Goal: Task Accomplishment & Management: Manage account settings

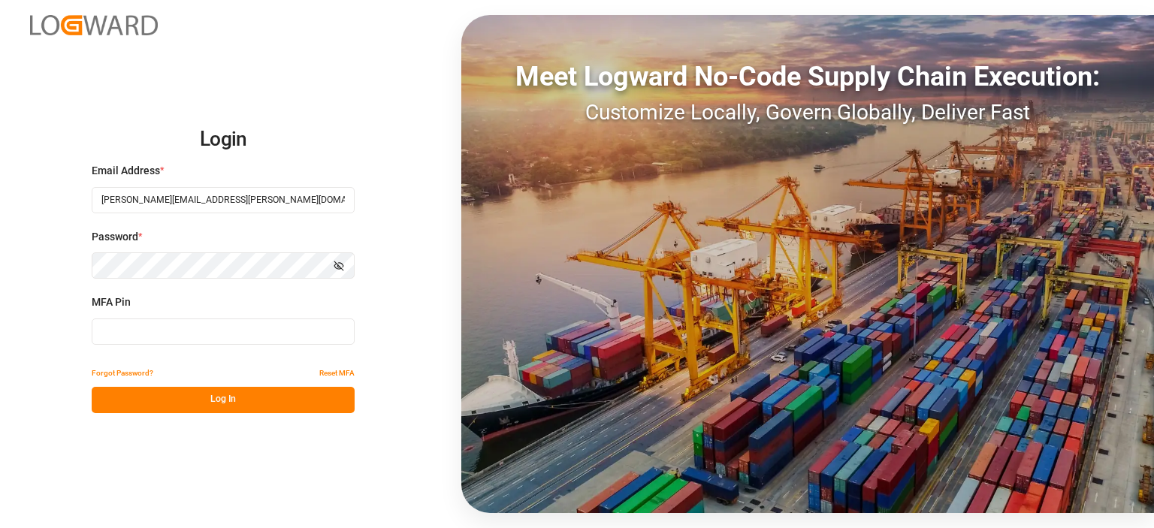
click at [238, 332] on input at bounding box center [223, 332] width 263 height 26
type input "235630"
click at [225, 391] on button "Log In" at bounding box center [223, 400] width 263 height 26
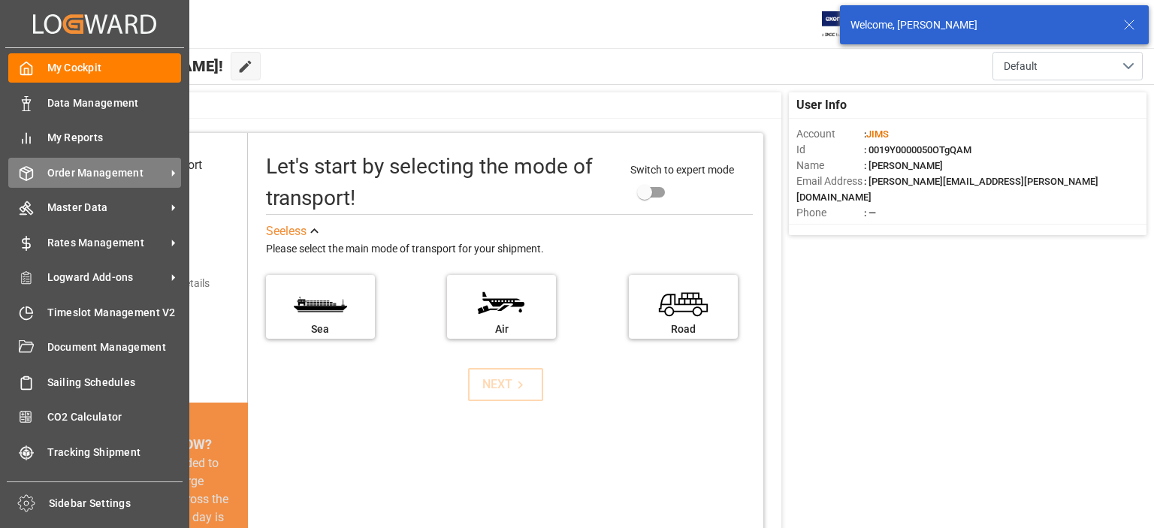
click at [69, 171] on span "Order Management" at bounding box center [106, 173] width 119 height 16
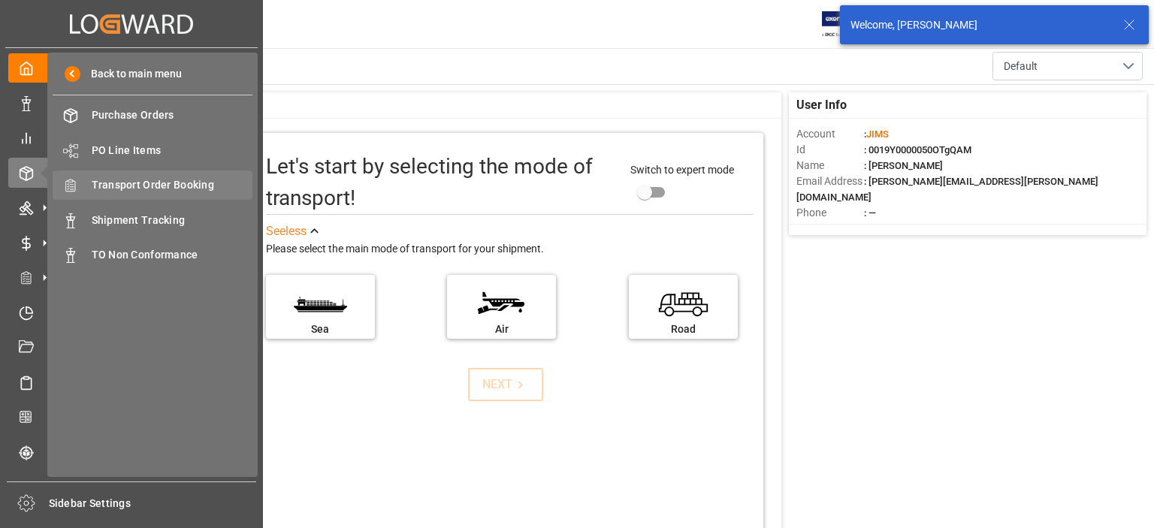
click at [135, 186] on span "Transport Order Booking" at bounding box center [173, 185] width 162 height 16
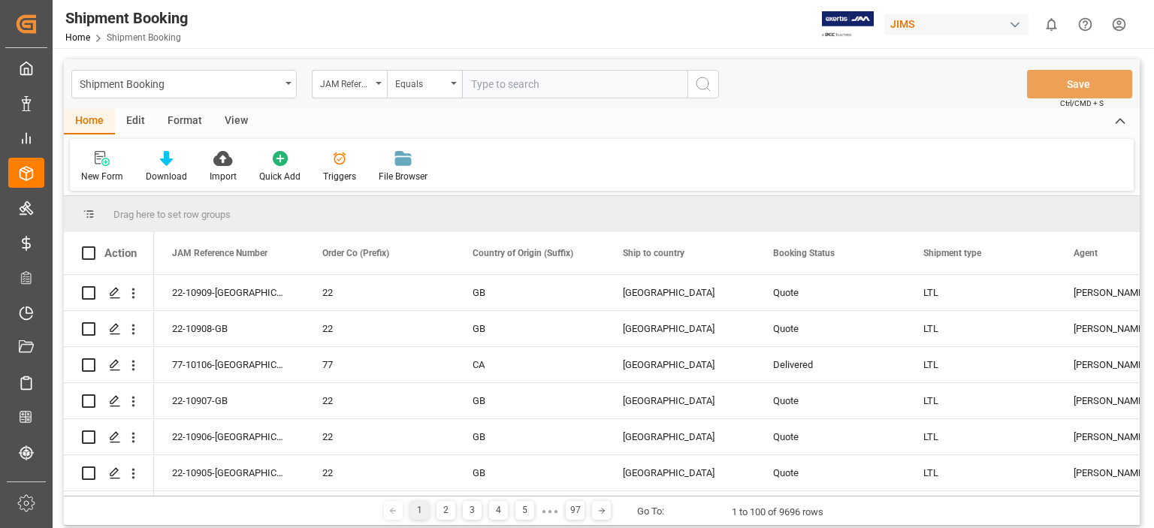
click at [485, 90] on input "text" at bounding box center [574, 84] width 225 height 29
click at [535, 83] on input "77-10863-U" at bounding box center [574, 84] width 225 height 29
type input "77-10863-US"
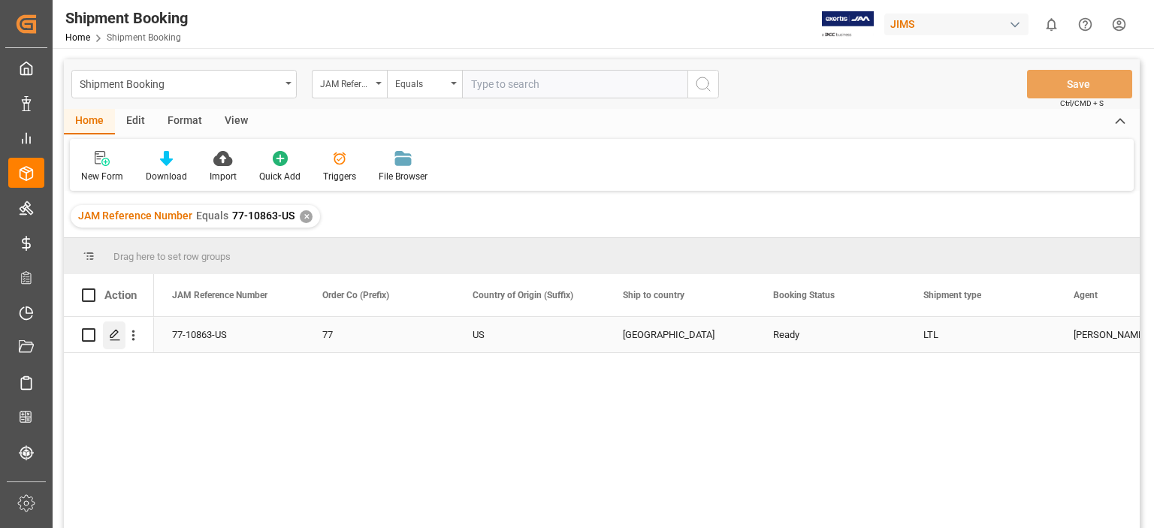
click at [114, 341] on icon "Press SPACE to select this row." at bounding box center [115, 335] width 12 height 12
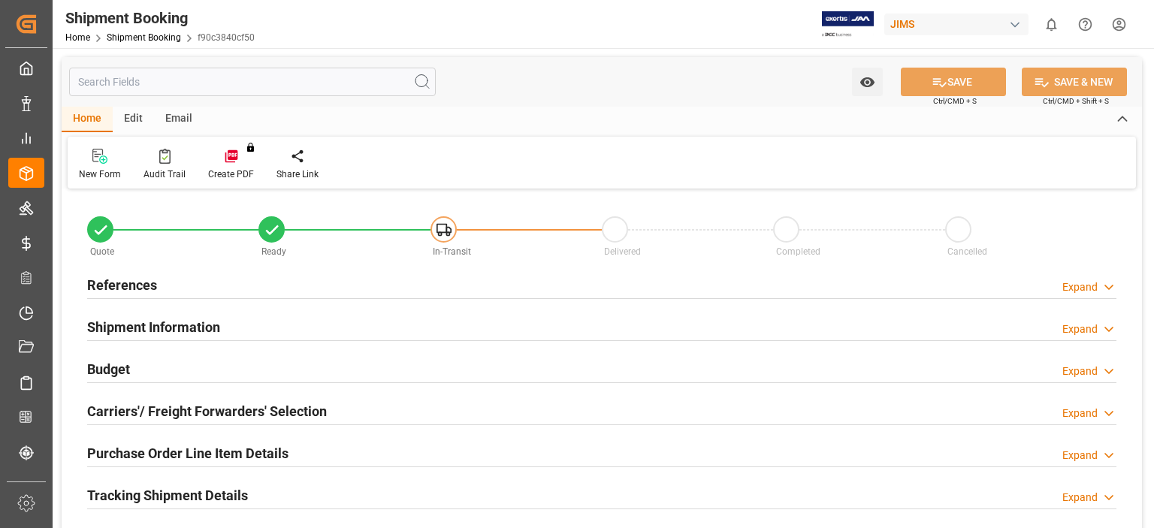
type input "0"
type input "2550"
click at [116, 283] on h2 "References" at bounding box center [122, 285] width 70 height 20
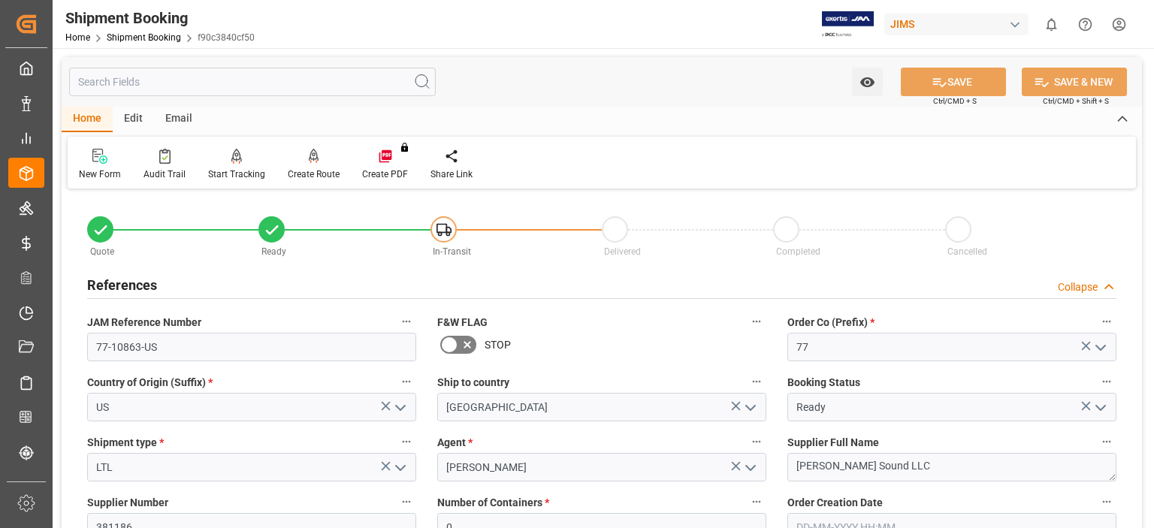
click at [116, 283] on h2 "References" at bounding box center [122, 285] width 70 height 20
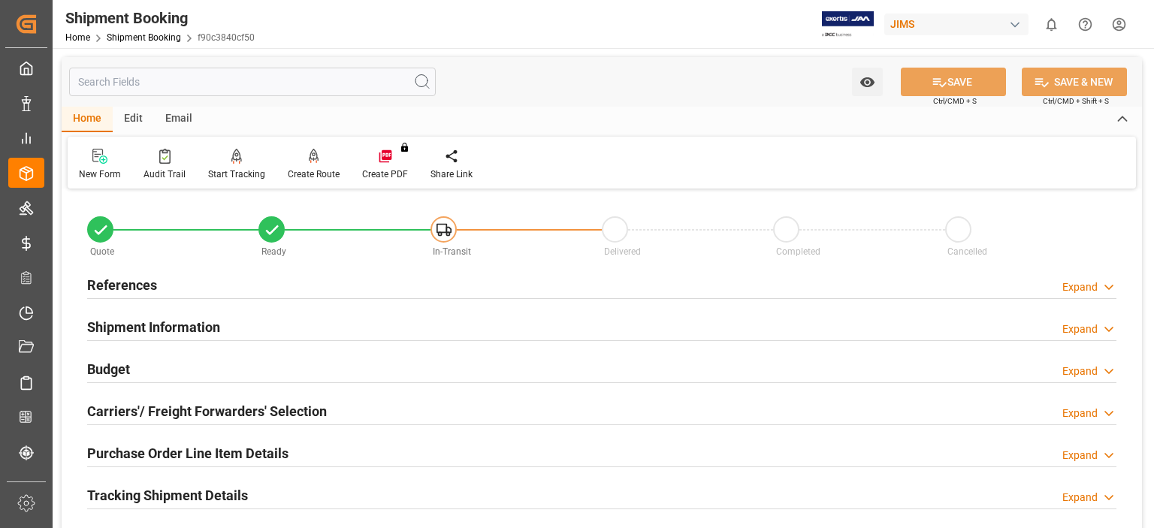
click at [116, 368] on h2 "Budget" at bounding box center [108, 369] width 43 height 20
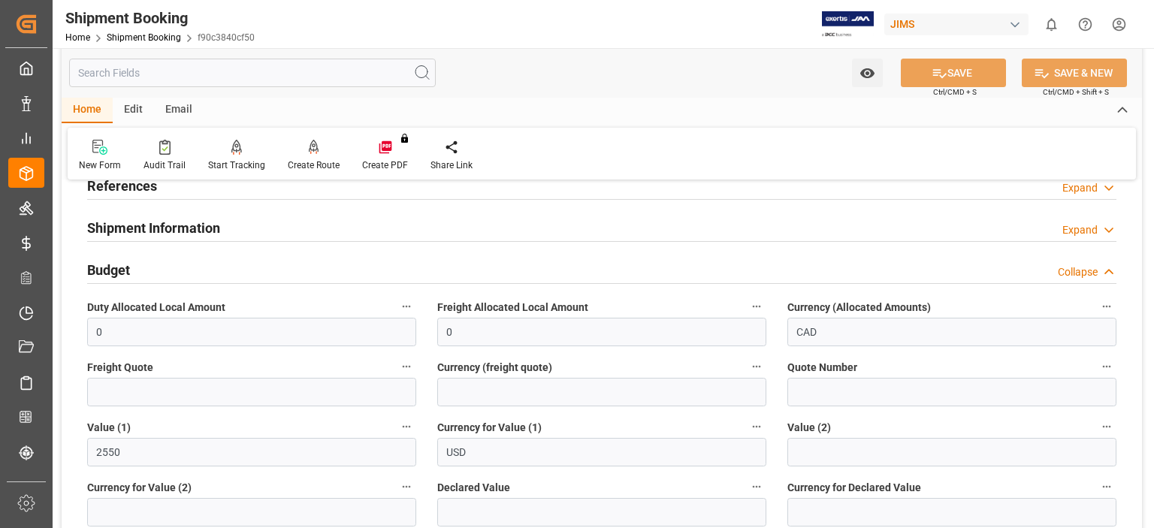
scroll to position [125, 0]
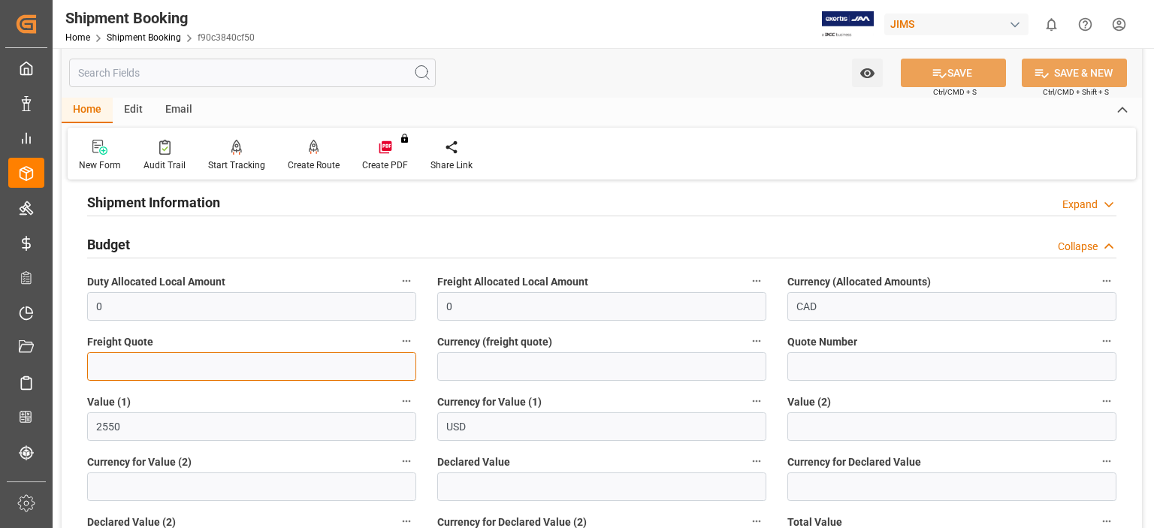
click at [114, 367] on input "text" at bounding box center [251, 366] width 329 height 29
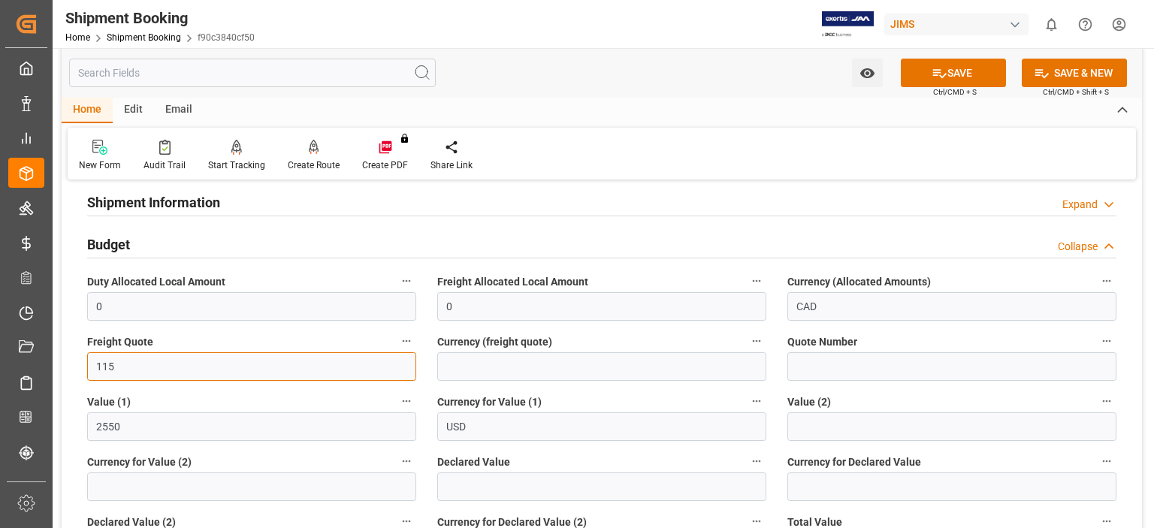
type input "115"
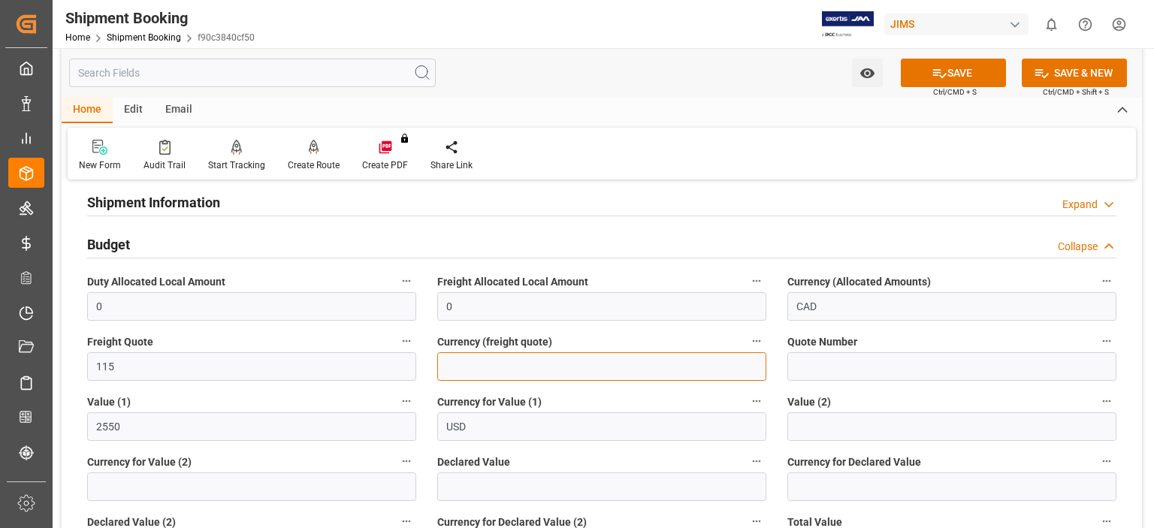
click at [466, 366] on input at bounding box center [601, 366] width 329 height 29
type input "USD"
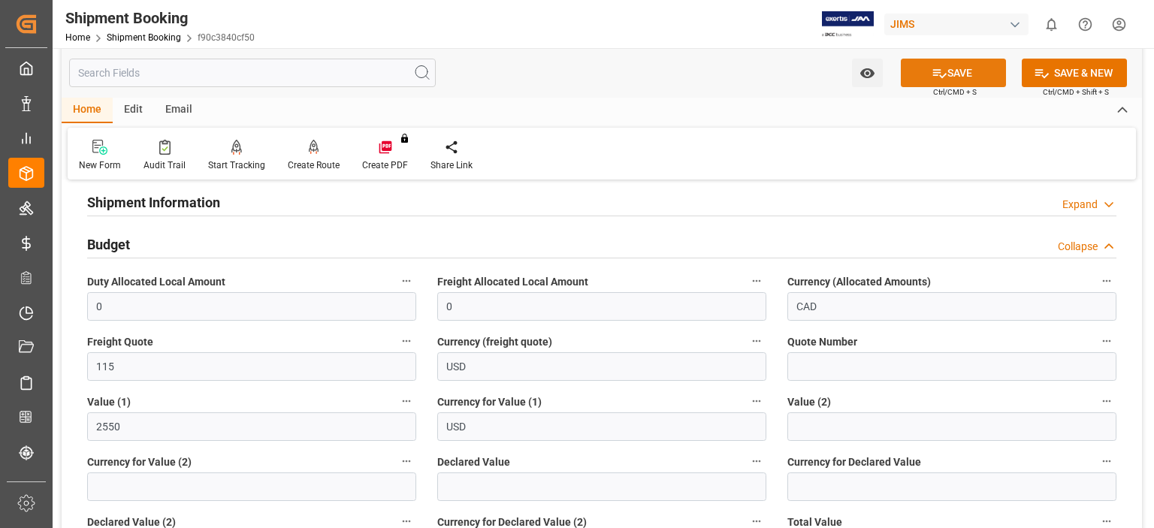
click at [941, 74] on icon at bounding box center [940, 73] width 16 height 16
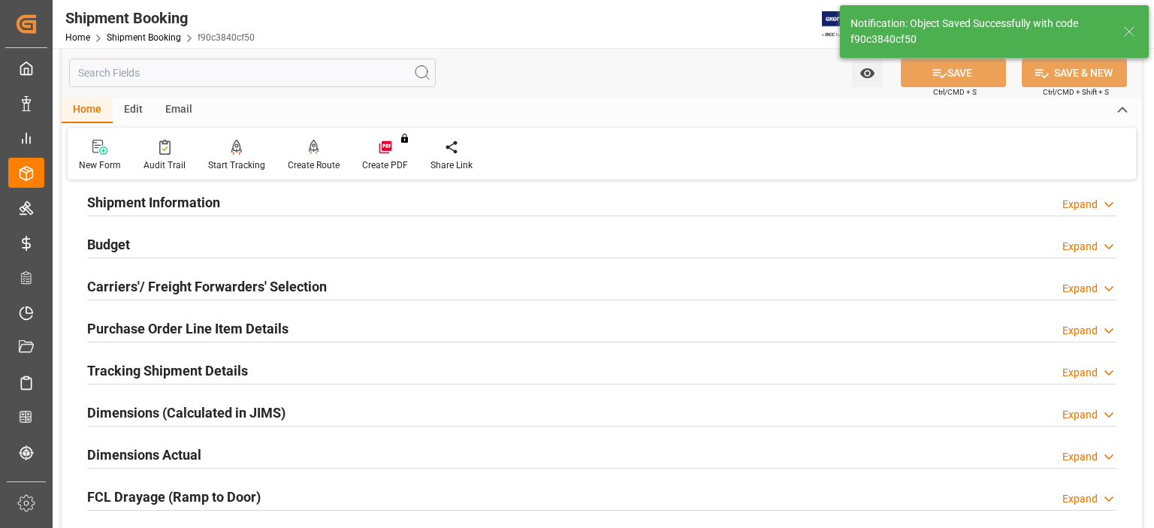
click at [264, 285] on h2 "Carriers'/ Freight Forwarders' Selection" at bounding box center [207, 287] width 240 height 20
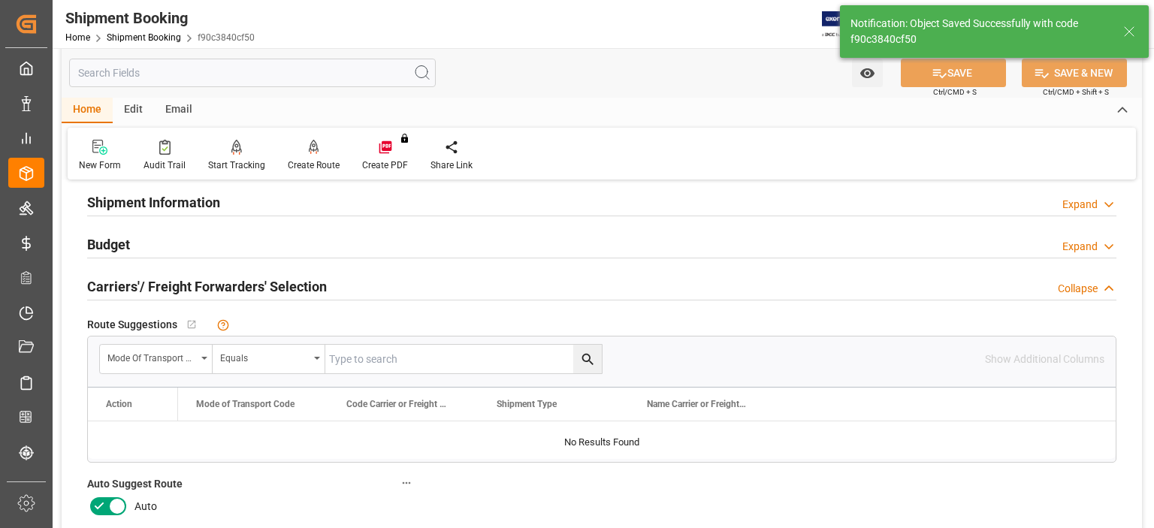
click at [96, 507] on icon at bounding box center [99, 506] width 18 height 18
click at [0, 0] on input "checkbox" at bounding box center [0, 0] width 0 height 0
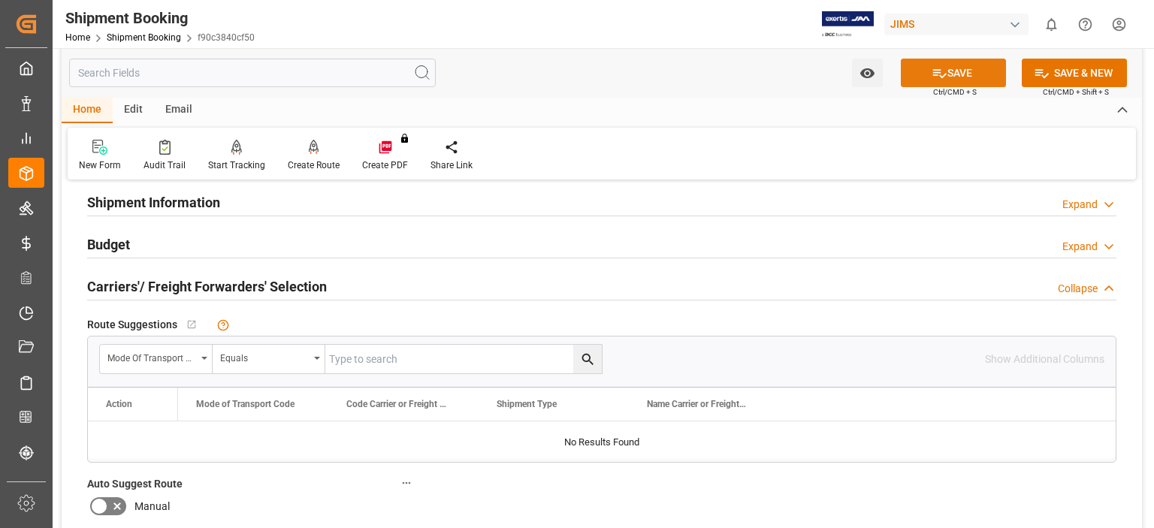
click at [941, 77] on icon at bounding box center [940, 73] width 16 height 16
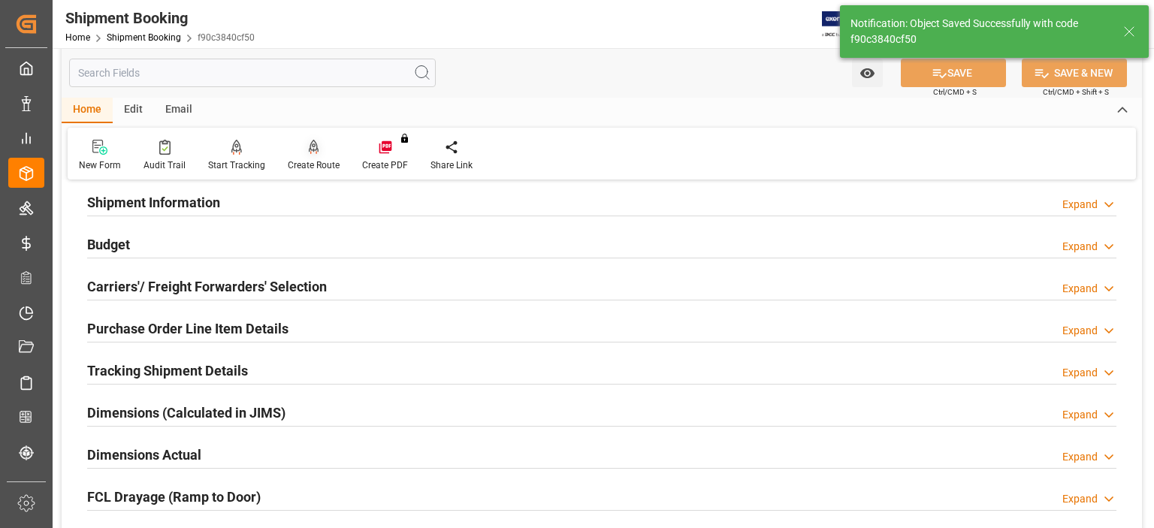
click at [308, 159] on div "Create Route" at bounding box center [314, 166] width 52 height 14
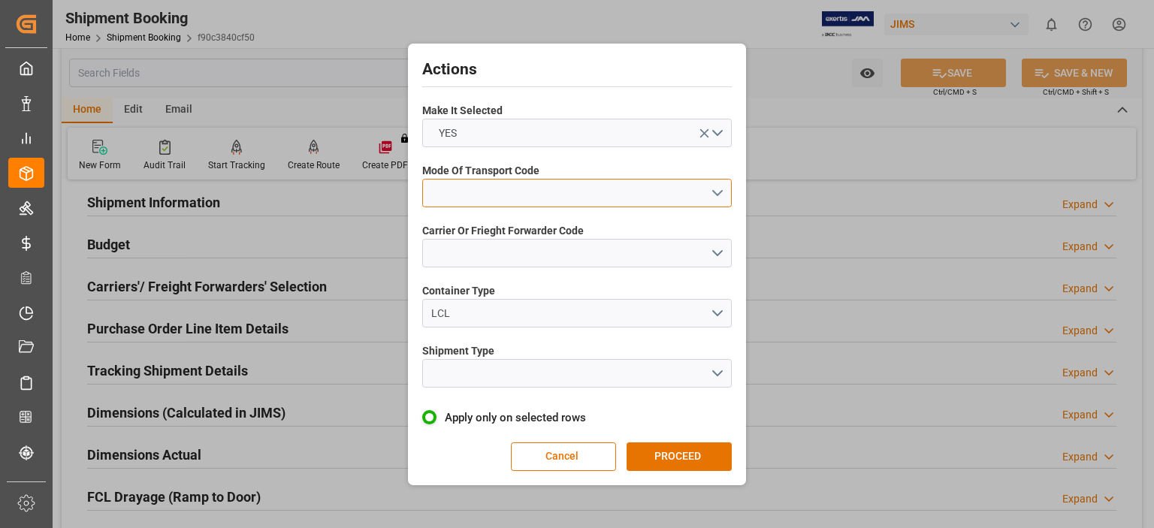
click at [499, 195] on button "open menu" at bounding box center [577, 193] width 310 height 29
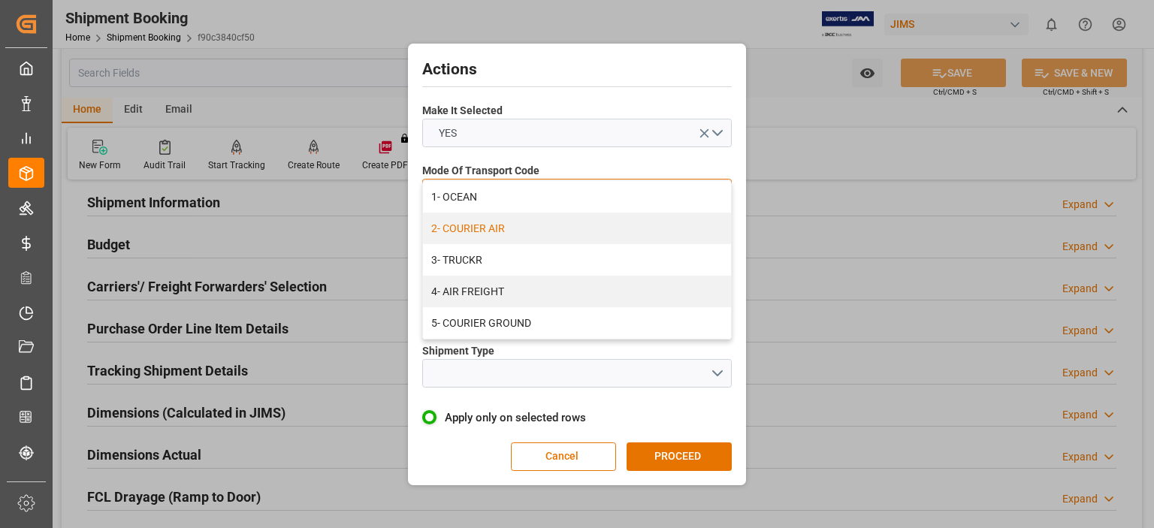
click at [500, 228] on div "2- COURIER AIR" at bounding box center [577, 229] width 308 height 32
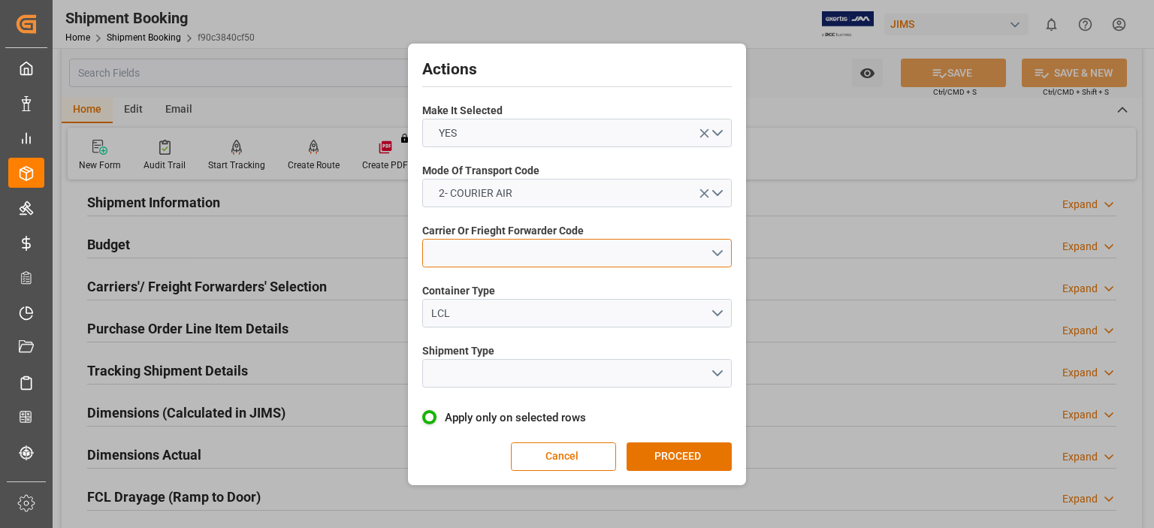
click at [496, 256] on button "open menu" at bounding box center [577, 253] width 310 height 29
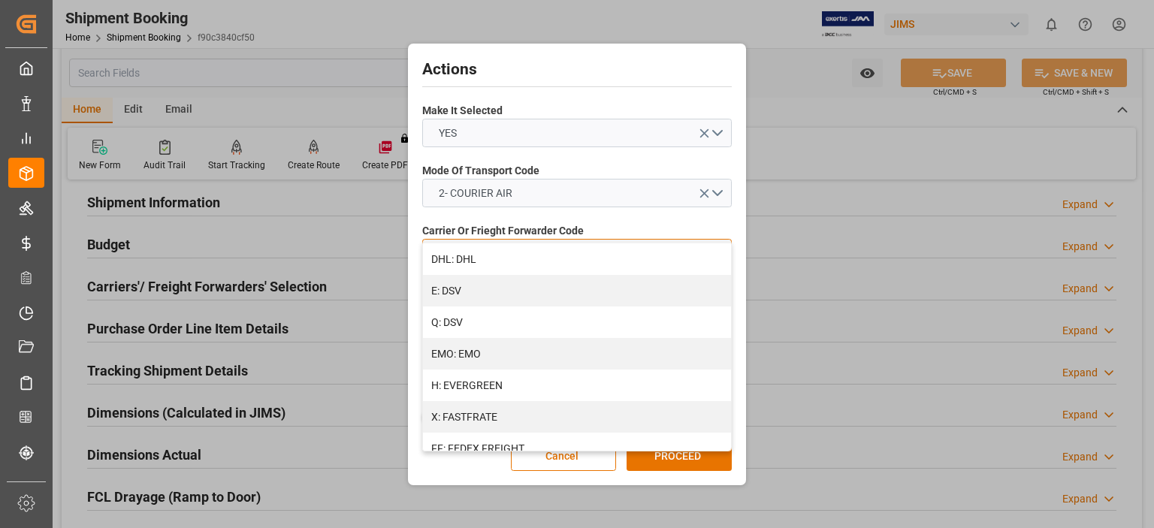
scroll to position [376, 0]
click at [544, 383] on div "J: FEDEX INTERNATIONAL ECONOMY" at bounding box center [577, 386] width 308 height 32
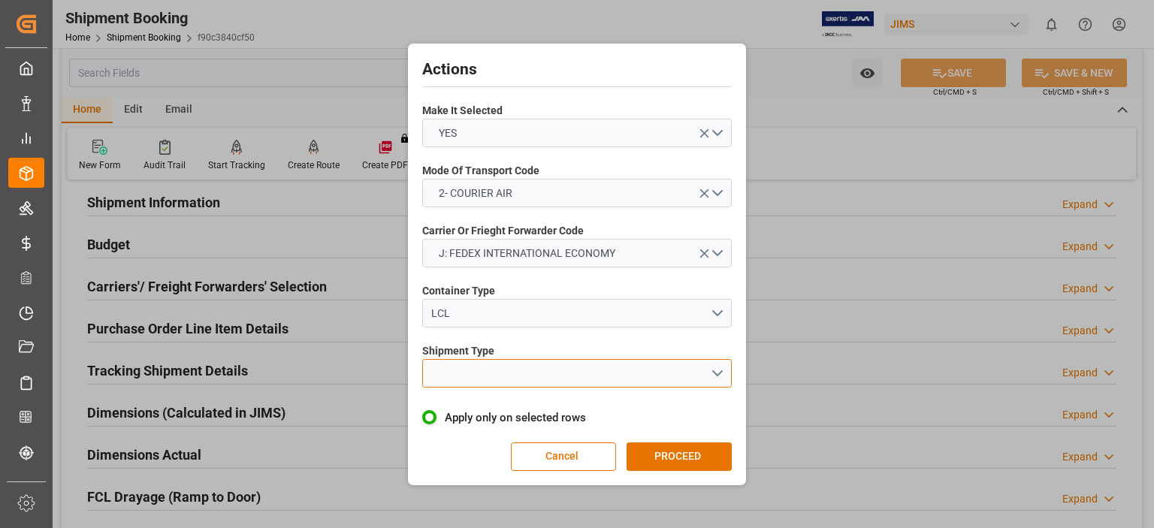
click at [499, 375] on button "open menu" at bounding box center [577, 373] width 310 height 29
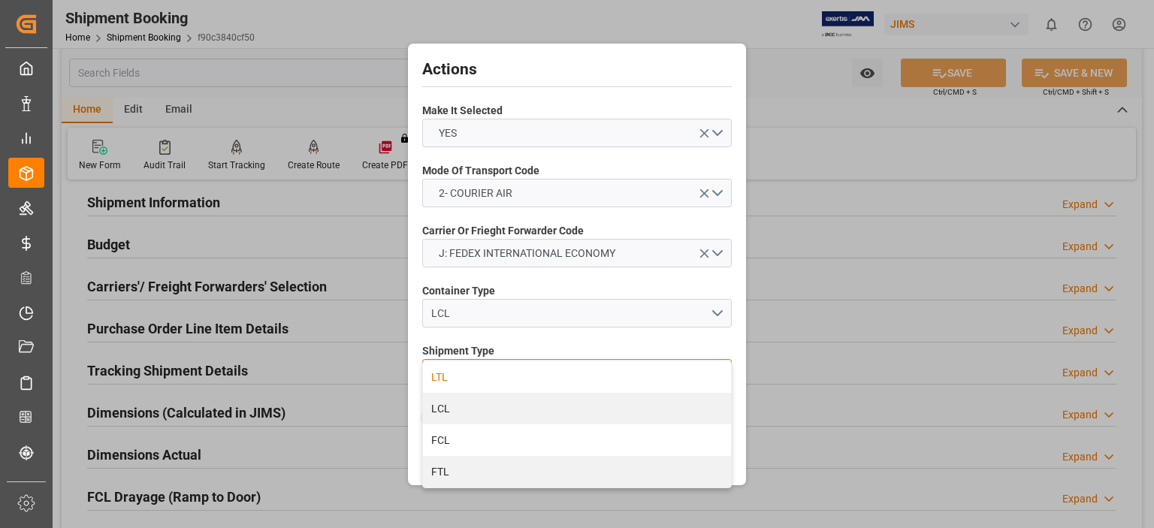
click at [499, 379] on div "LTL" at bounding box center [577, 377] width 308 height 32
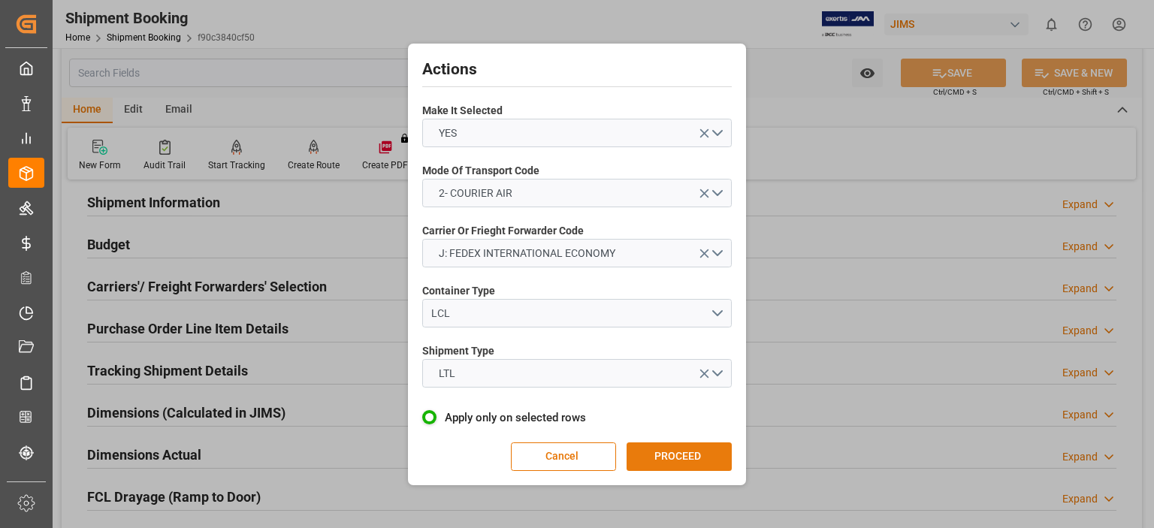
click at [663, 451] on button "PROCEED" at bounding box center [679, 457] width 105 height 29
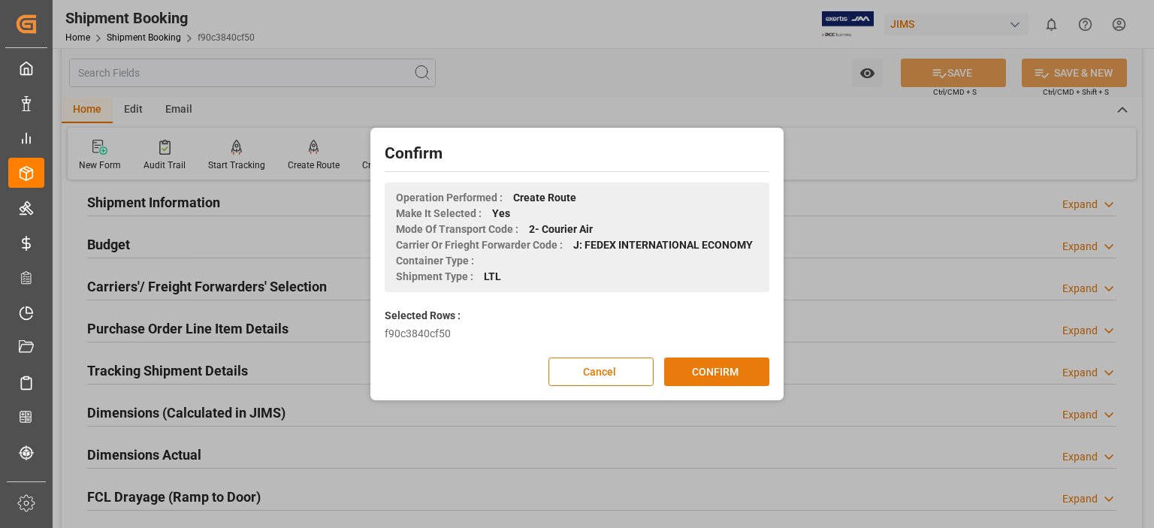
click at [712, 368] on button "CONFIRM" at bounding box center [716, 372] width 105 height 29
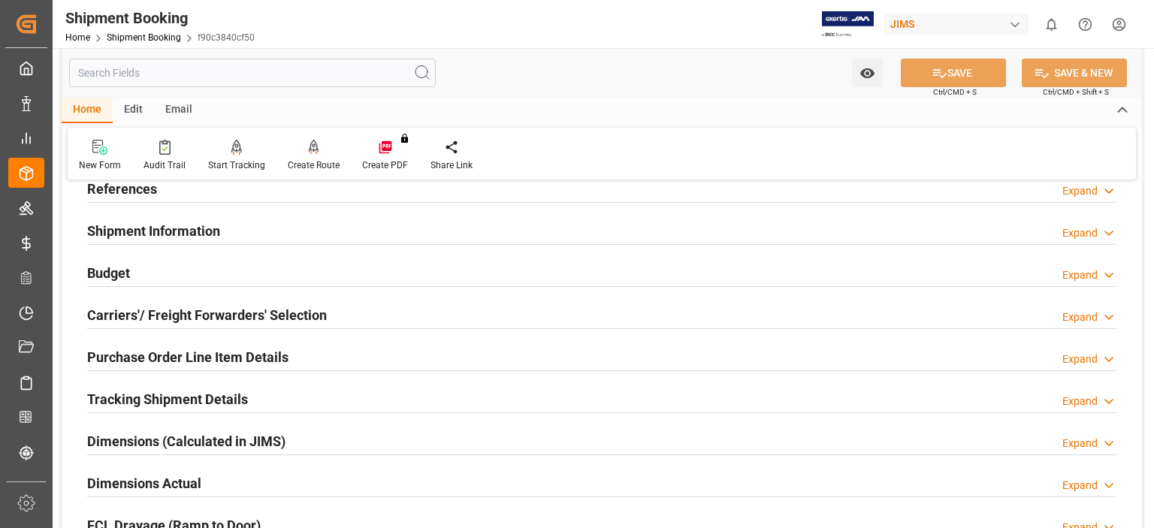
scroll to position [125, 0]
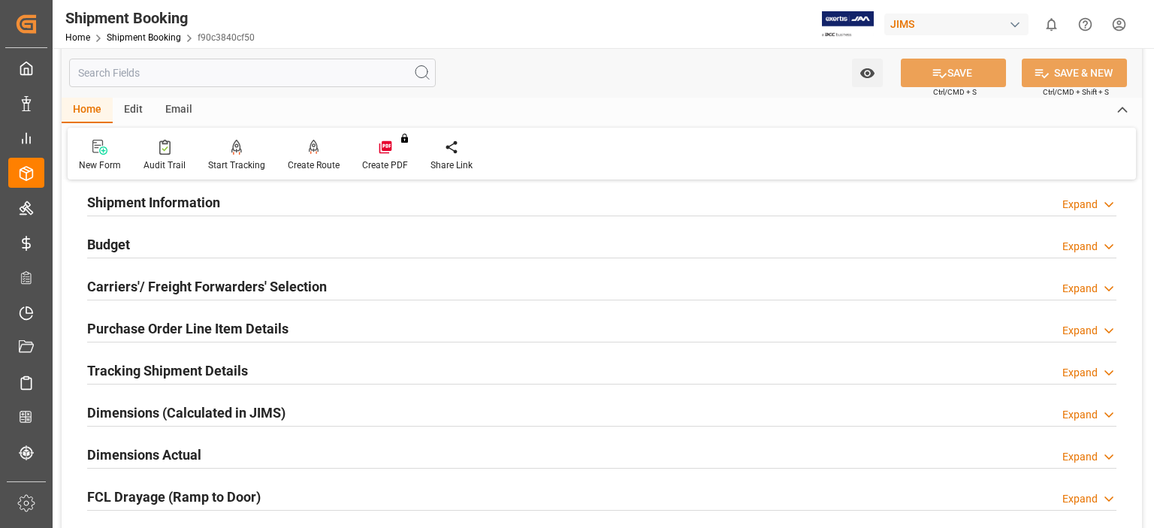
click at [183, 369] on h2 "Tracking Shipment Details" at bounding box center [167, 371] width 161 height 20
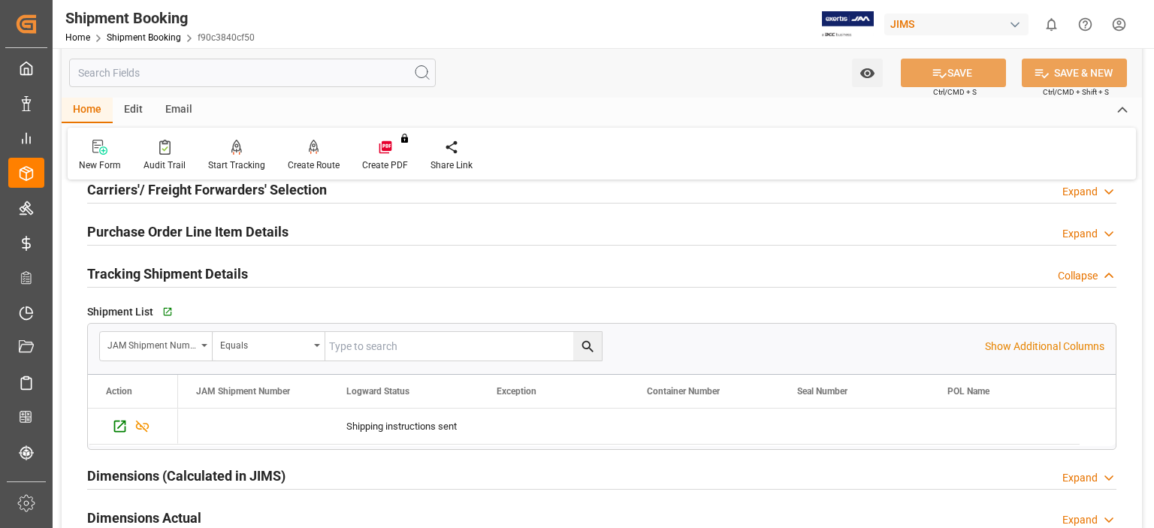
scroll to position [250, 0]
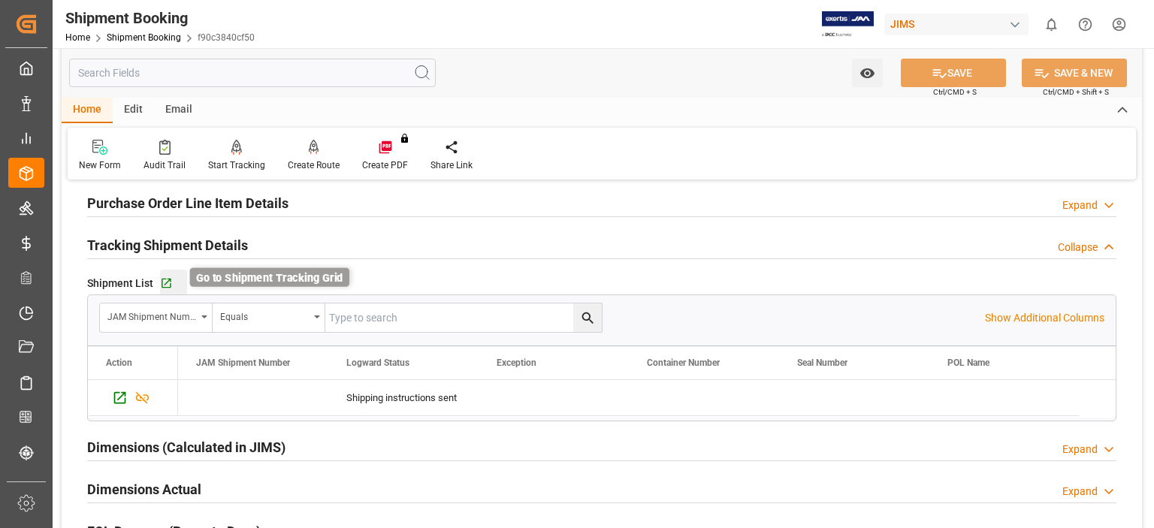
click at [165, 282] on icon "button" at bounding box center [166, 283] width 13 height 13
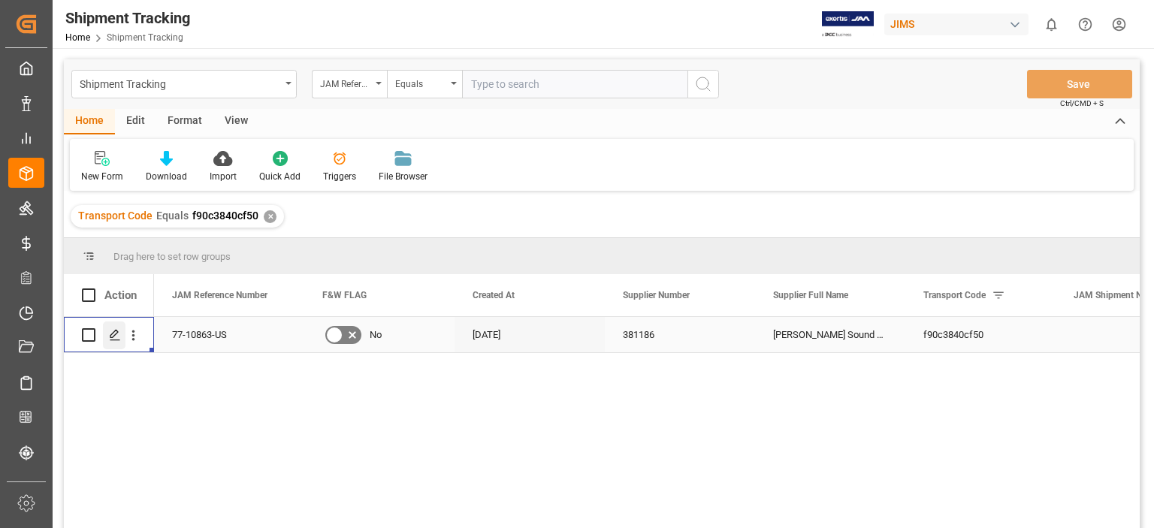
click at [111, 335] on icon "Press SPACE to select this row." at bounding box center [115, 335] width 12 height 12
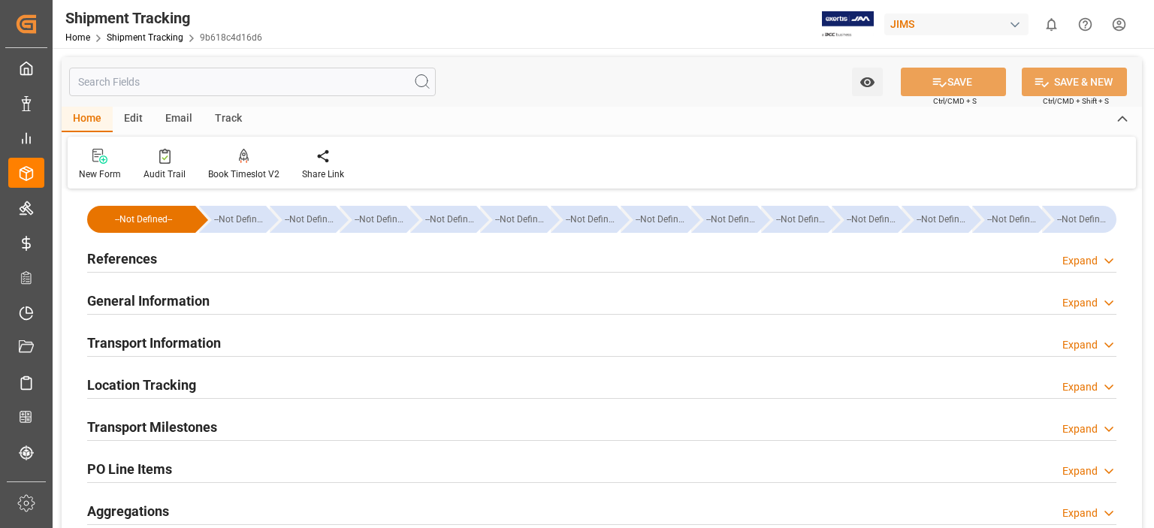
click at [130, 303] on h2 "General Information" at bounding box center [148, 301] width 122 height 20
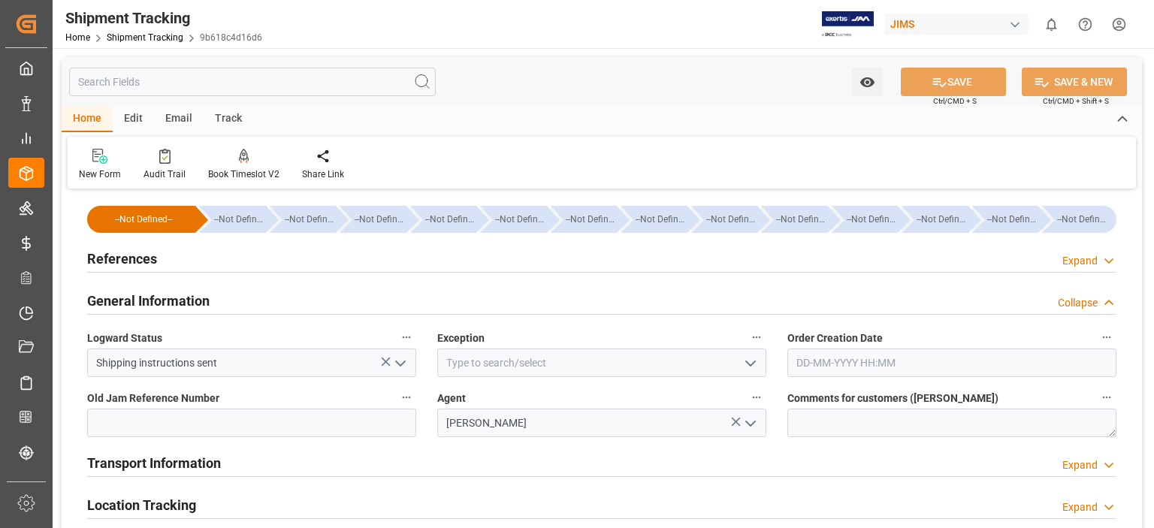
click at [751, 369] on icon "open menu" at bounding box center [751, 364] width 18 height 18
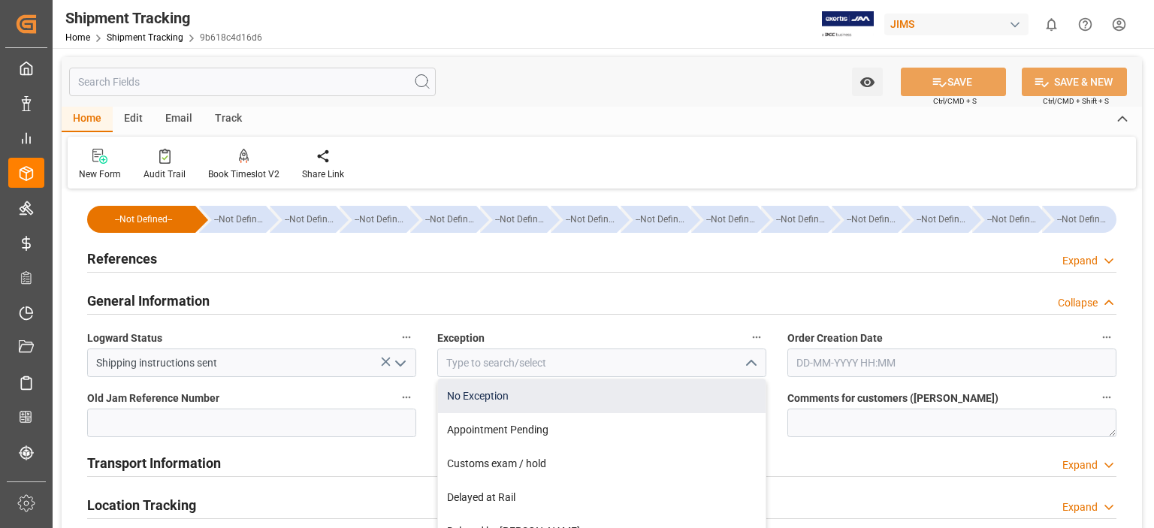
click at [709, 390] on div "No Exception" at bounding box center [602, 396] width 328 height 34
type input "No Exception"
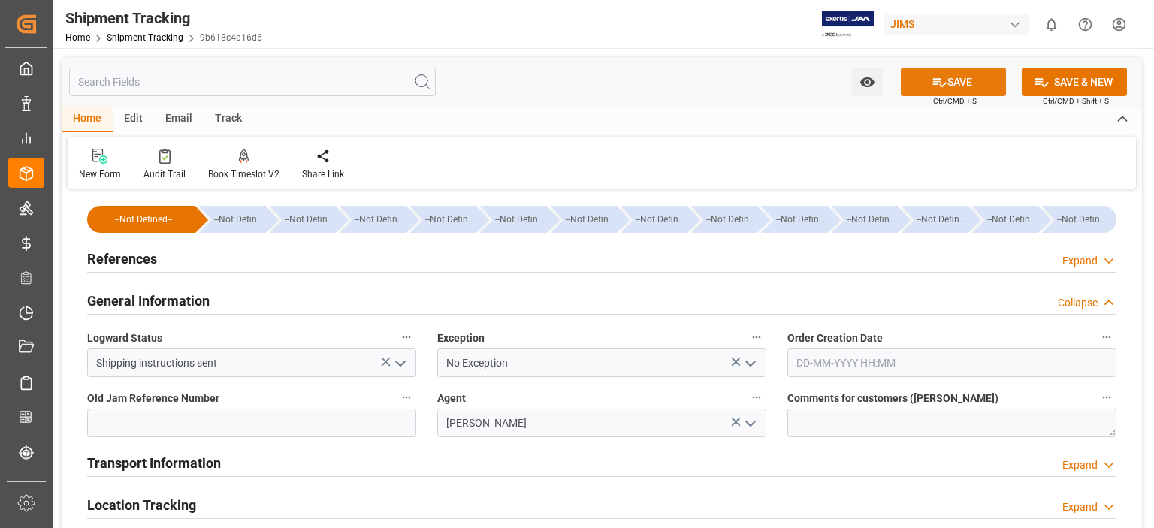
click at [960, 86] on button "SAVE" at bounding box center [953, 82] width 105 height 29
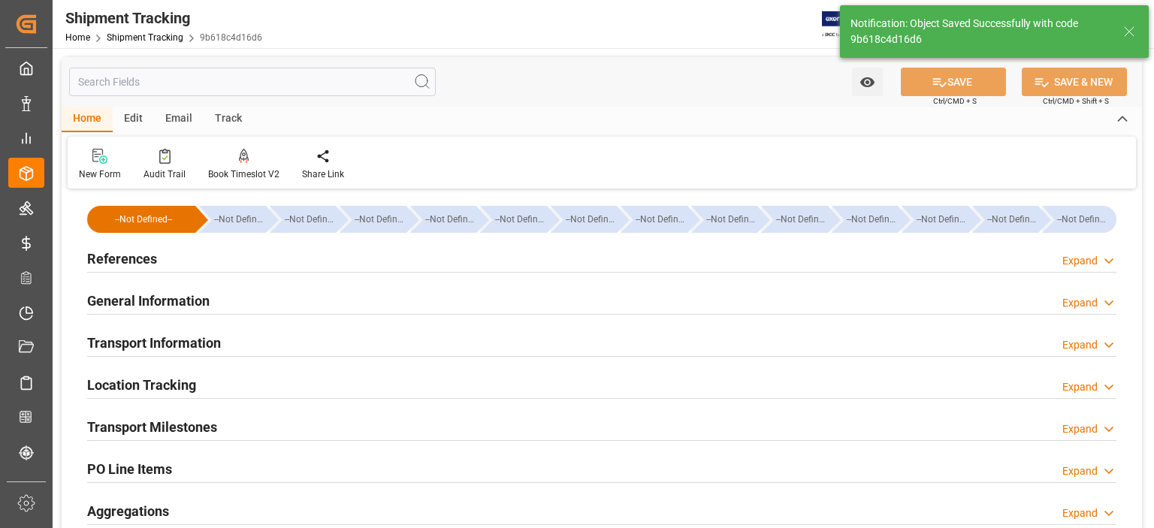
click at [140, 348] on h2 "Transport Information" at bounding box center [154, 343] width 134 height 20
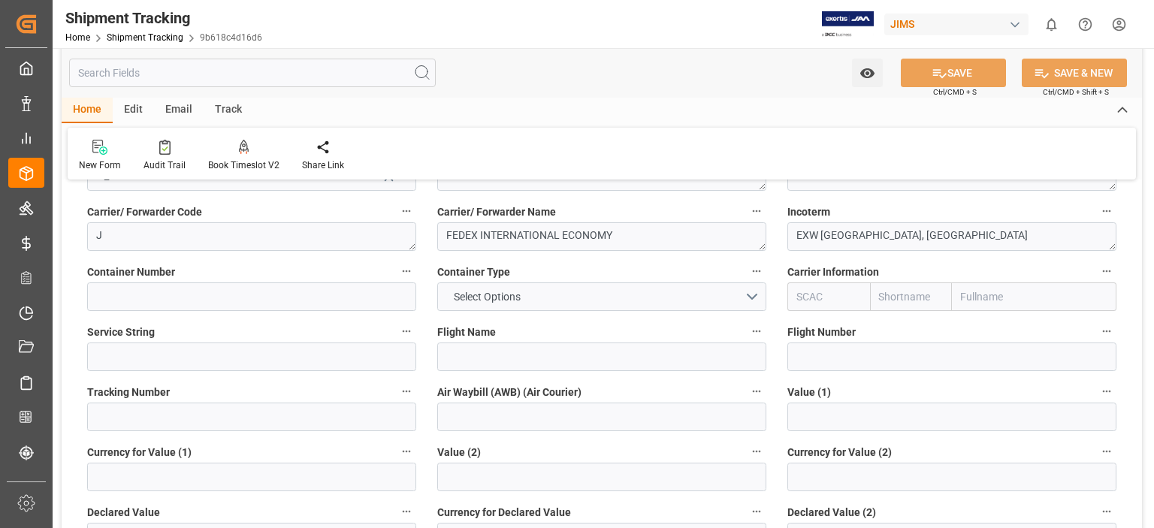
scroll to position [250, 0]
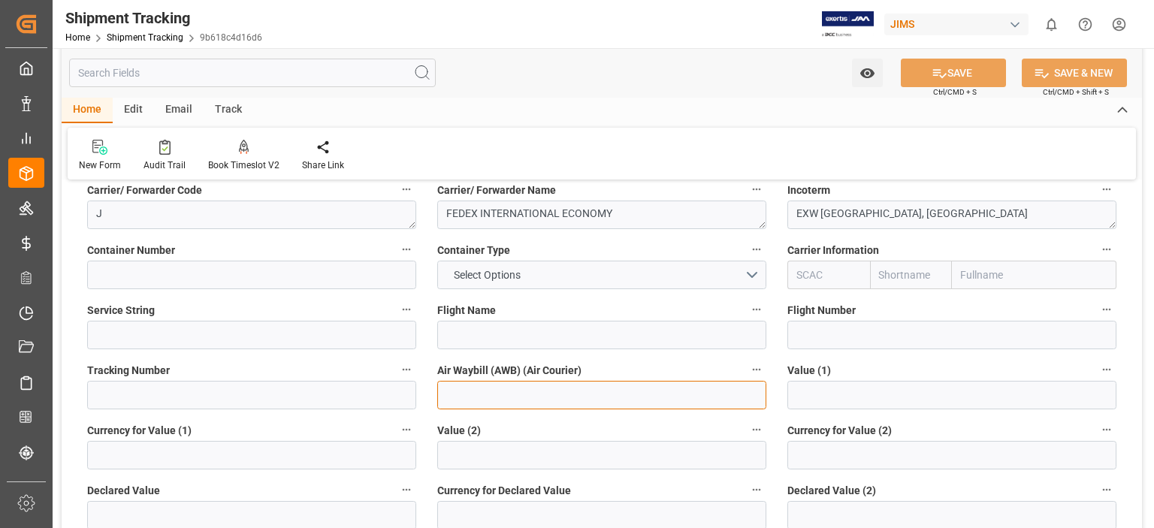
click at [468, 394] on input at bounding box center [601, 395] width 329 height 29
paste input "473055734592"
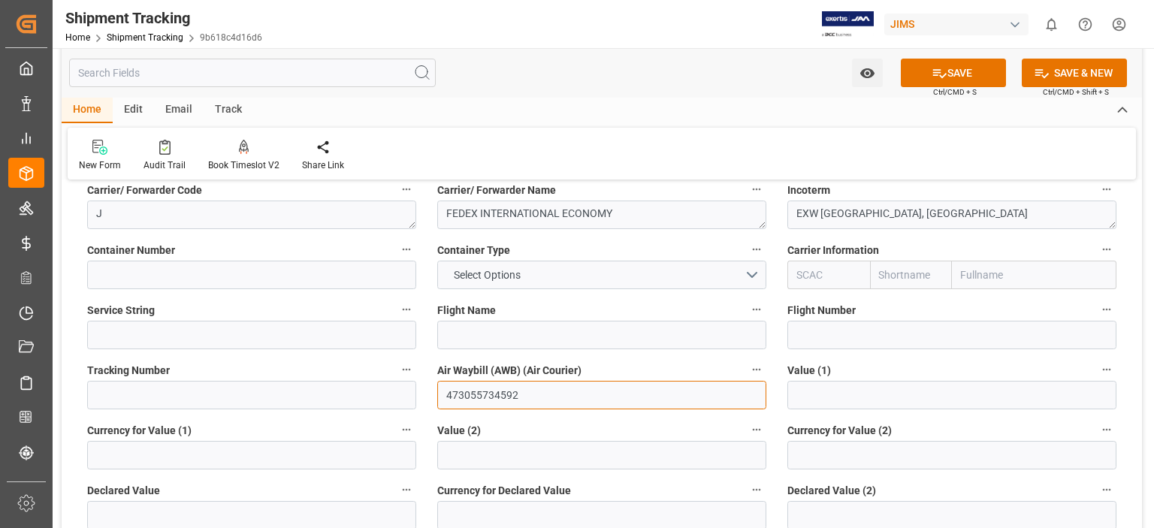
type input "473055734592"
click at [242, 393] on input at bounding box center [251, 395] width 329 height 29
paste input "473055734592"
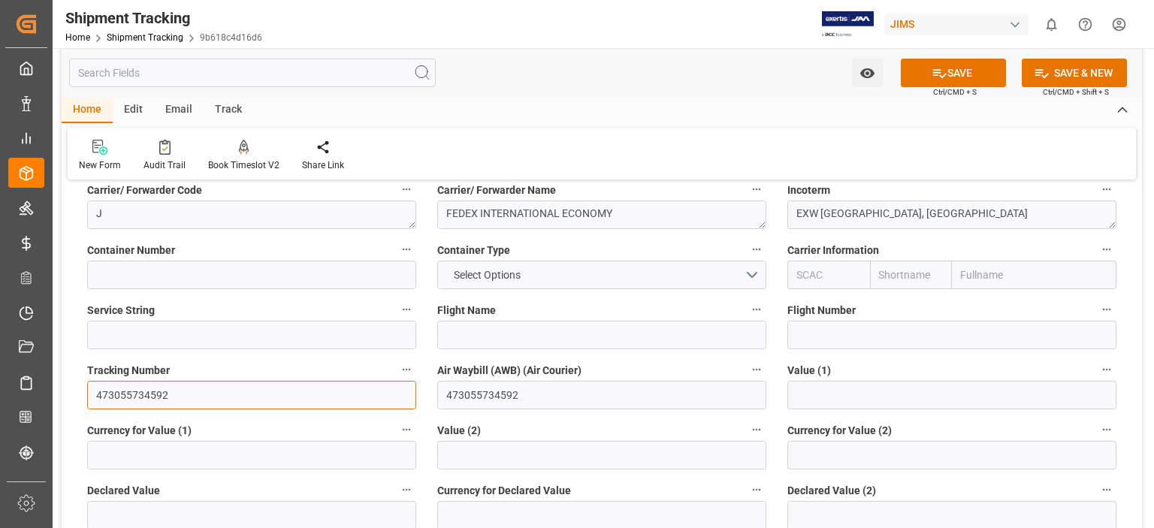
type input "473055734592"
click at [790, 384] on input "text" at bounding box center [951, 395] width 329 height 29
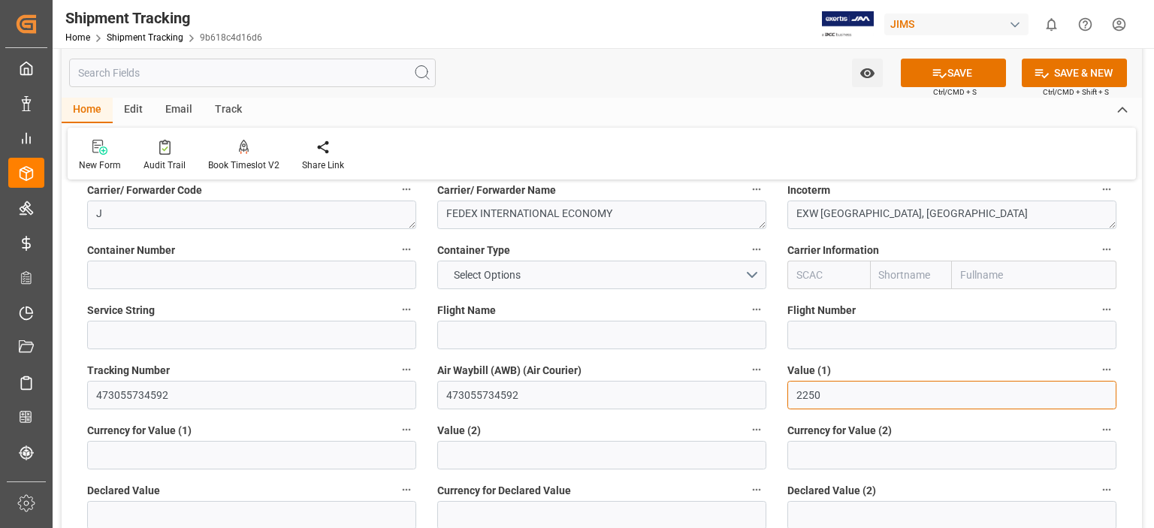
type input "2250"
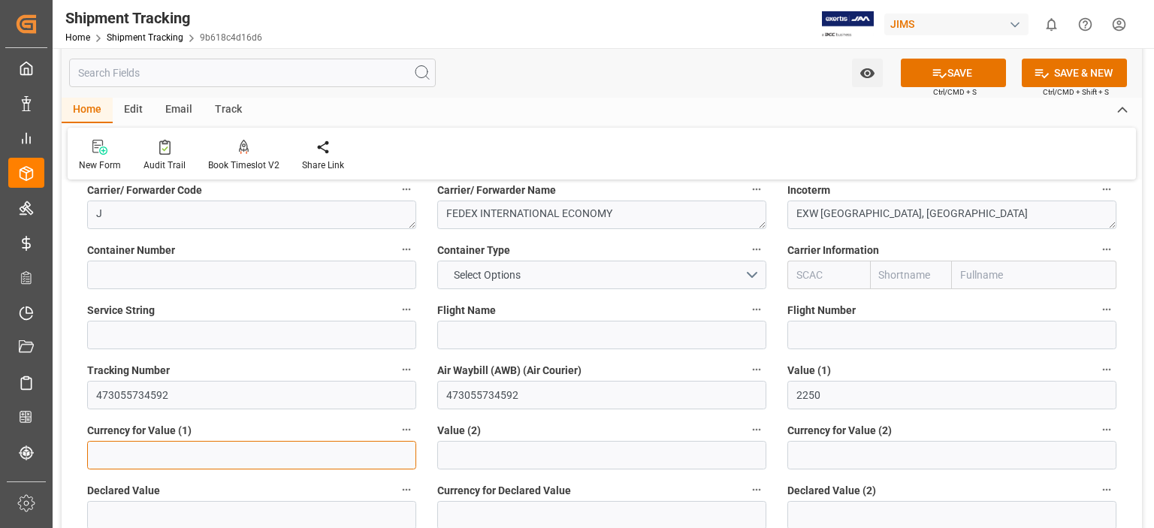
click at [216, 444] on input at bounding box center [251, 455] width 329 height 29
type input "USD"
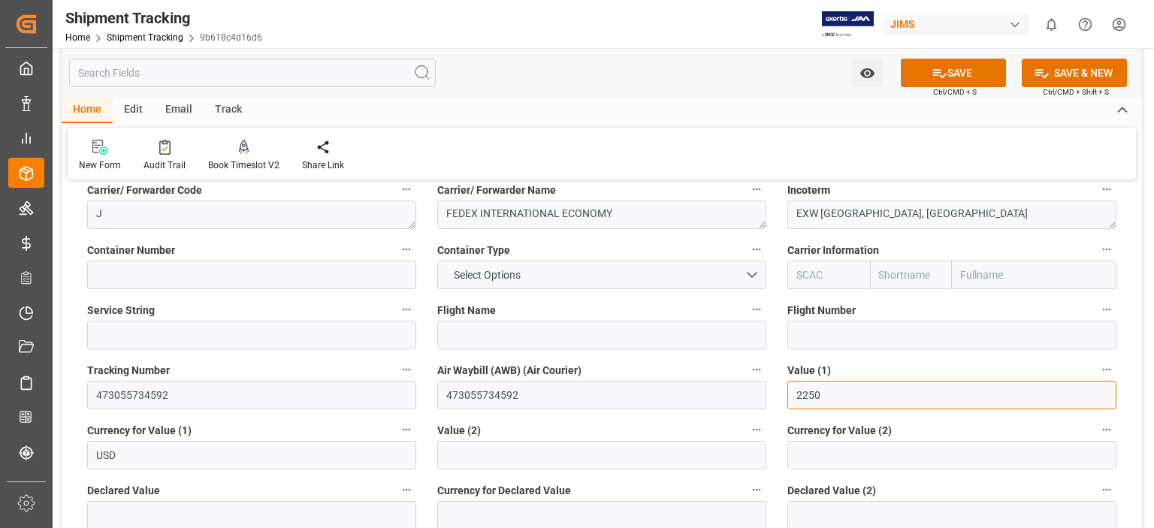
click at [816, 391] on input "2250" at bounding box center [951, 395] width 329 height 29
type input "2550"
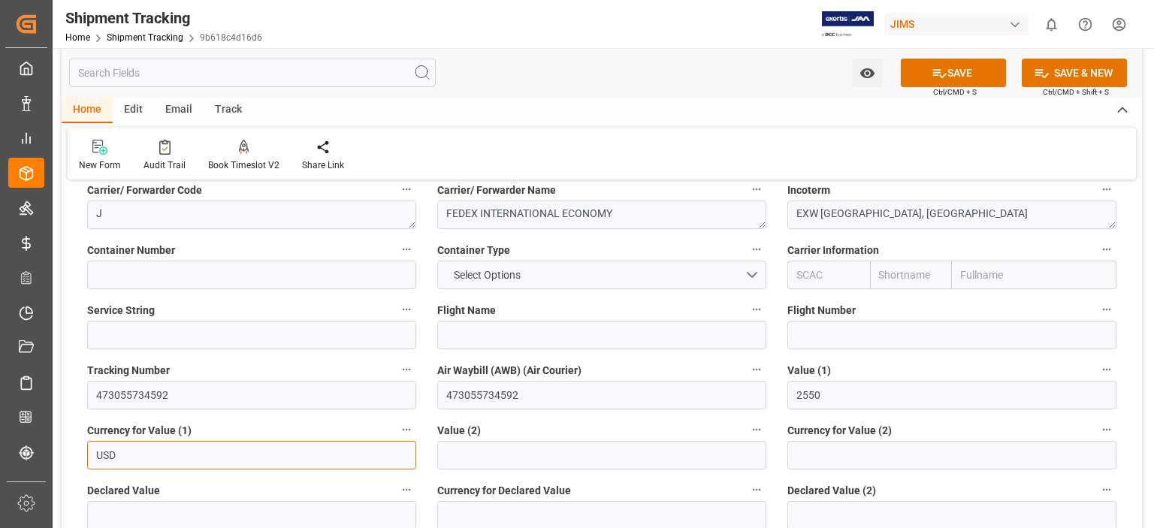
click at [237, 460] on input "USD" at bounding box center [251, 455] width 329 height 29
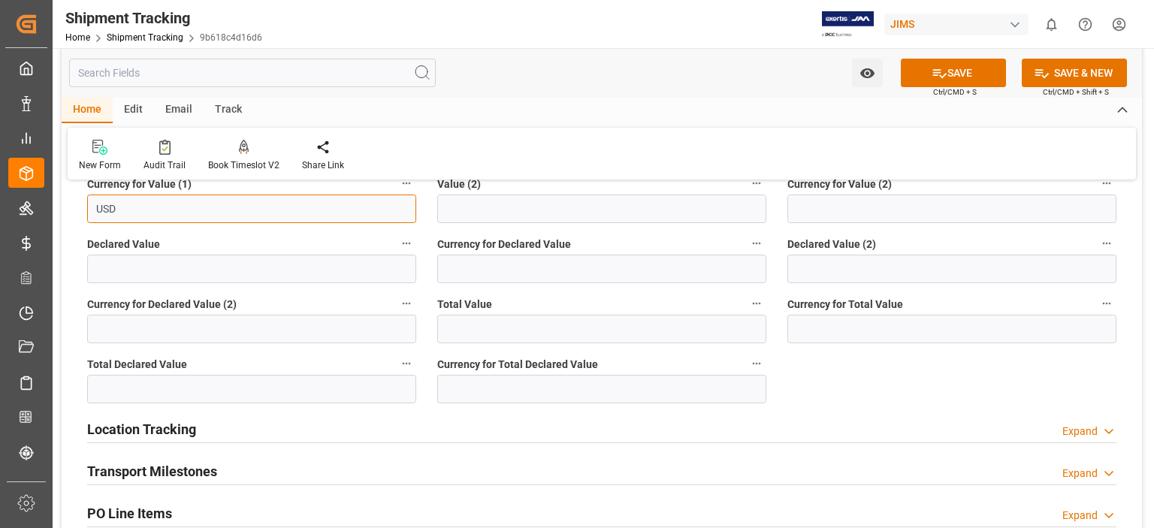
scroll to position [500, 0]
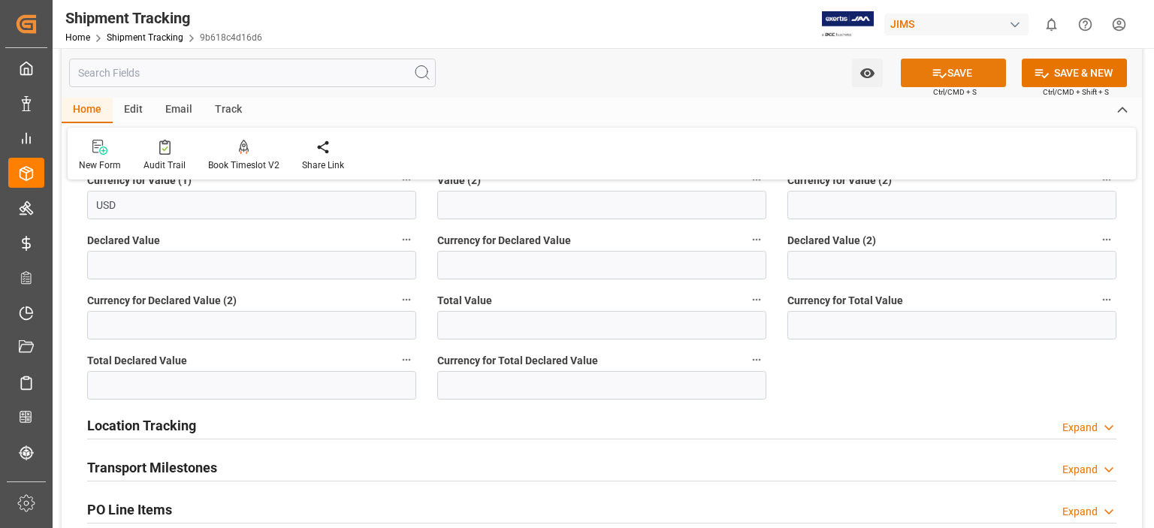
click at [938, 74] on icon at bounding box center [940, 73] width 16 height 16
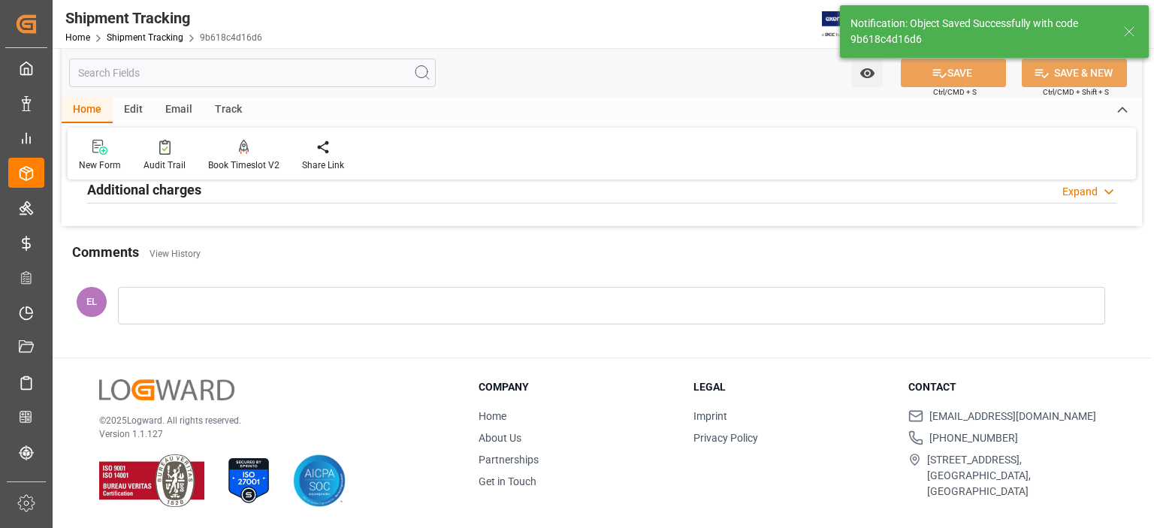
scroll to position [0, 0]
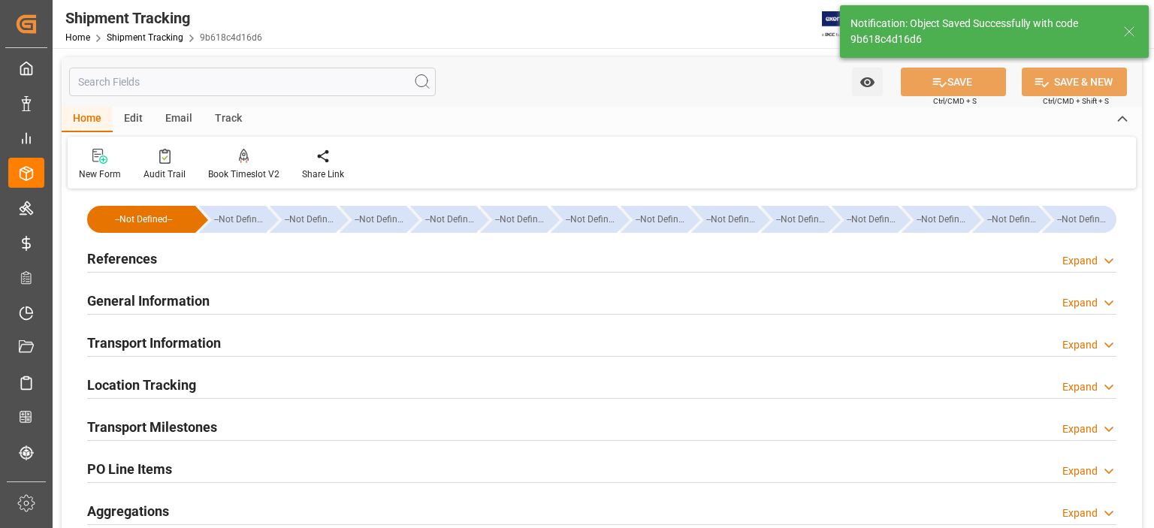
click at [172, 423] on h2 "Transport Milestones" at bounding box center [152, 427] width 130 height 20
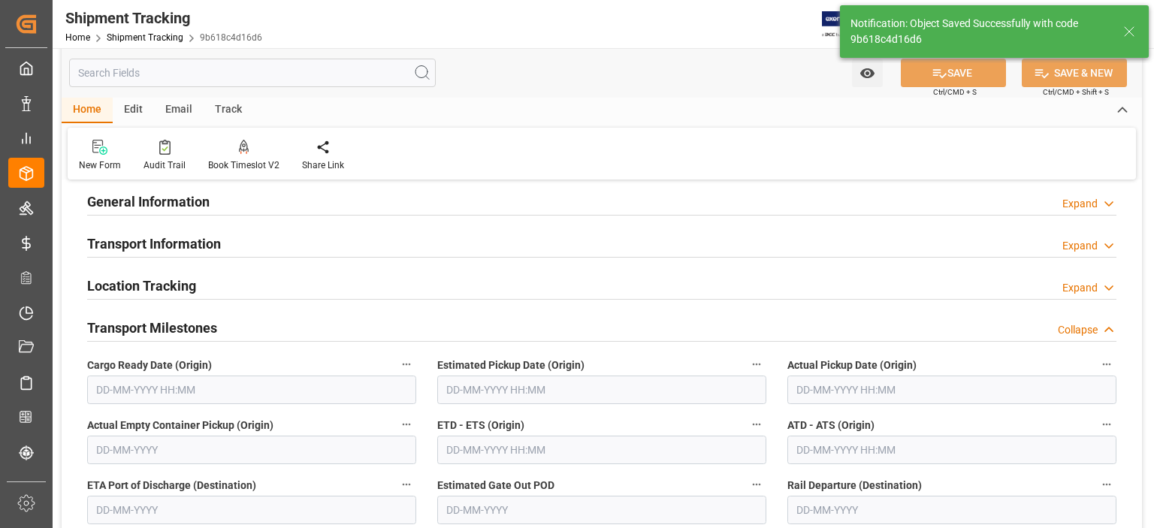
scroll to position [125, 0]
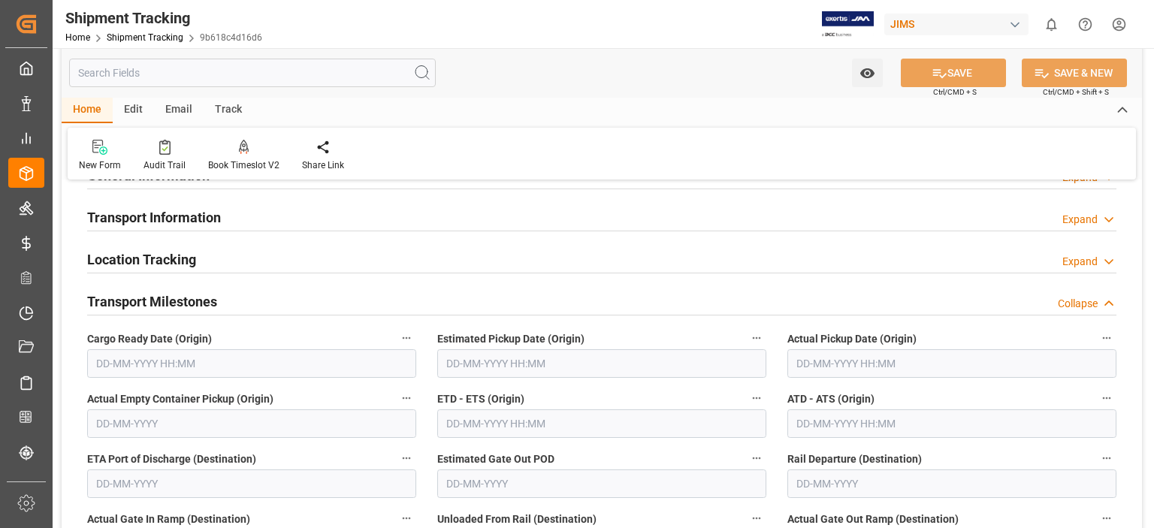
click at [138, 360] on input "text" at bounding box center [251, 363] width 329 height 29
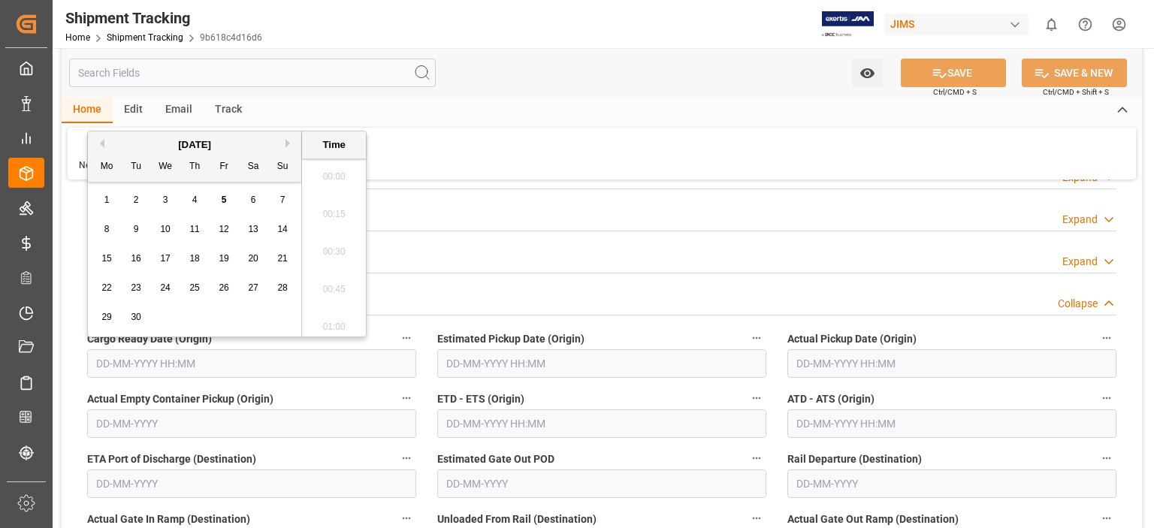
scroll to position [1470, 0]
click at [134, 231] on span "9" at bounding box center [136, 229] width 5 height 11
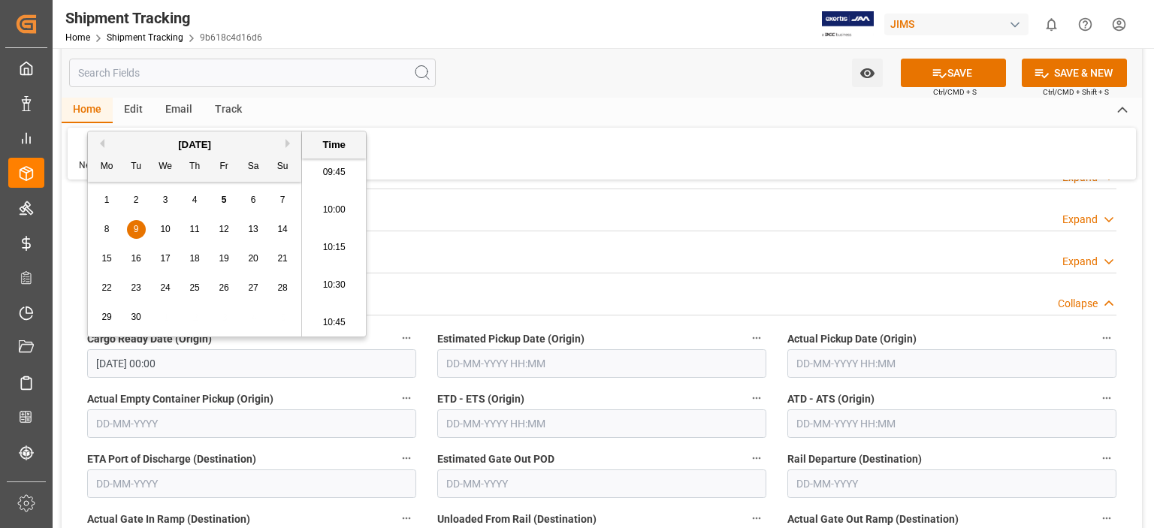
click at [195, 200] on span "4" at bounding box center [194, 200] width 5 height 11
type input "04-09-2025 00:00"
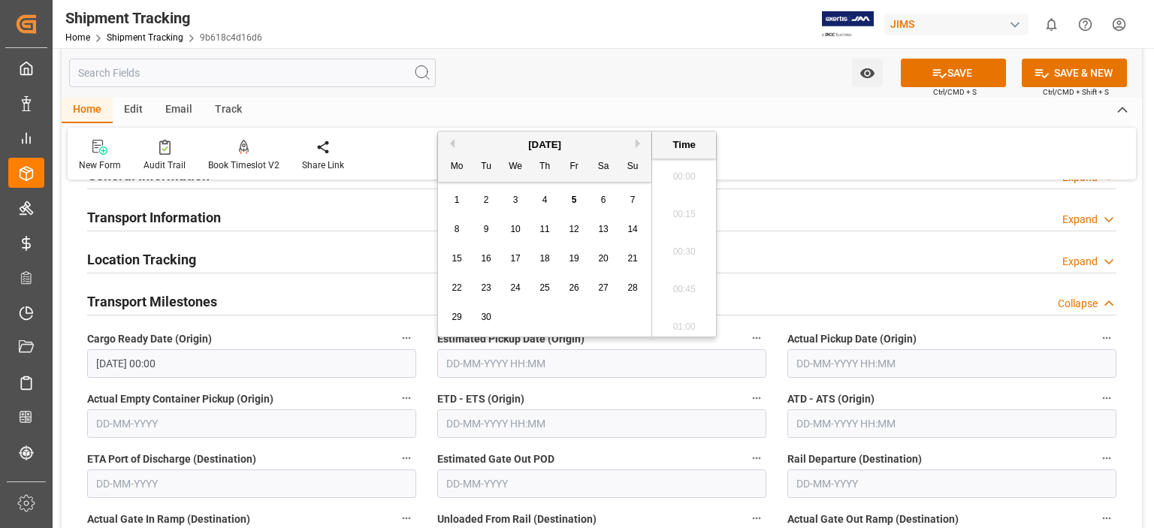
click at [492, 361] on input "text" at bounding box center [601, 363] width 329 height 29
click at [546, 204] on span "4" at bounding box center [545, 200] width 5 height 11
type input "04-09-2025 00:00"
click at [809, 356] on input "text" at bounding box center [951, 363] width 329 height 29
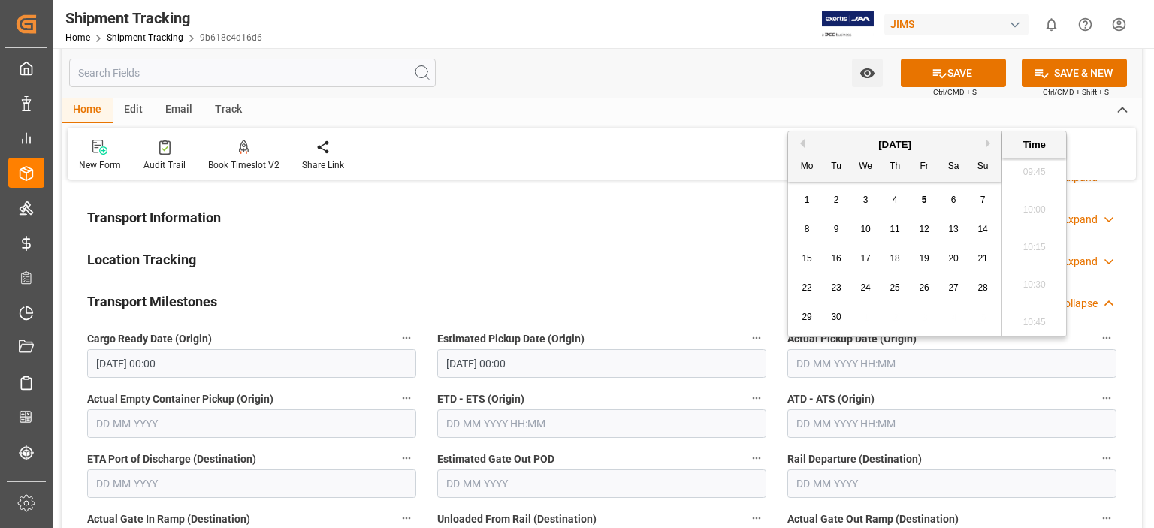
click at [843, 228] on div "9" at bounding box center [836, 230] width 19 height 18
click at [896, 201] on span "4" at bounding box center [895, 200] width 5 height 11
type input "04-09-2025 00:00"
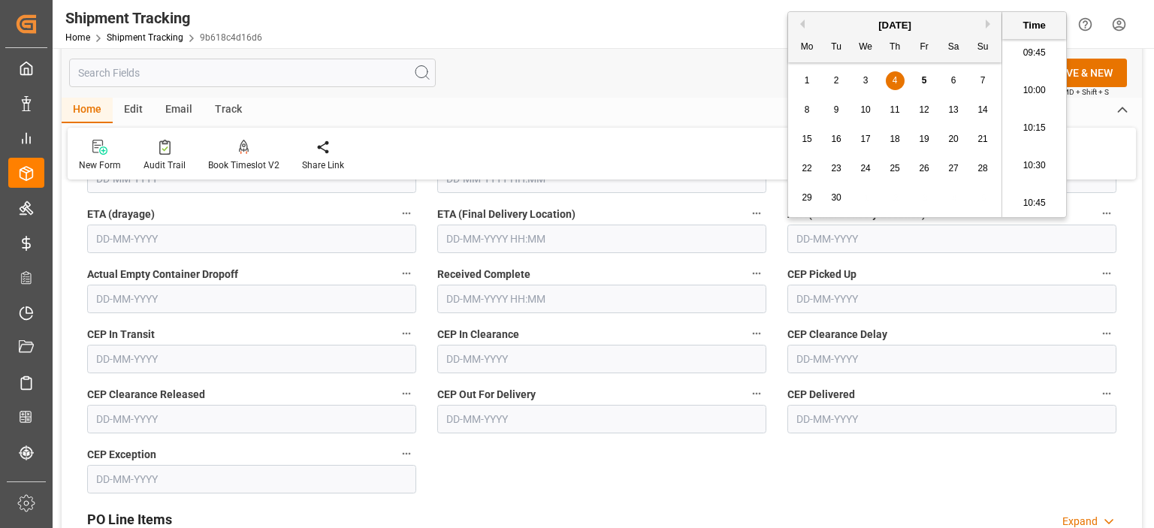
scroll to position [501, 0]
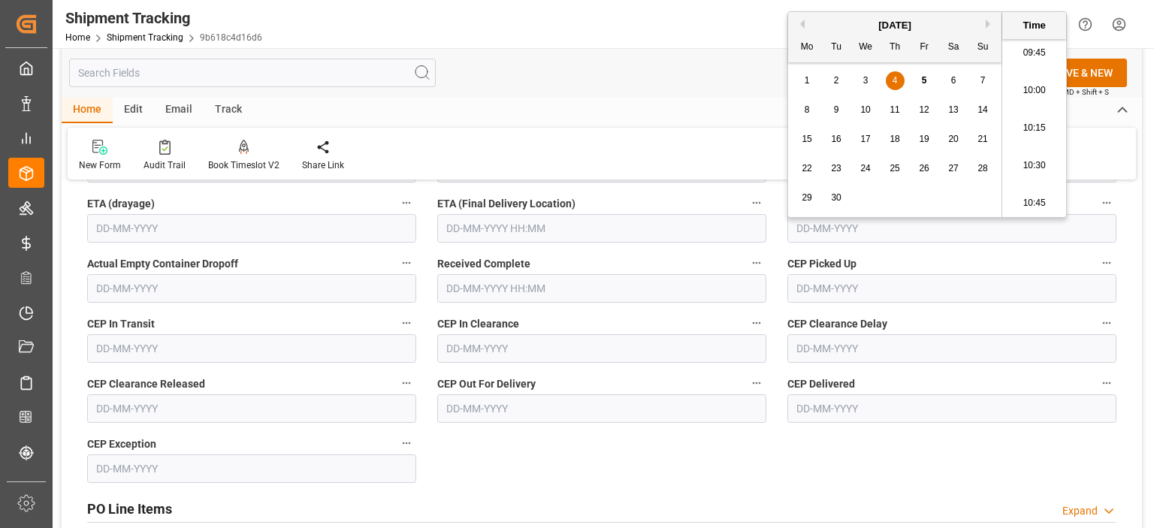
click at [463, 219] on input "text" at bounding box center [601, 228] width 329 height 29
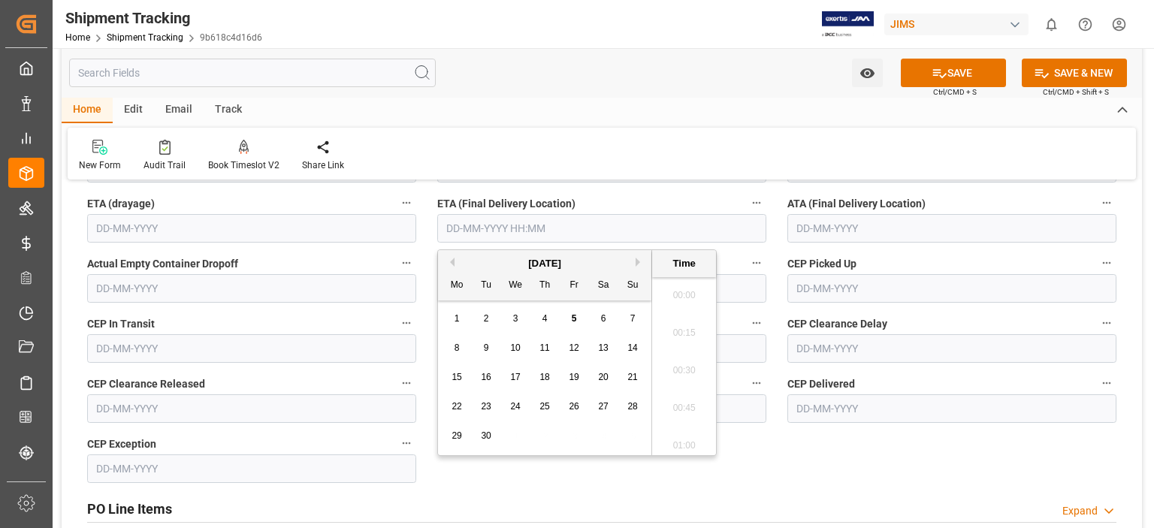
scroll to position [1470, 0]
click at [458, 348] on span "8" at bounding box center [457, 348] width 5 height 11
type input "[DATE] 00:00"
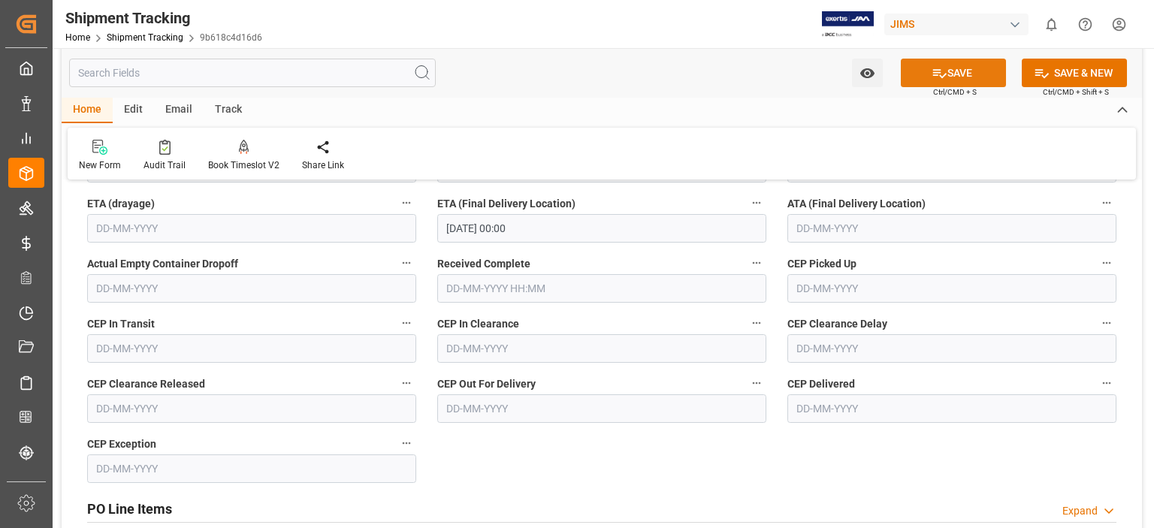
click at [963, 72] on button "SAVE" at bounding box center [953, 73] width 105 height 29
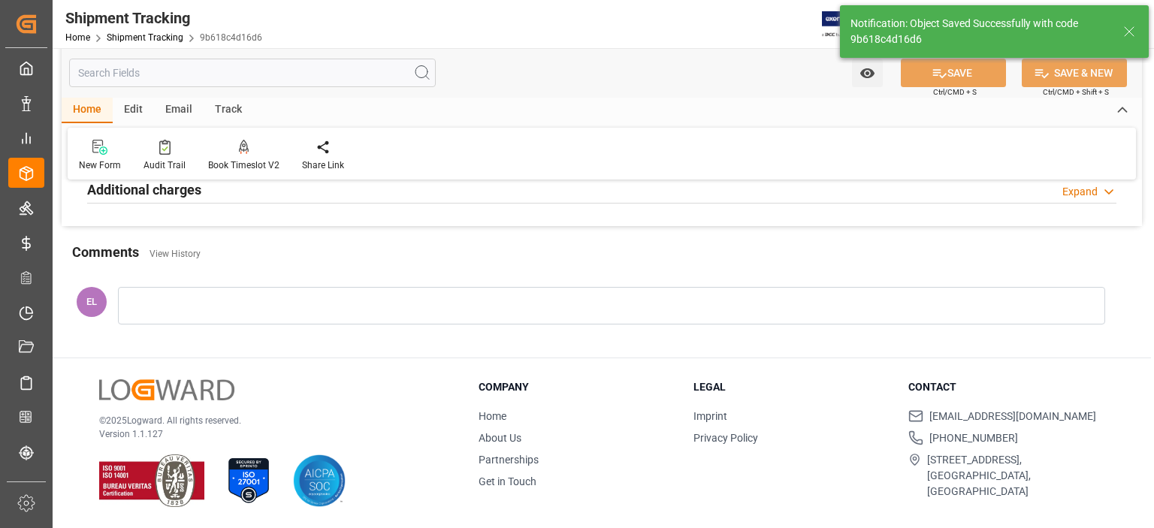
scroll to position [0, 0]
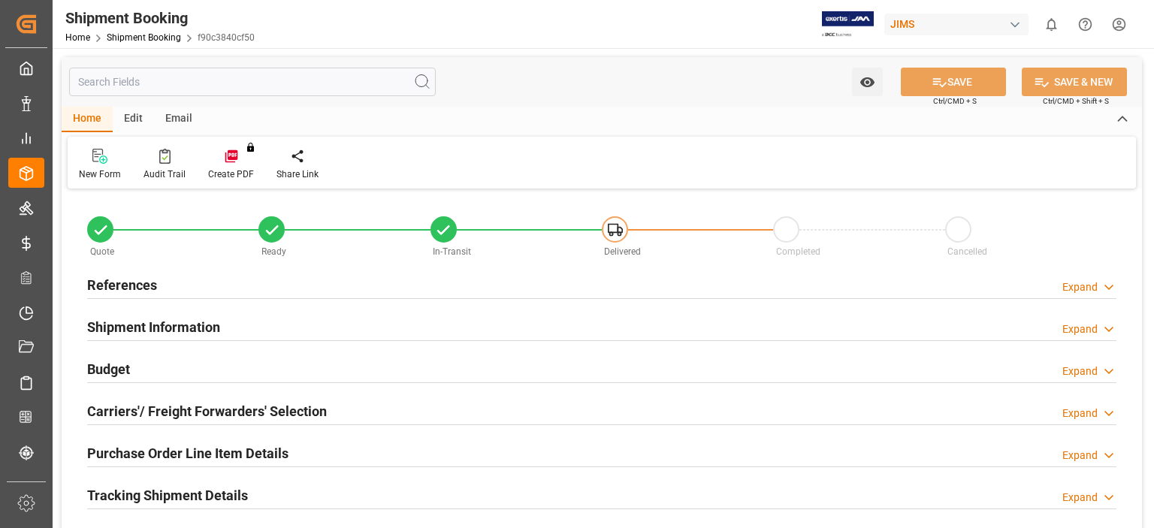
type input "1"
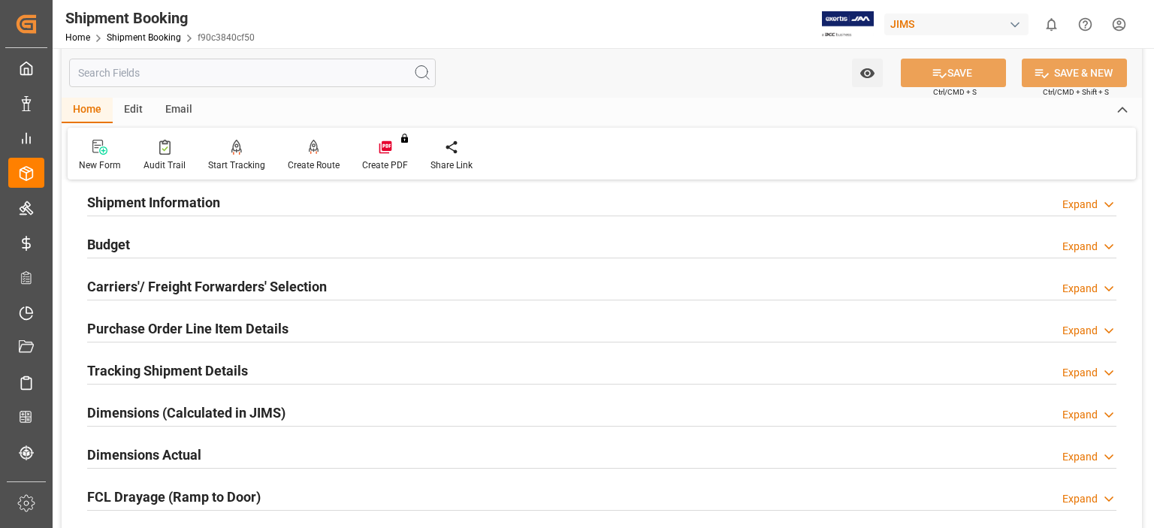
click at [222, 324] on h2 "Purchase Order Line Item Details" at bounding box center [187, 329] width 201 height 20
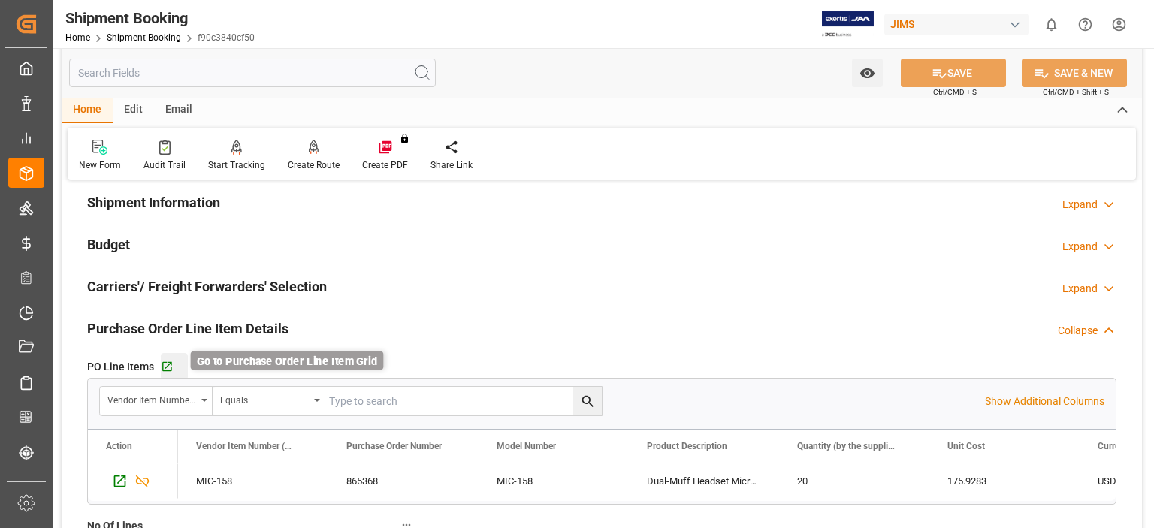
click at [171, 365] on icon "button" at bounding box center [167, 367] width 13 height 13
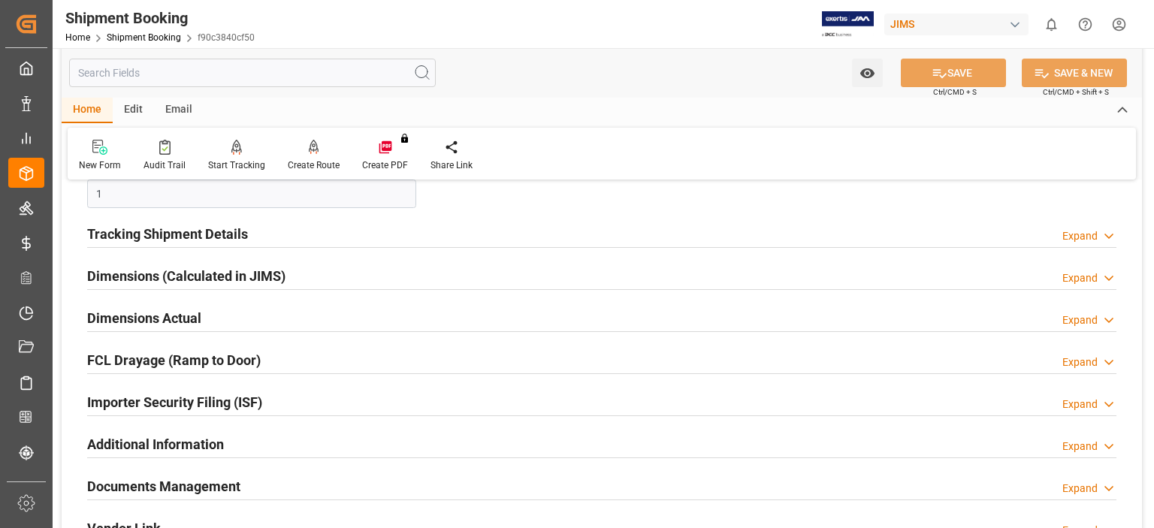
scroll to position [626, 0]
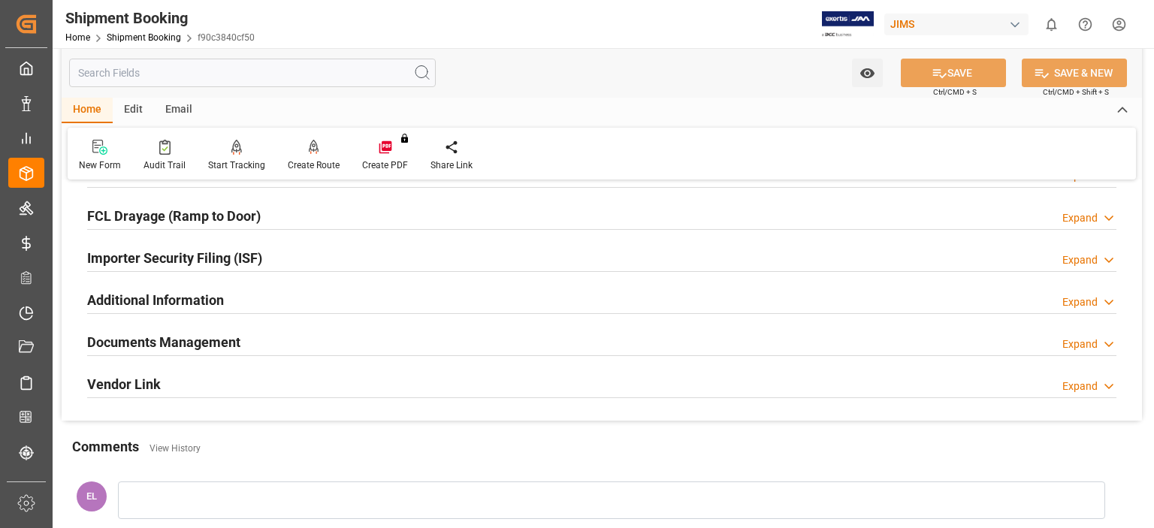
click at [158, 338] on h2 "Documents Management" at bounding box center [163, 342] width 153 height 20
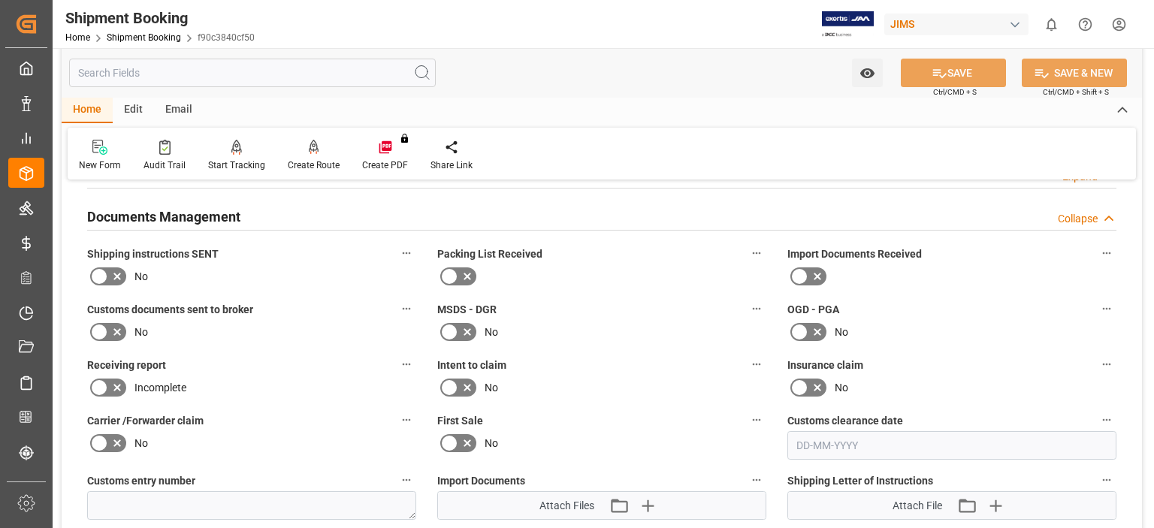
scroll to position [876, 0]
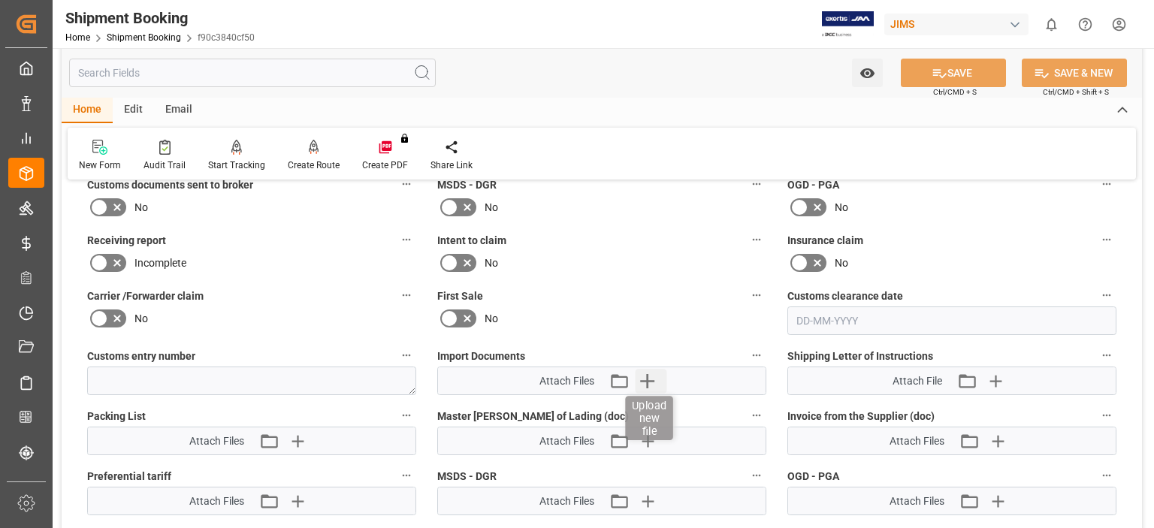
click at [653, 378] on icon "button" at bounding box center [648, 381] width 24 height 24
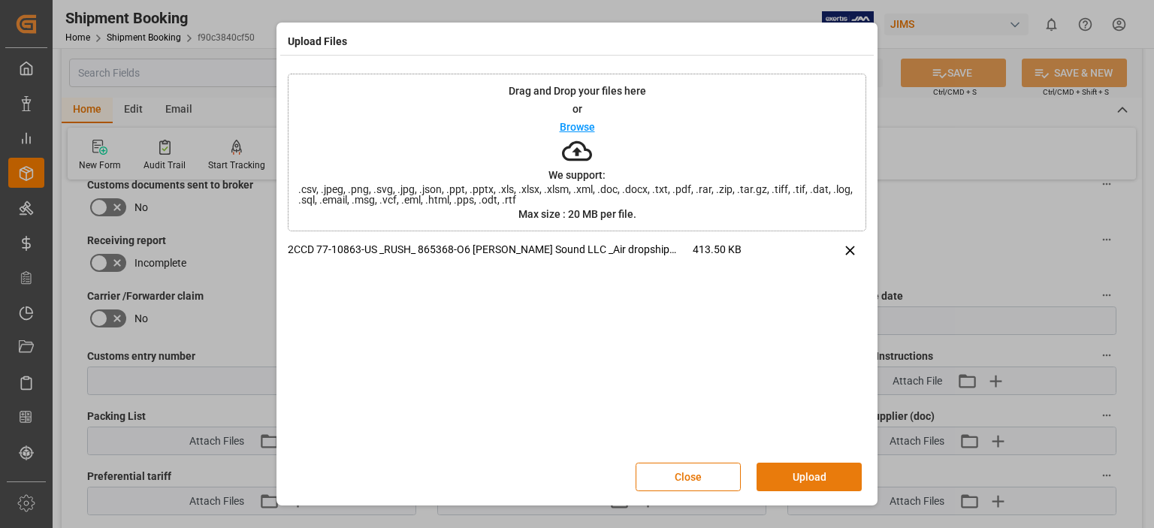
click at [784, 468] on button "Upload" at bounding box center [809, 477] width 105 height 29
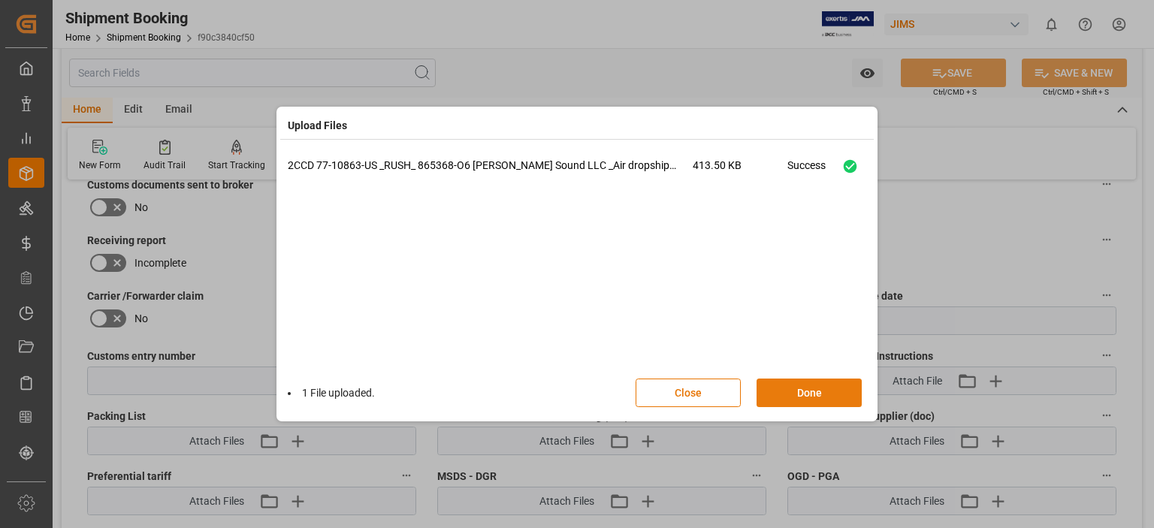
click at [808, 391] on button "Done" at bounding box center [809, 393] width 105 height 29
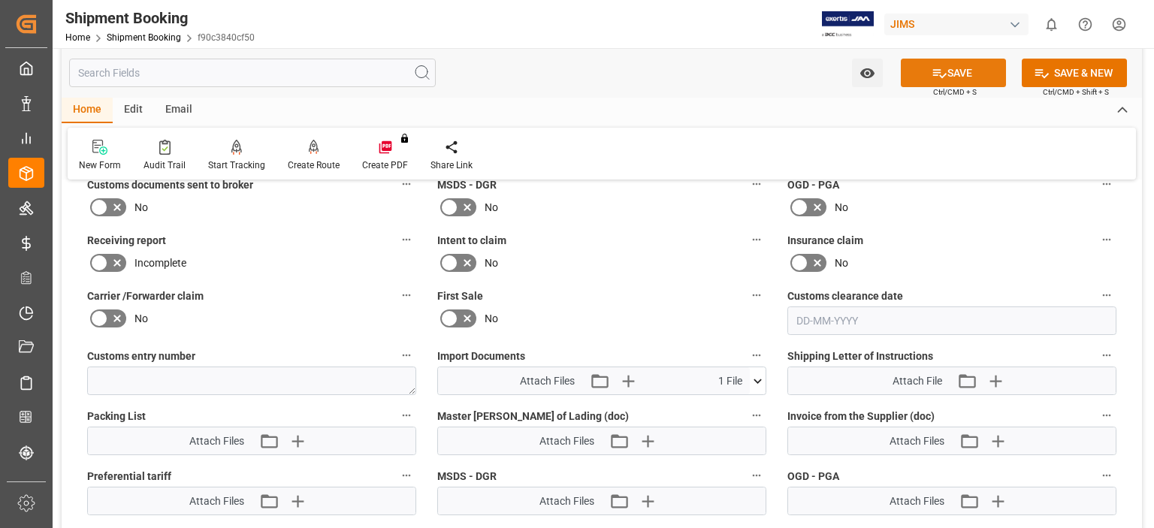
click at [933, 71] on icon at bounding box center [940, 73] width 14 height 9
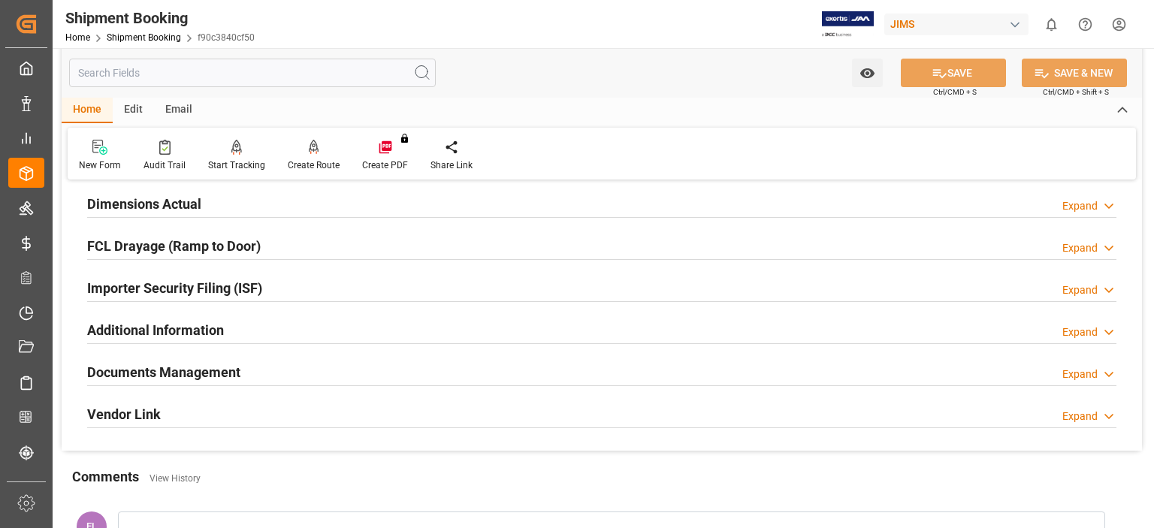
scroll to position [349, 0]
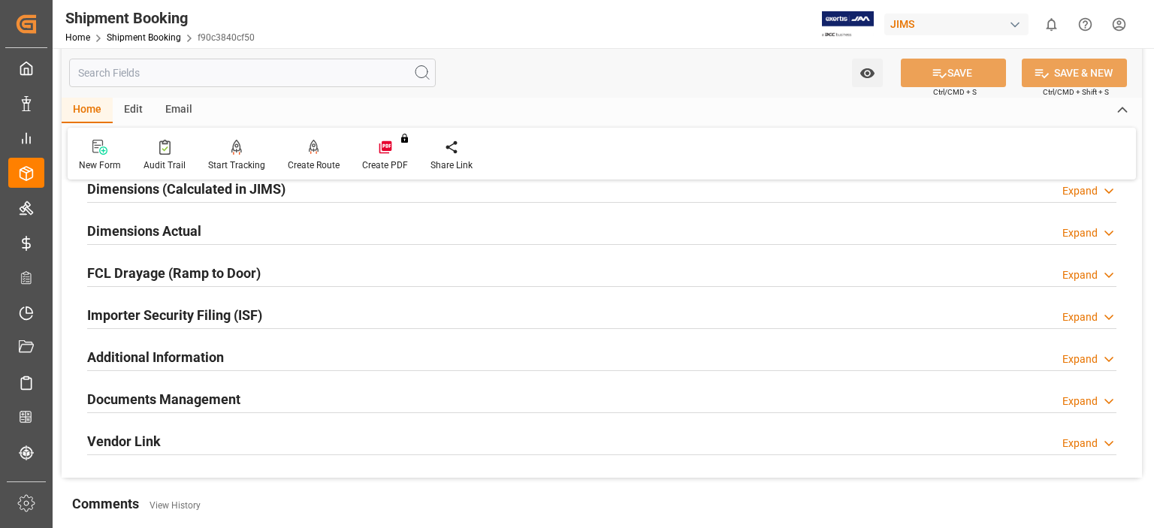
click at [161, 396] on h2 "Documents Management" at bounding box center [163, 399] width 153 height 20
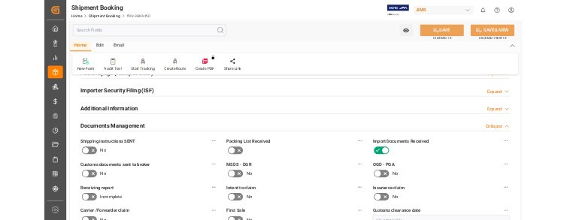
scroll to position [474, 0]
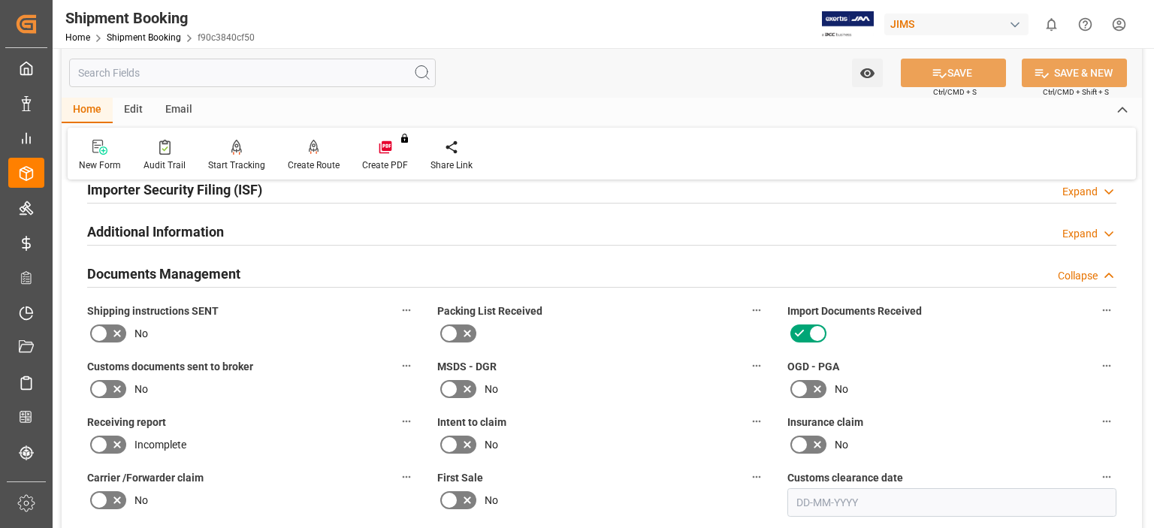
click at [110, 390] on icon at bounding box center [117, 389] width 18 height 18
click at [0, 0] on input "checkbox" at bounding box center [0, 0] width 0 height 0
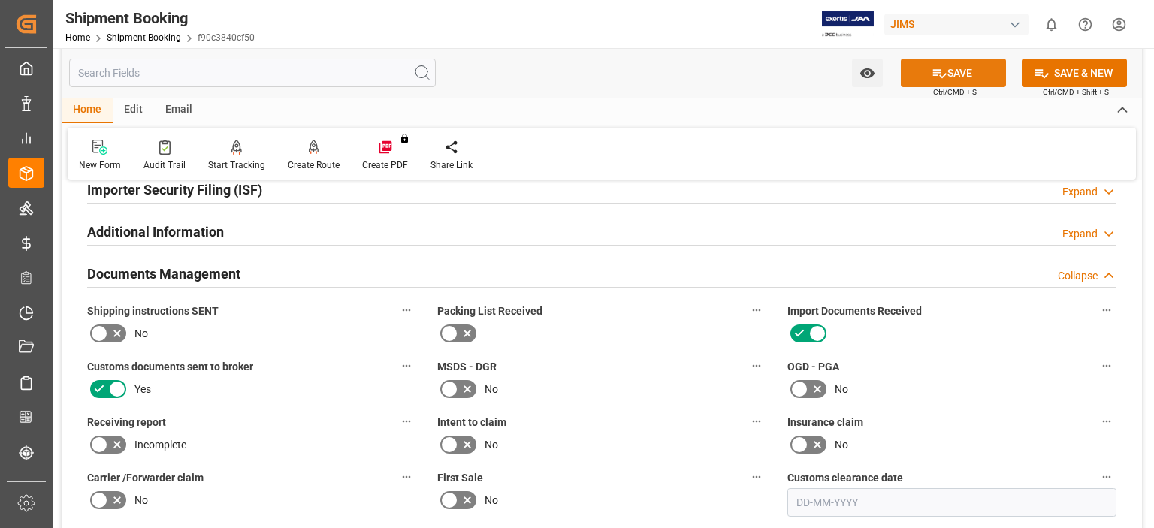
click at [957, 71] on button "SAVE" at bounding box center [953, 73] width 105 height 29
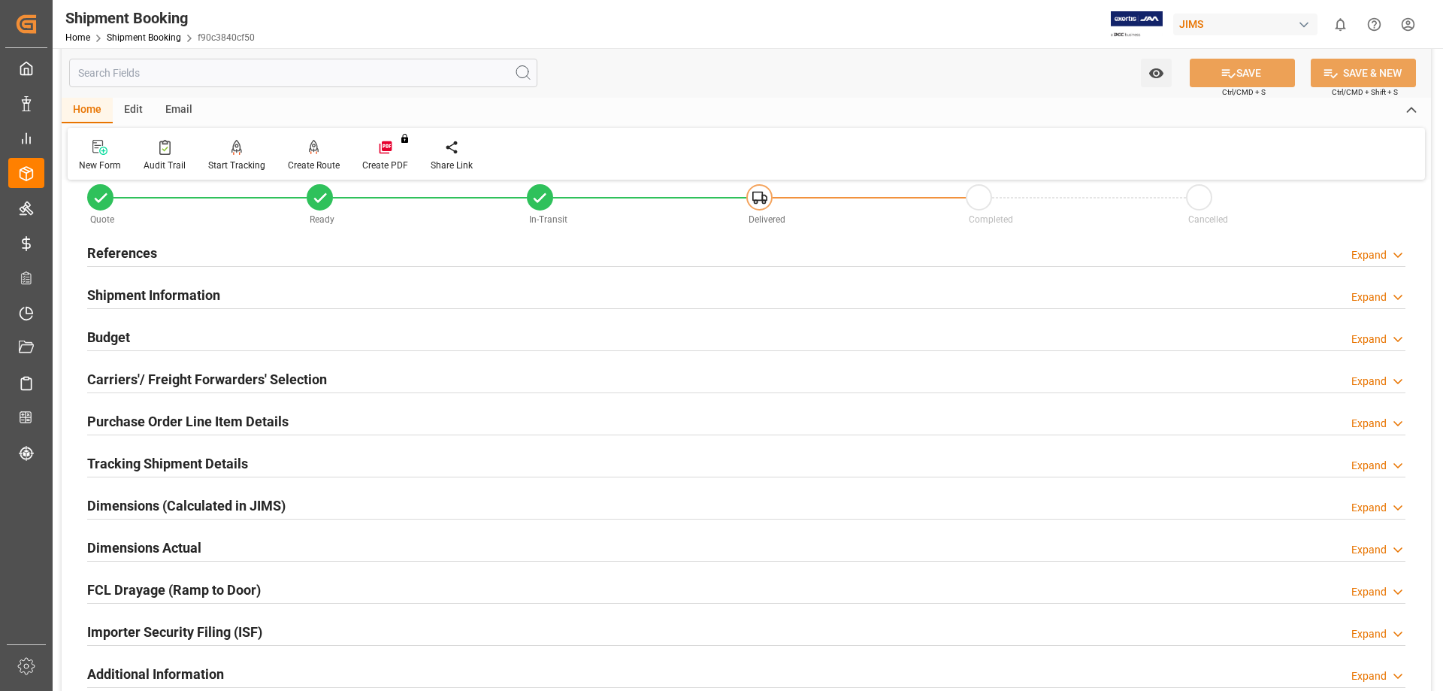
scroll to position [0, 0]
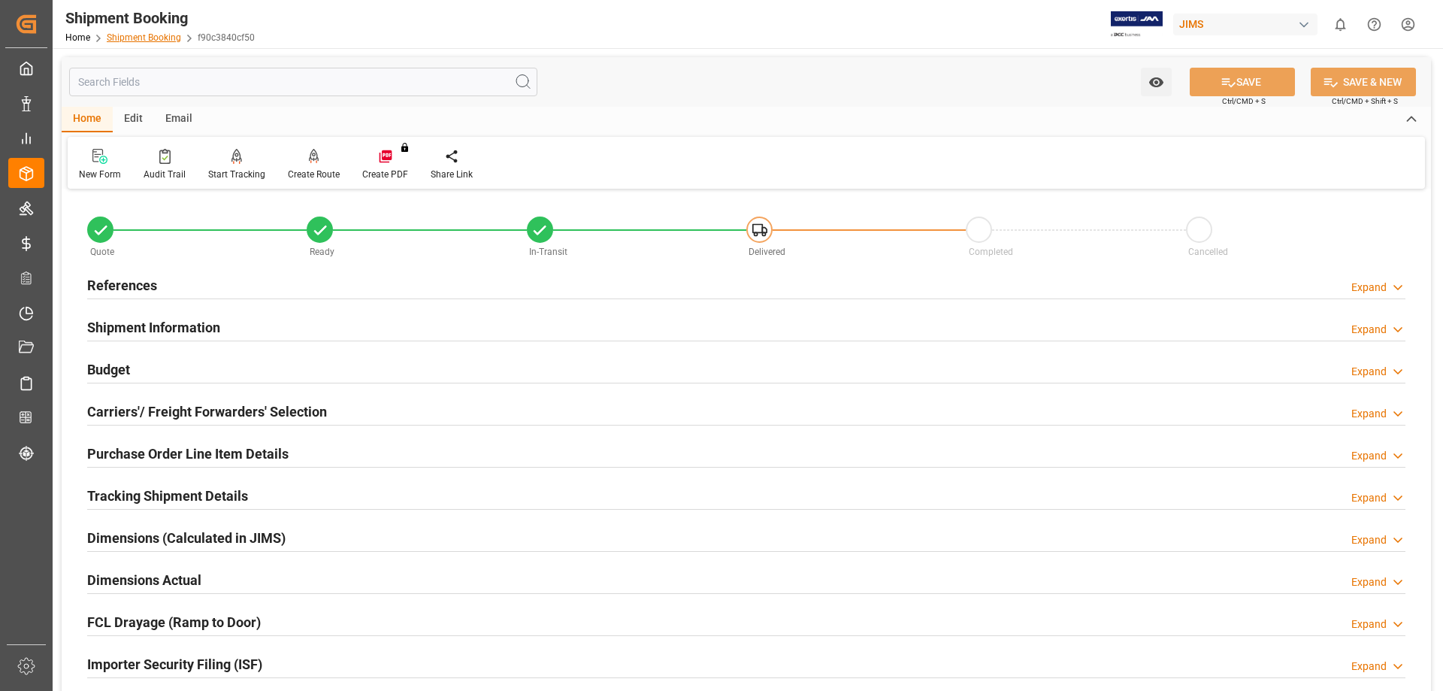
click at [167, 35] on link "Shipment Booking" at bounding box center [144, 37] width 74 height 11
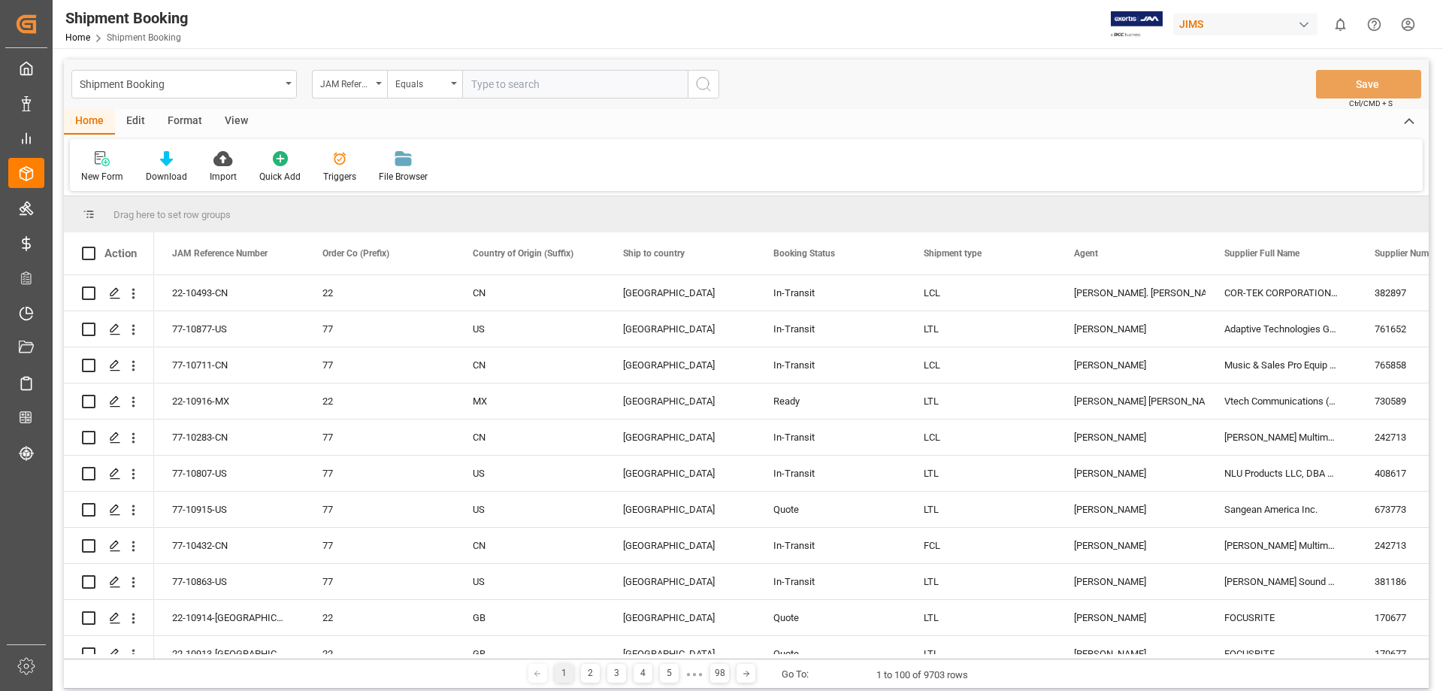
click at [515, 86] on input "text" at bounding box center [574, 84] width 225 height 29
type input "77-10760-us"
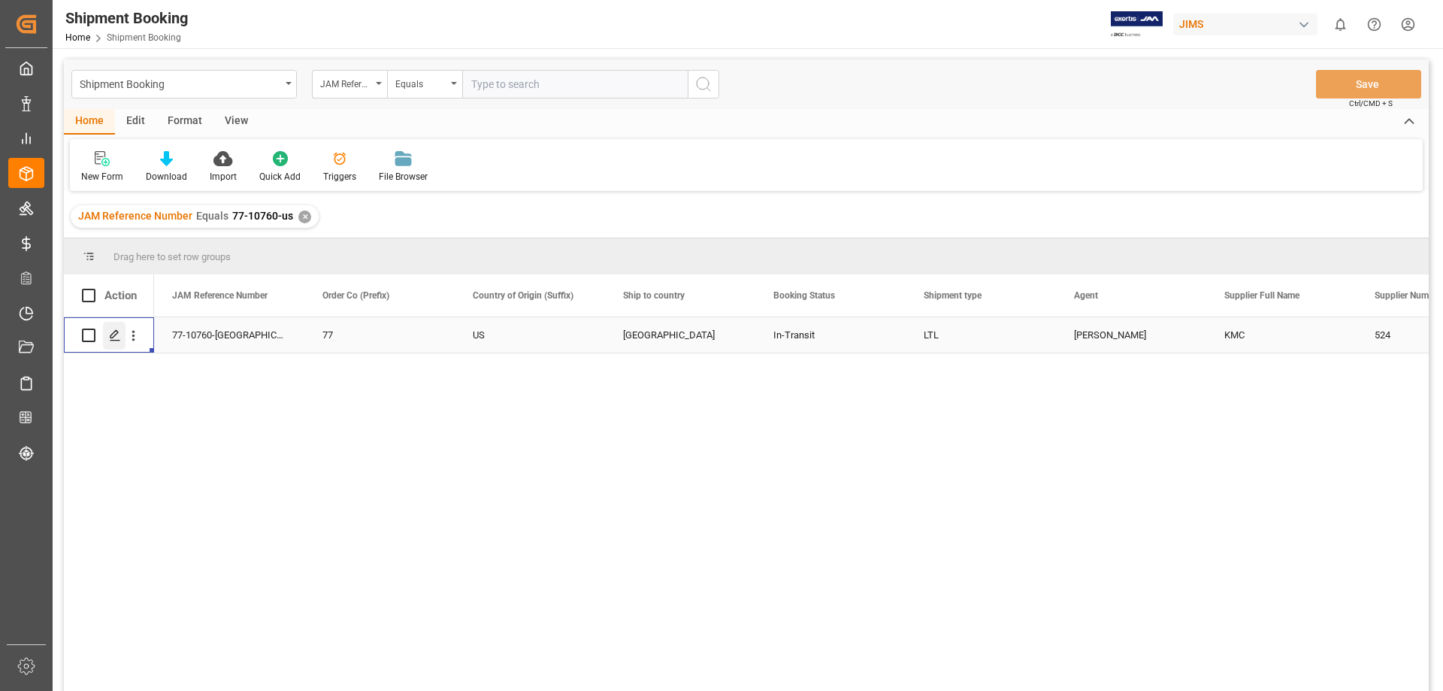
click at [114, 340] on icon "Press SPACE to select this row." at bounding box center [115, 335] width 12 height 12
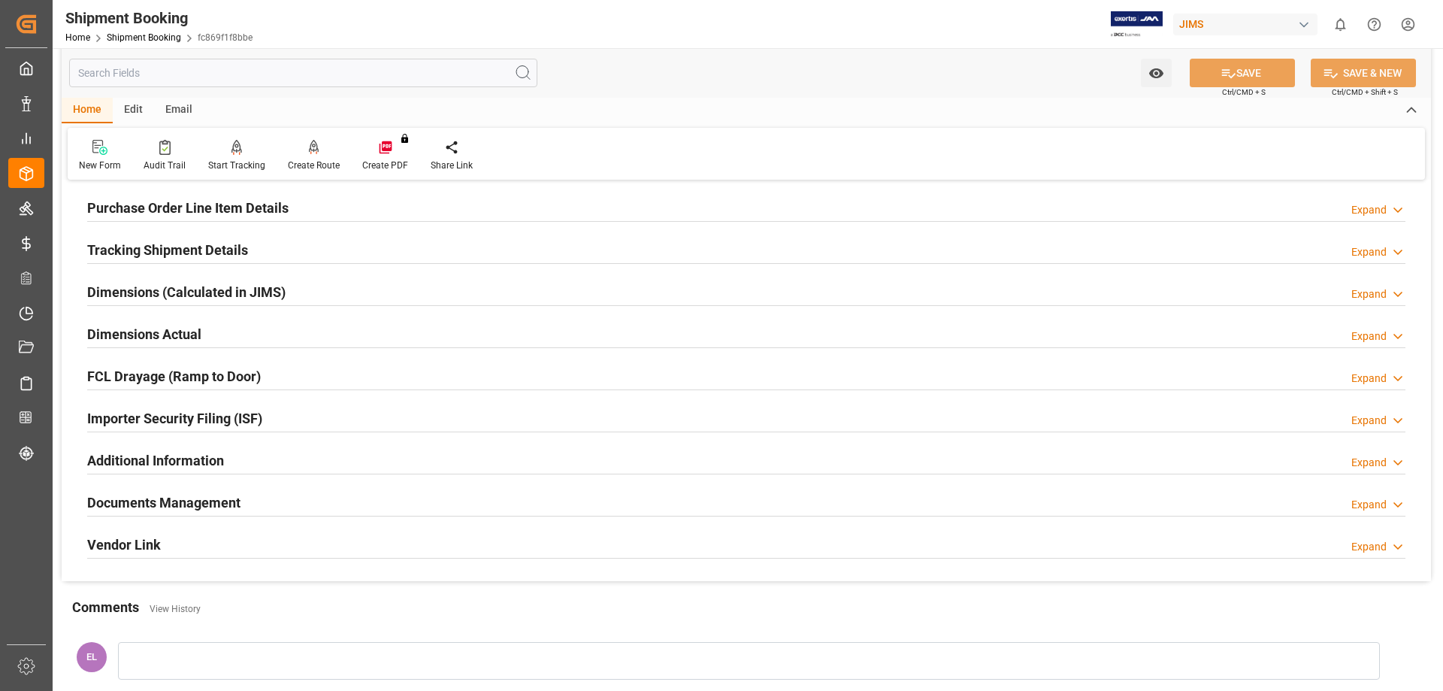
scroll to position [250, 0]
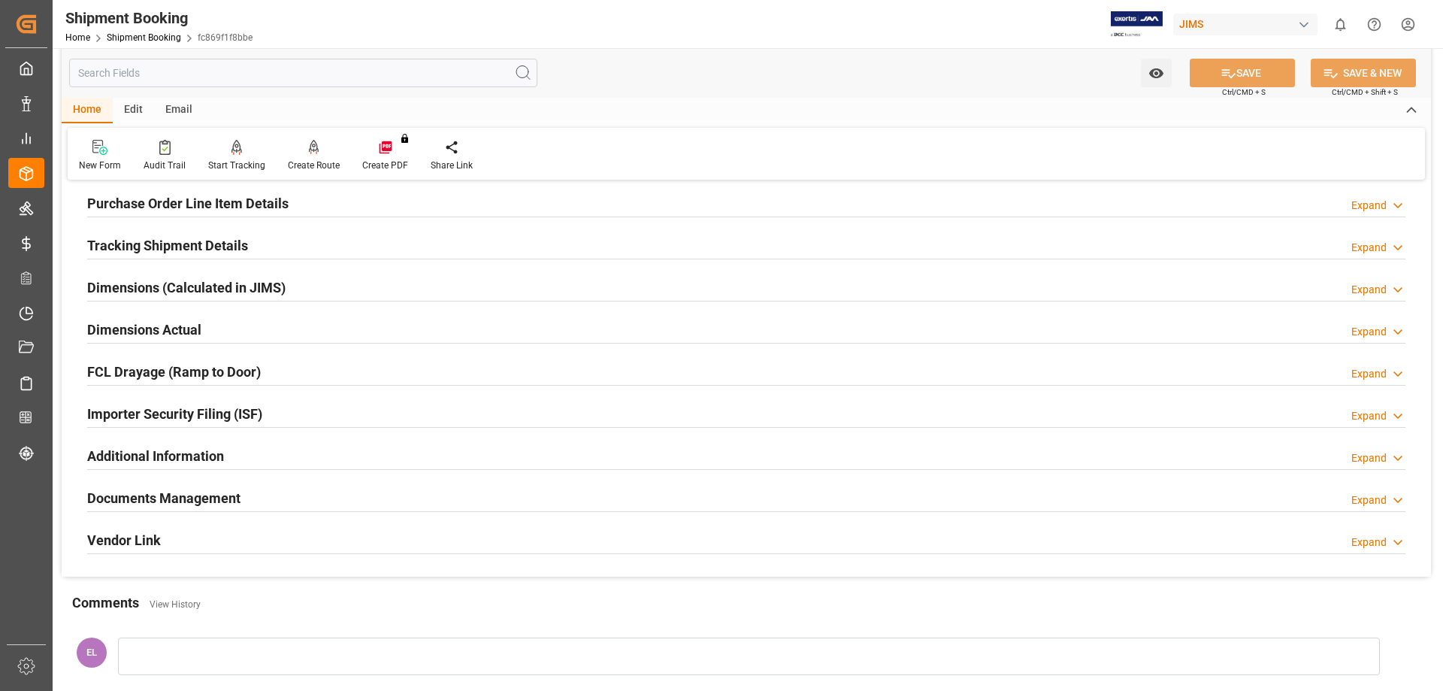
click at [145, 496] on h2 "Documents Management" at bounding box center [163, 498] width 153 height 20
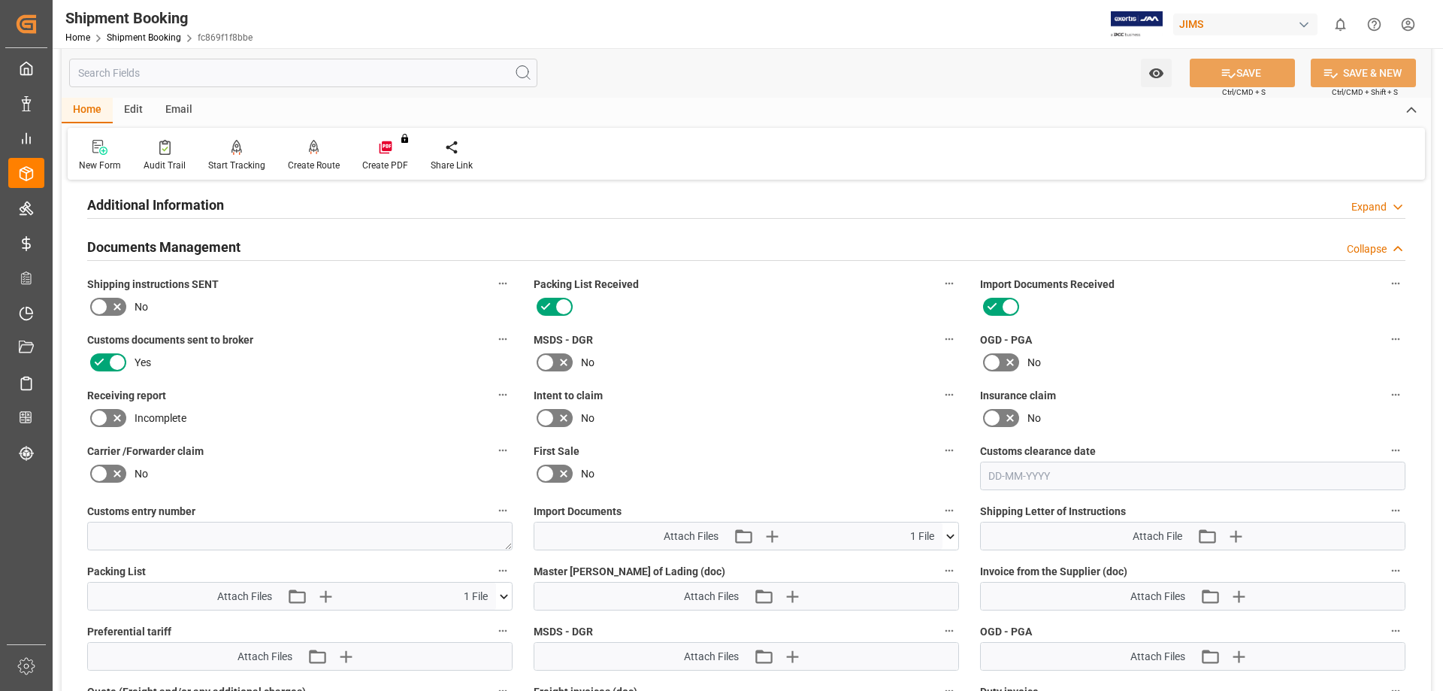
scroll to position [626, 0]
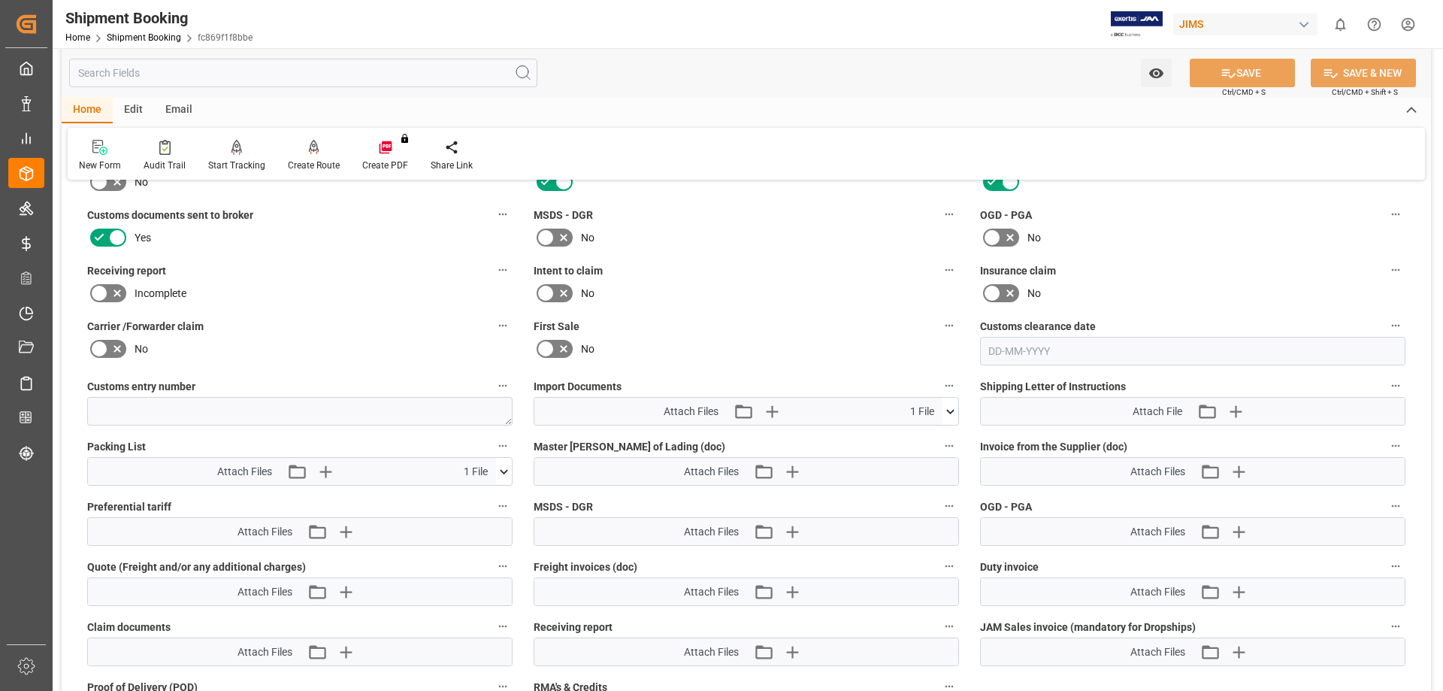
click at [502, 468] on icon at bounding box center [504, 472] width 16 height 16
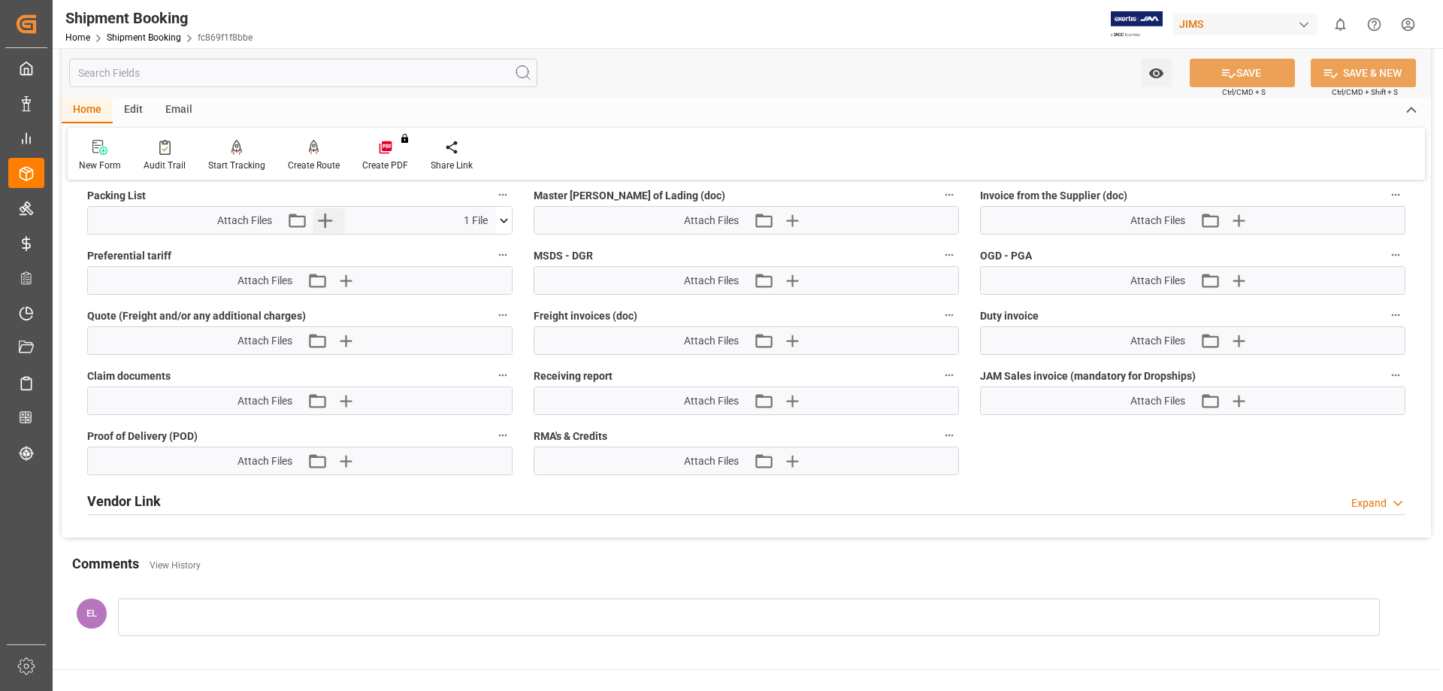
scroll to position [250, 0]
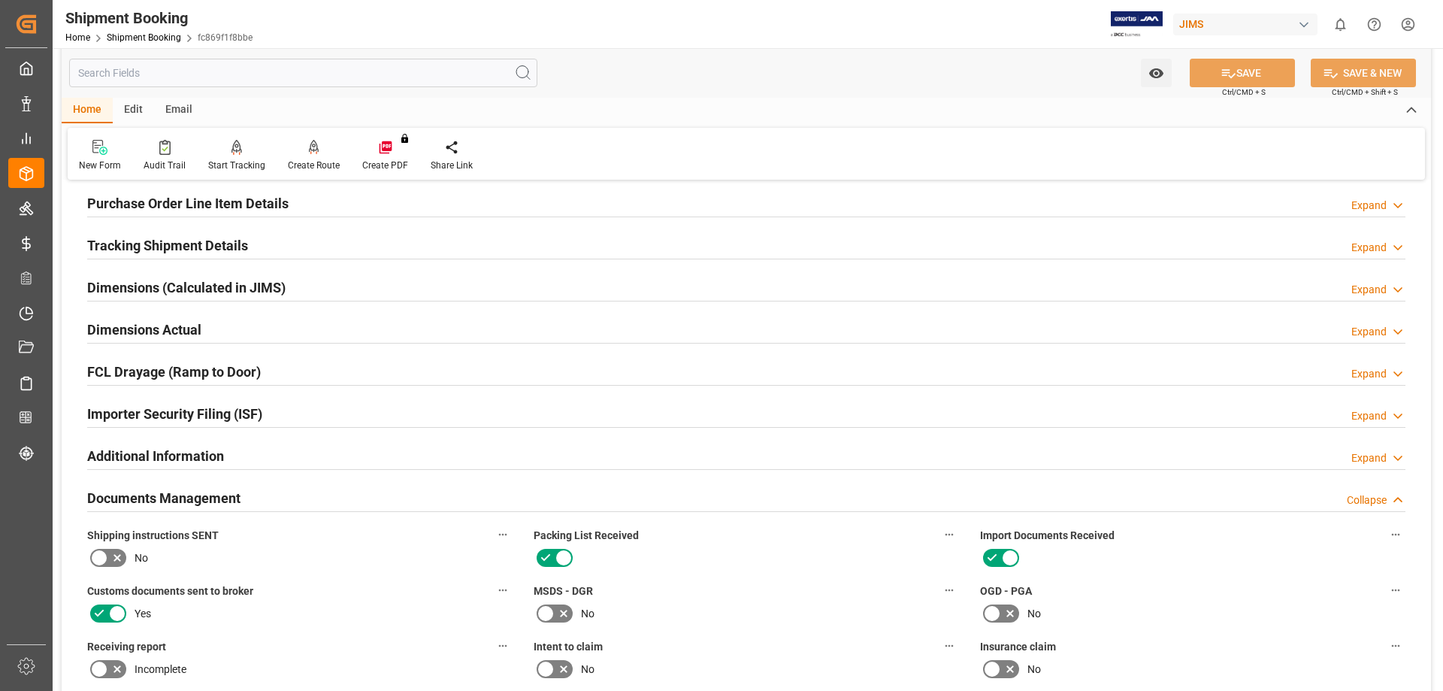
click at [127, 242] on h2 "Tracking Shipment Details" at bounding box center [167, 245] width 161 height 20
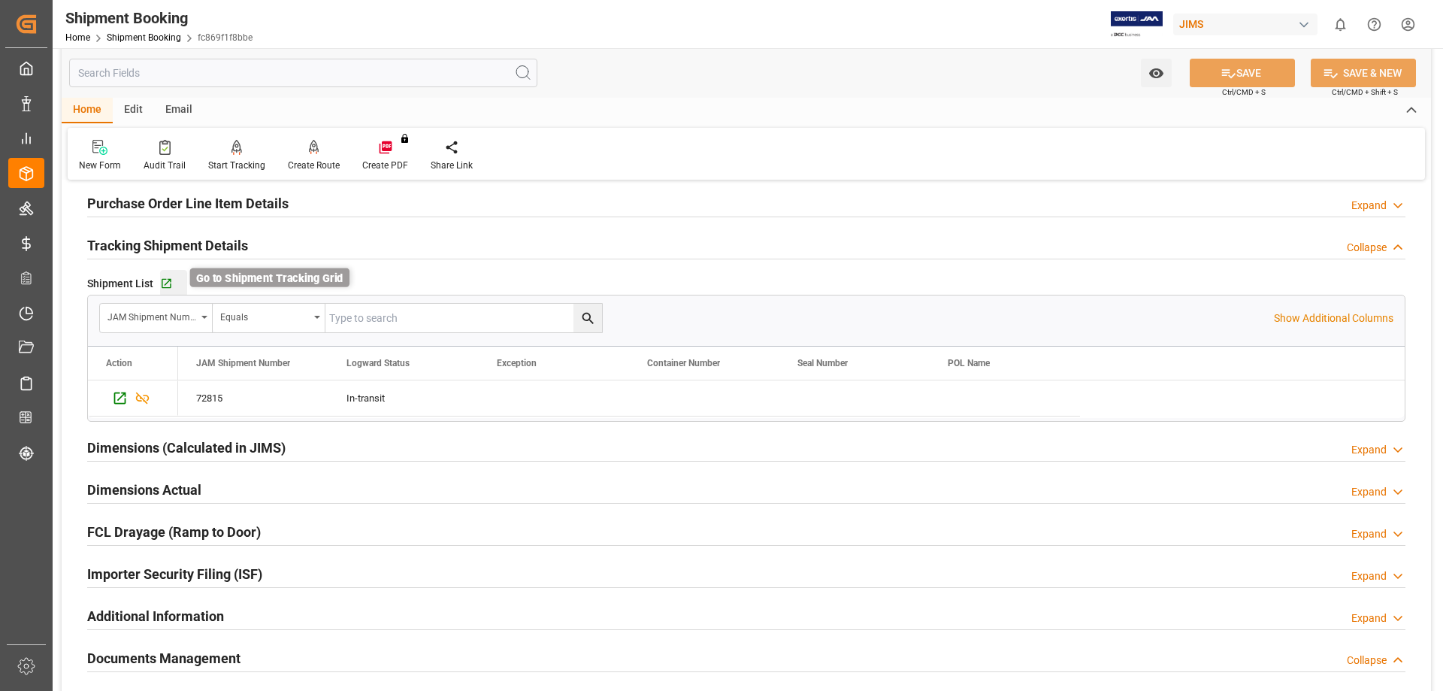
click at [162, 283] on icon "button" at bounding box center [166, 283] width 13 height 13
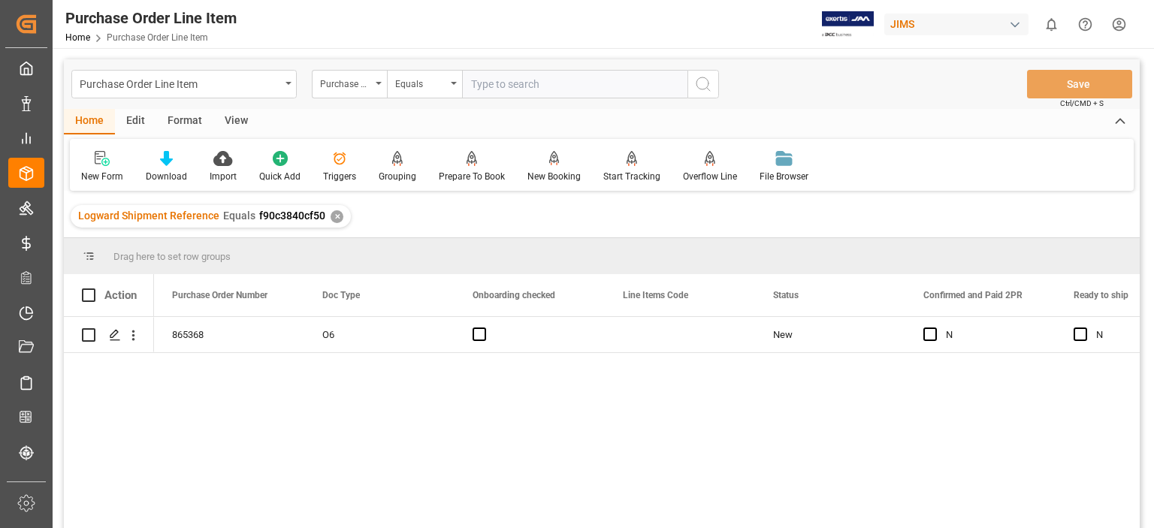
click at [236, 122] on div "View" at bounding box center [236, 122] width 46 height 26
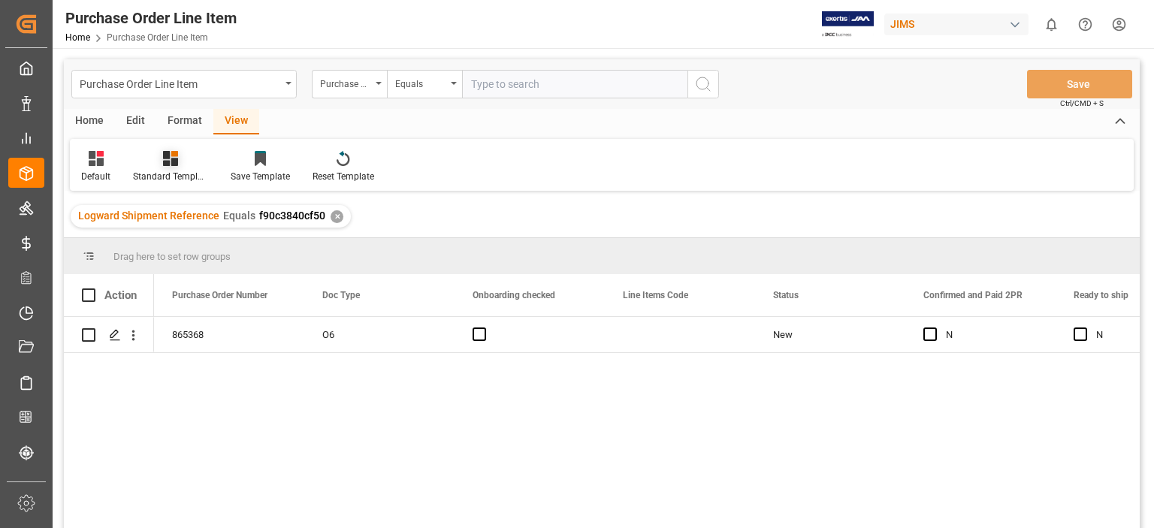
click at [164, 159] on icon at bounding box center [170, 158] width 15 height 15
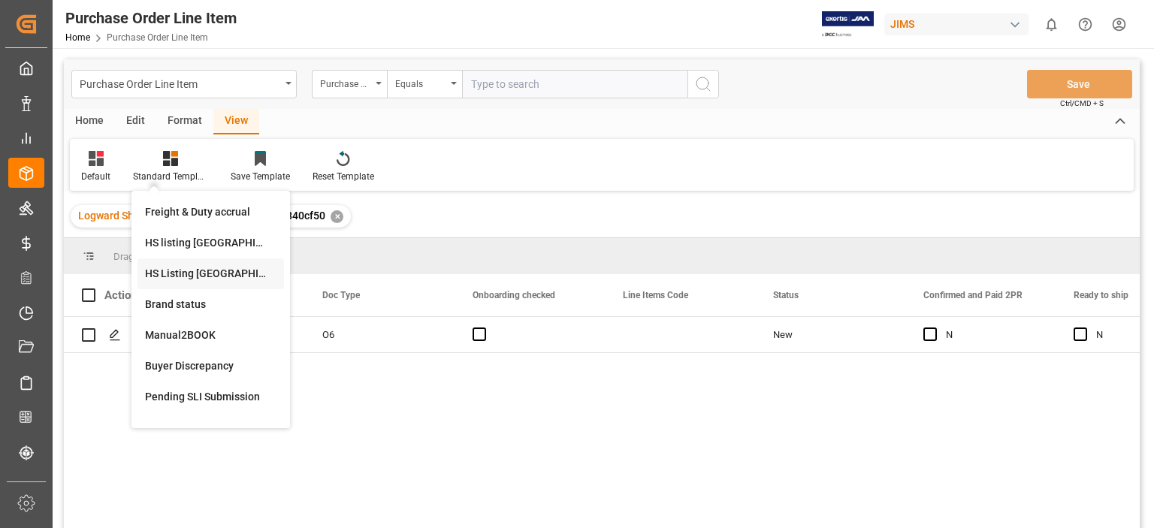
click at [198, 271] on div "HS Listing [GEOGRAPHIC_DATA]" at bounding box center [210, 274] width 131 height 16
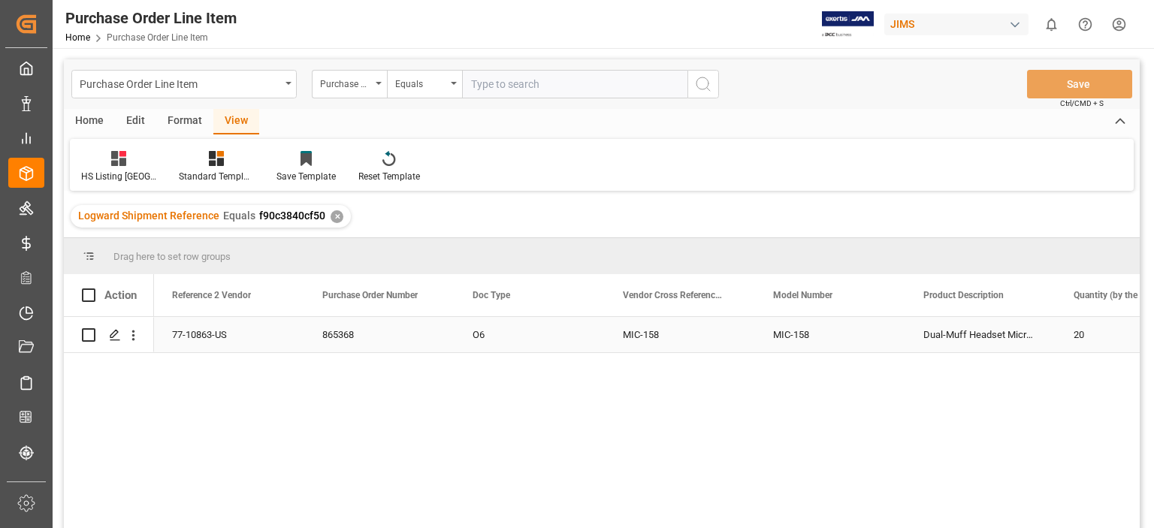
click at [92, 336] on input "Press Space to toggle row selection (unchecked)" at bounding box center [89, 335] width 14 height 14
checkbox input "true"
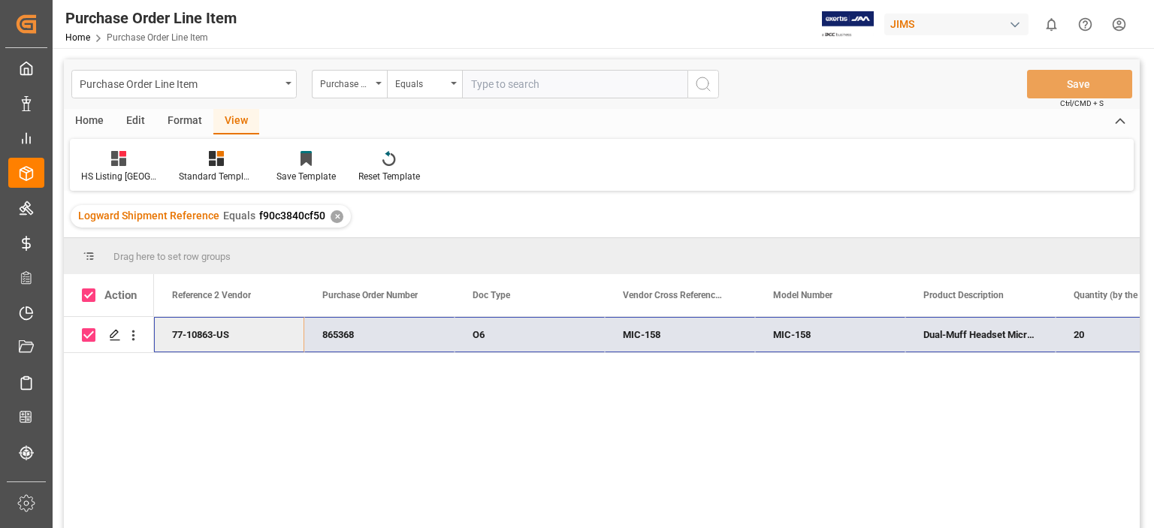
drag, startPoint x: 165, startPoint y: 338, endPoint x: 1079, endPoint y: 337, distance: 914.4
click at [1080, 330] on div "20" at bounding box center [1131, 334] width 150 height 35
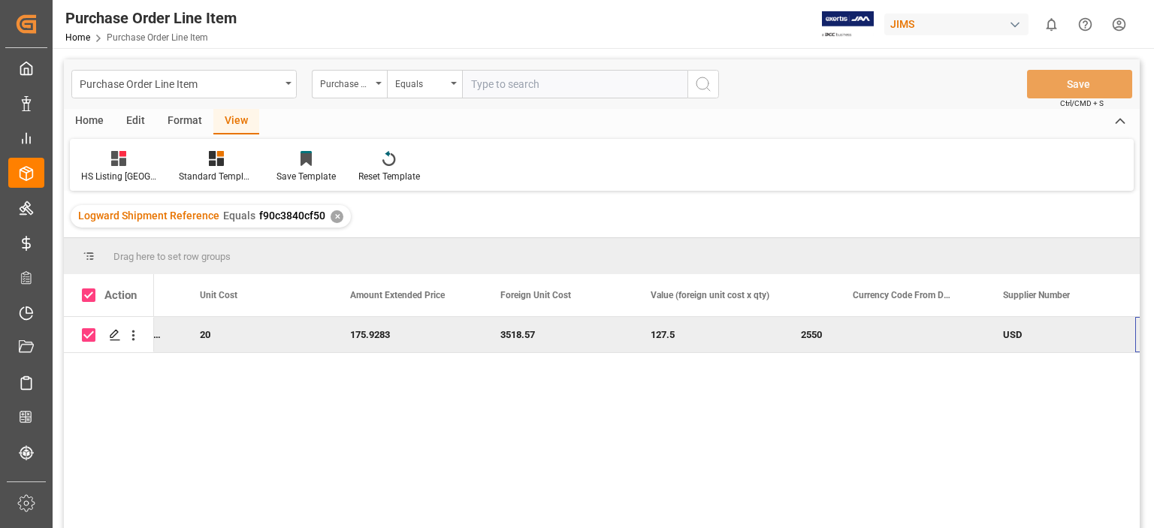
scroll to position [0, 1024]
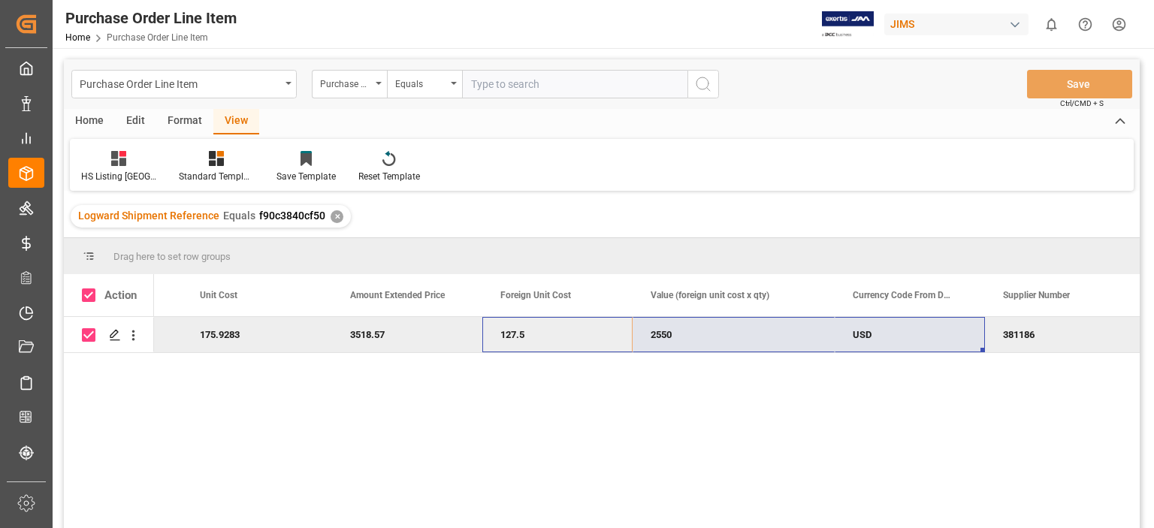
drag, startPoint x: 499, startPoint y: 337, endPoint x: 857, endPoint y: 336, distance: 357.7
click at [857, 336] on div "Dual-Muff Headset Microphone 20 175.9283 3518.57 127.5 2550 USD 381186" at bounding box center [358, 335] width 2456 height 36
click at [399, 437] on div "Dual-Muff Headset Microphone 20 175.9283 3518.57 127.5 2550 USD 381186" at bounding box center [647, 427] width 986 height 221
click at [240, 326] on div "175.9283" at bounding box center [257, 334] width 150 height 35
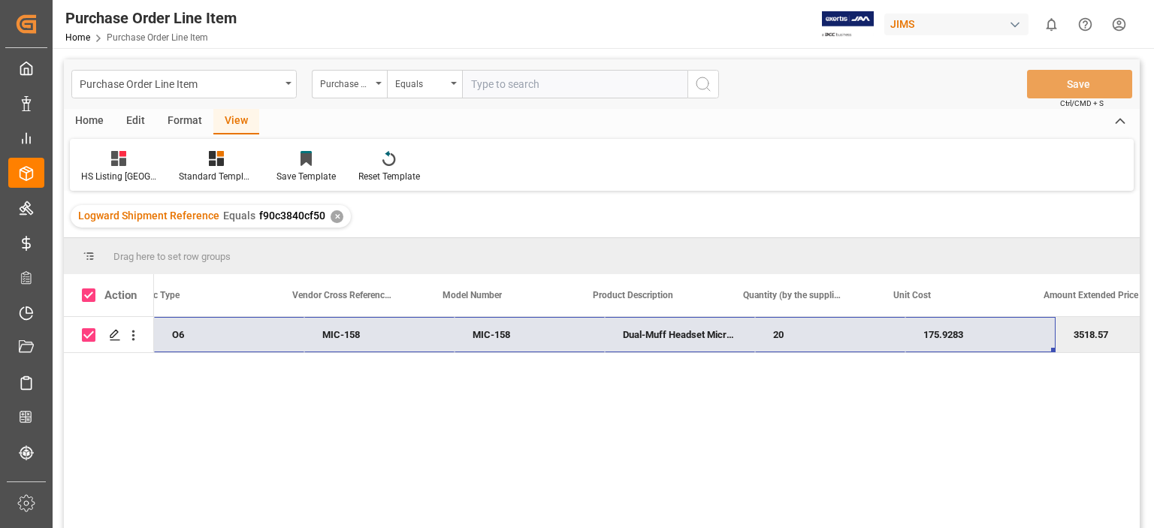
scroll to position [0, 0]
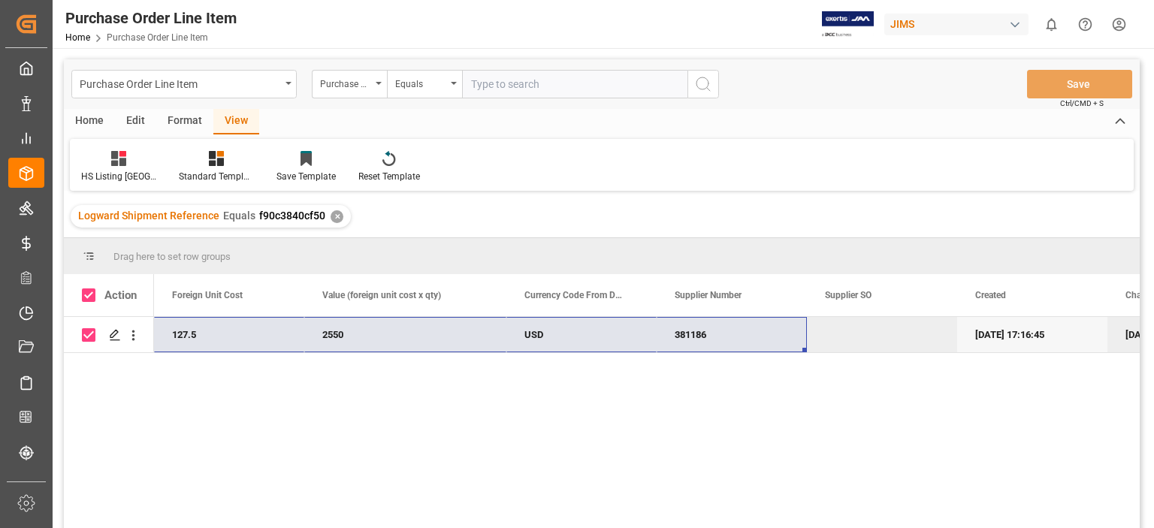
drag, startPoint x: 164, startPoint y: 333, endPoint x: 788, endPoint y: 334, distance: 624.4
click at [788, 334] on div "175.9283 77-10863-US 3518.57 127.5 2550 USD 381186 [DATE] 17:16:45 [DATE] 10:17…" at bounding box center [30, 335] width 2456 height 36
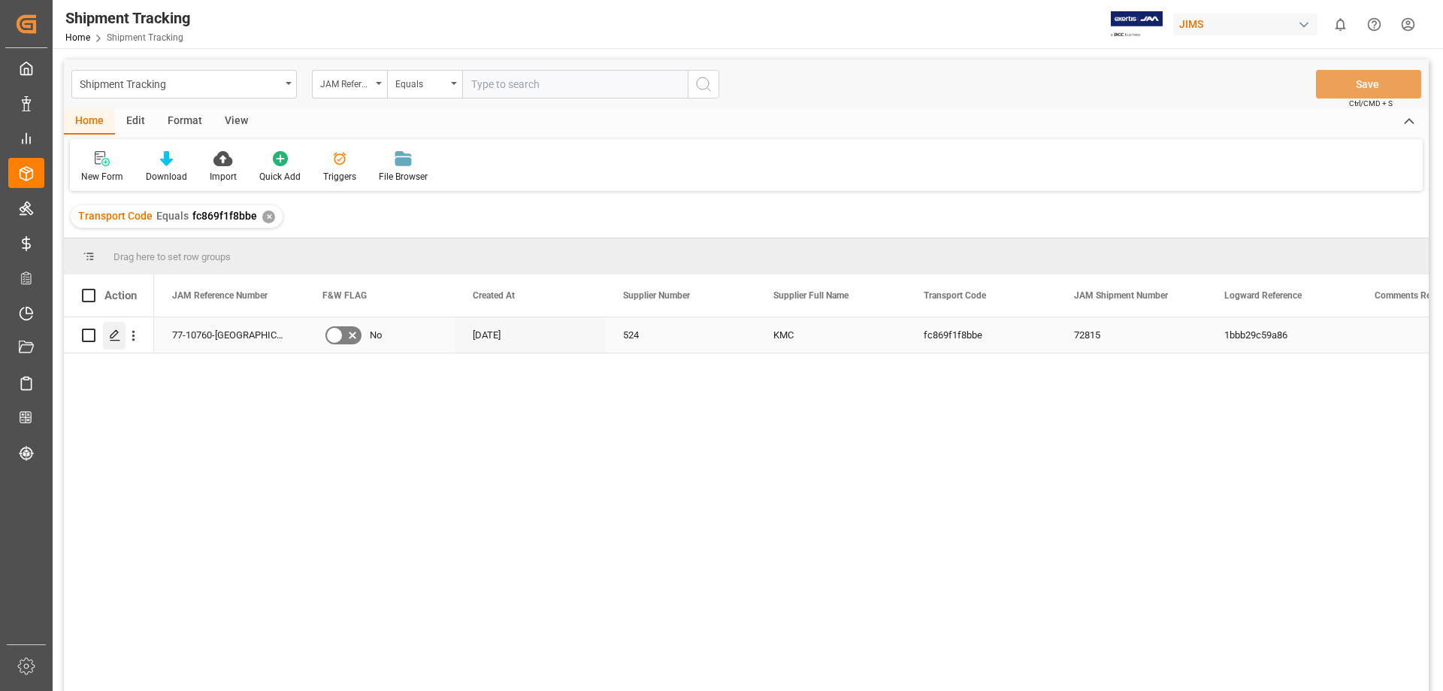
click at [109, 340] on icon "Press SPACE to select this row." at bounding box center [115, 335] width 12 height 12
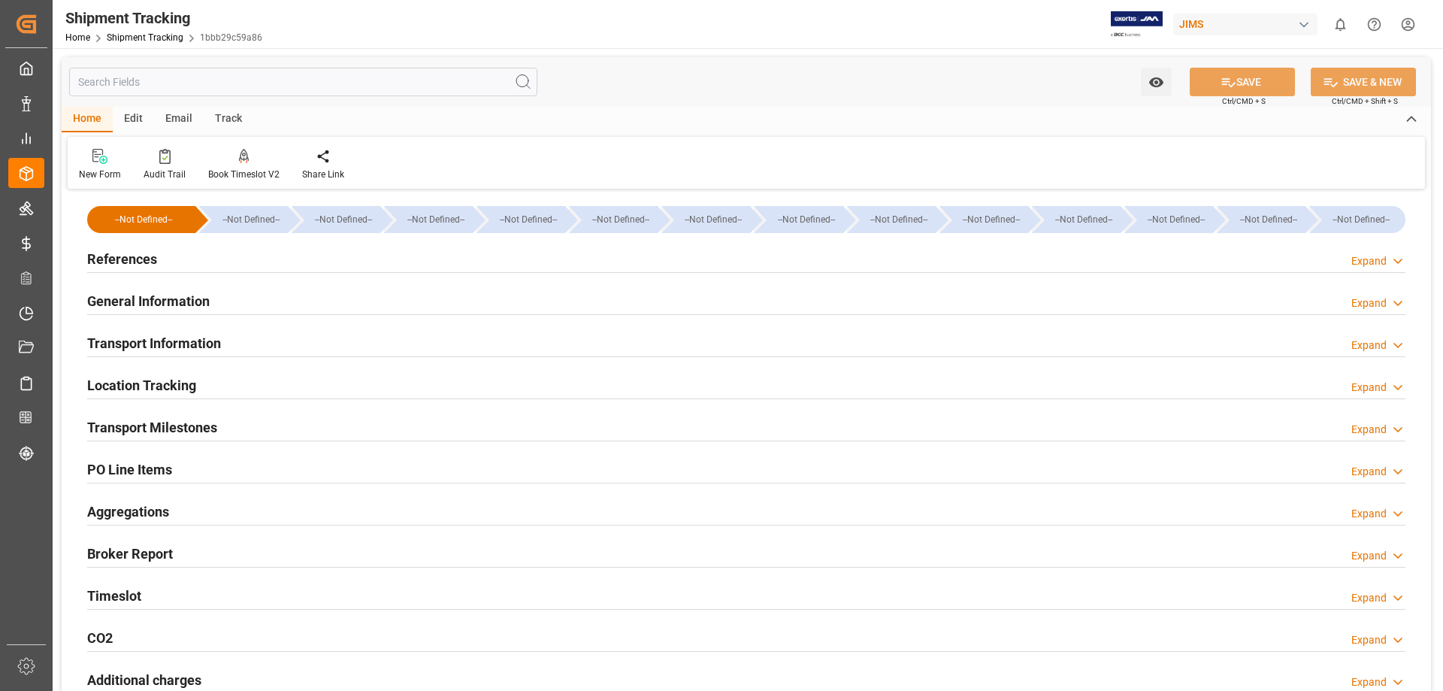
type input "[DATE] 00:00"
click at [134, 596] on h2 "Timeslot" at bounding box center [114, 595] width 54 height 20
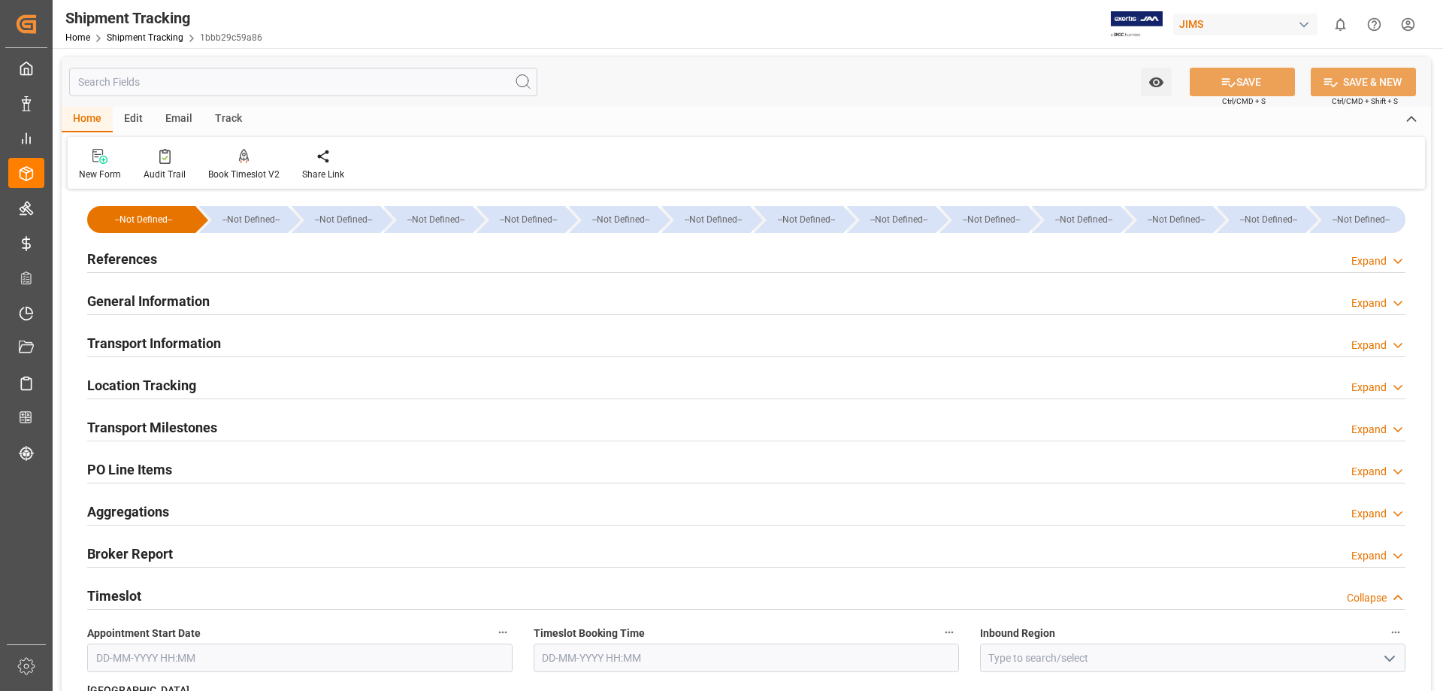
click at [131, 590] on h2 "Timeslot" at bounding box center [114, 595] width 54 height 20
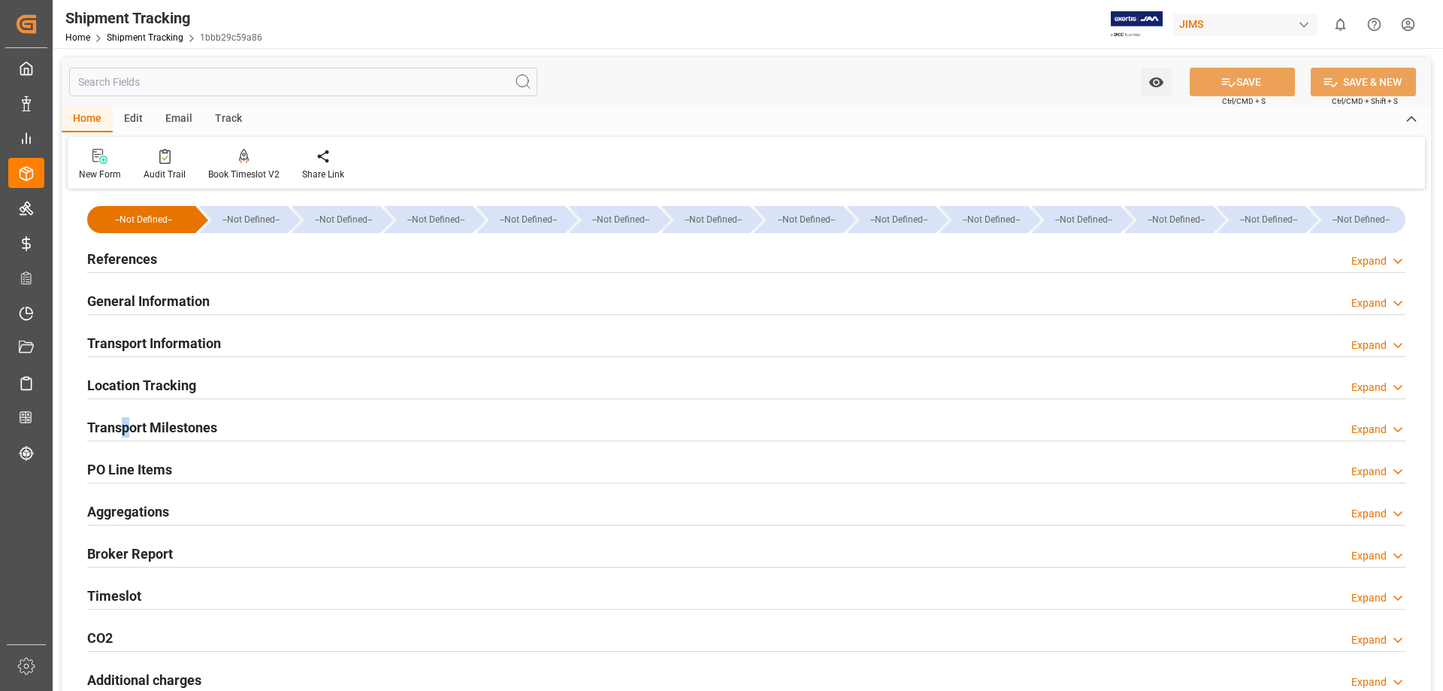
click at [126, 427] on h2 "Transport Milestones" at bounding box center [152, 427] width 130 height 20
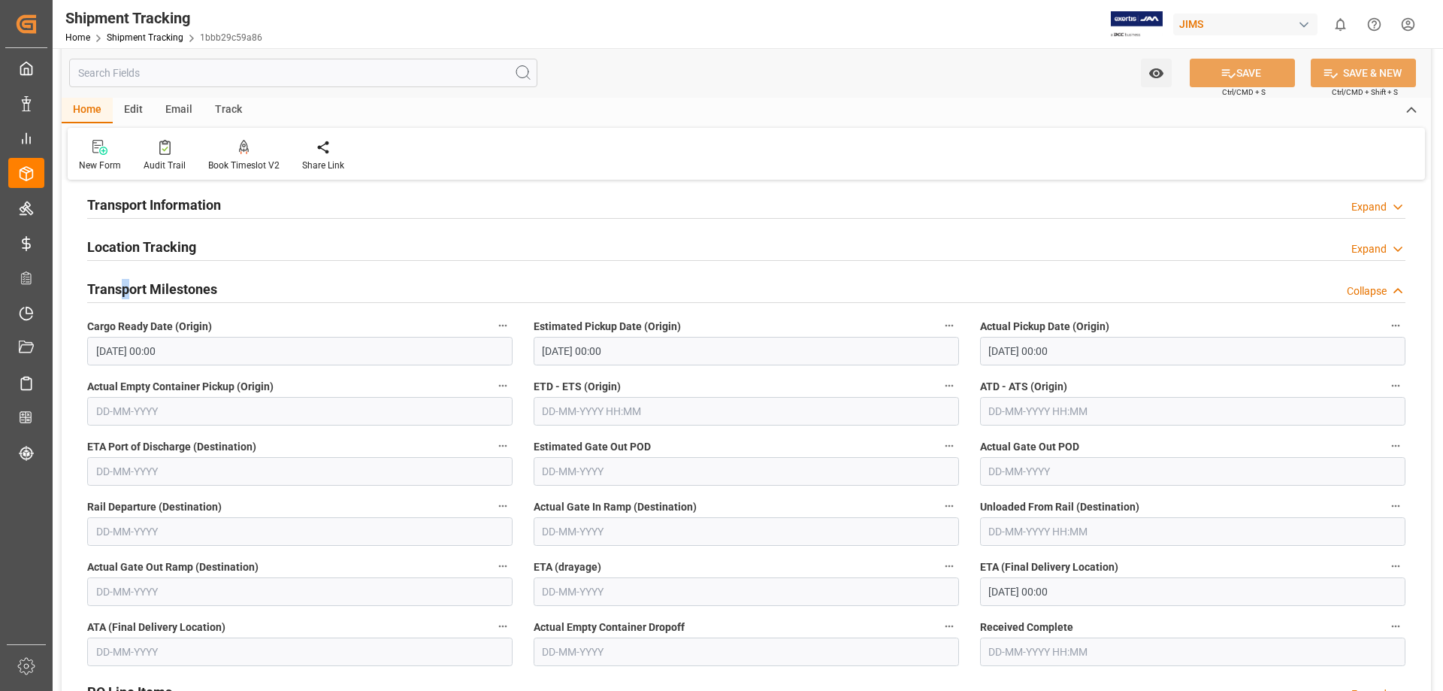
scroll to position [125, 0]
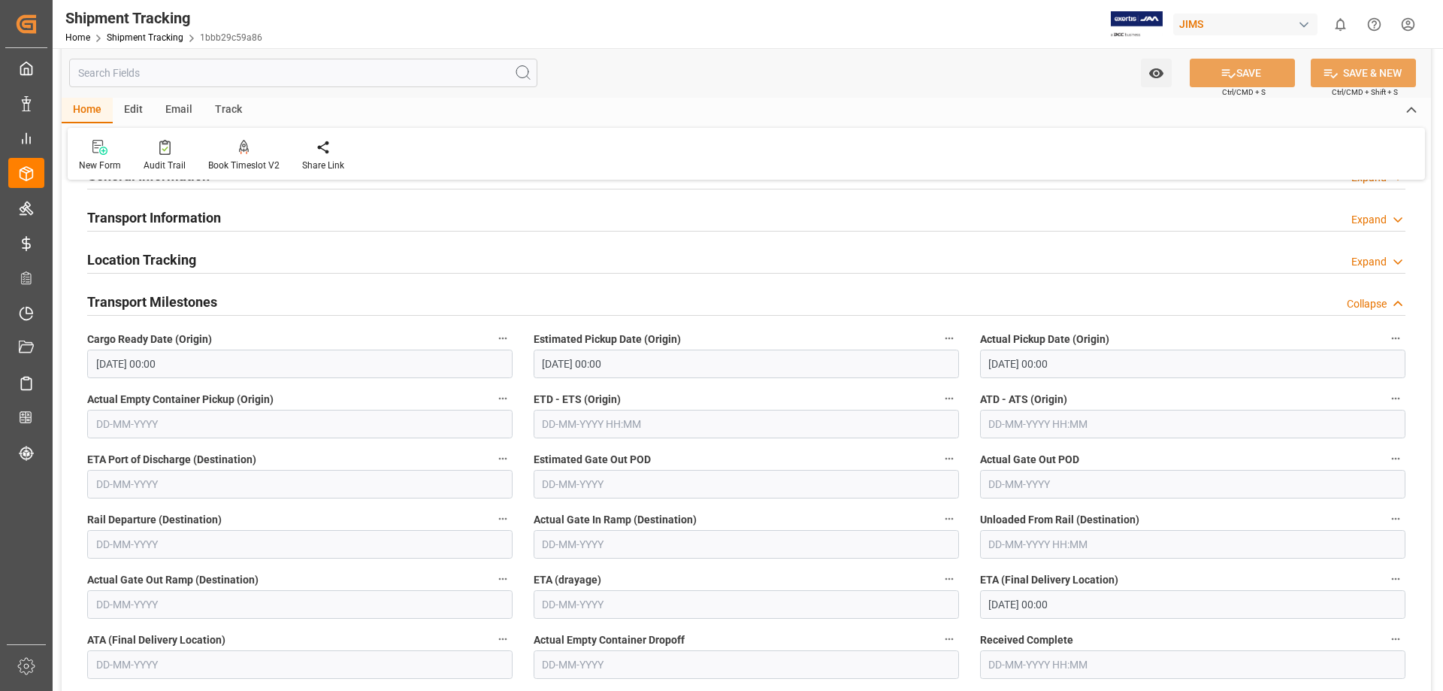
click at [318, 295] on div "Transport Milestones Collapse" at bounding box center [746, 300] width 1318 height 29
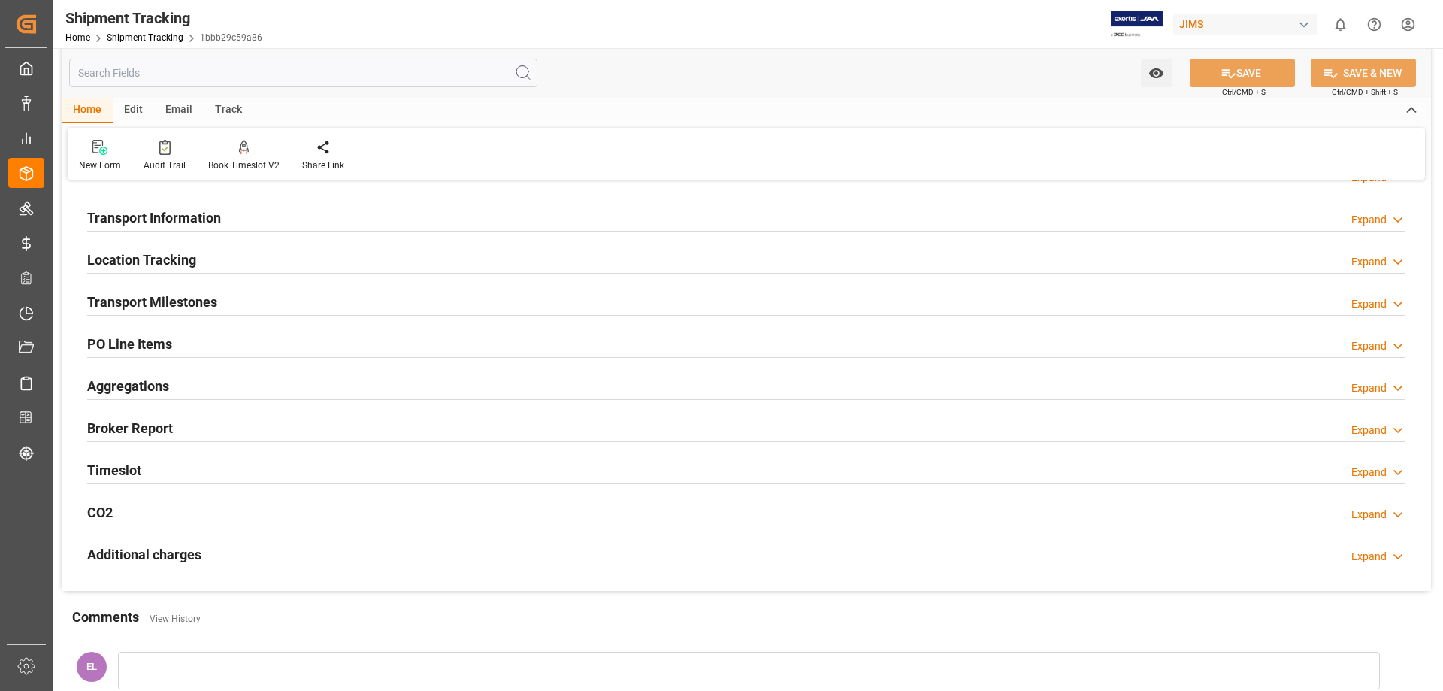
click at [131, 249] on h2 "Location Tracking" at bounding box center [141, 259] width 109 height 20
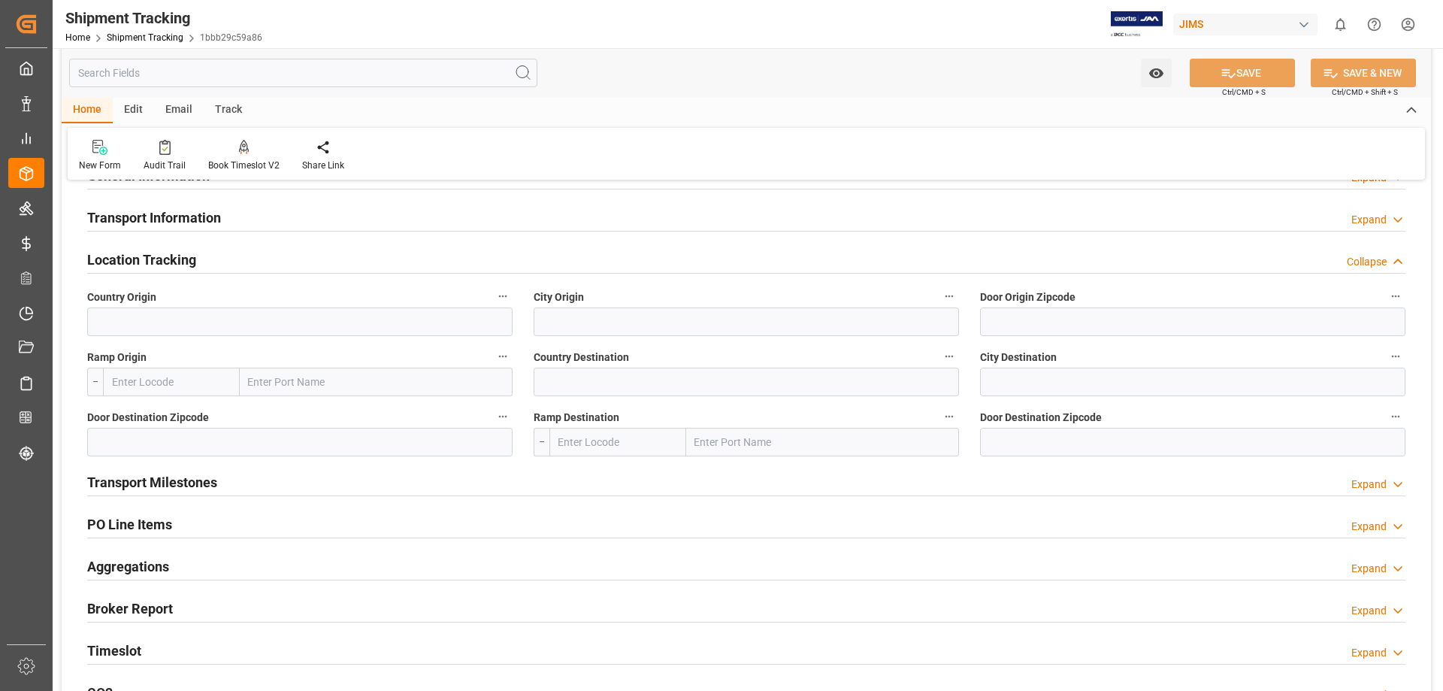
click at [131, 249] on h2 "Location Tracking" at bounding box center [141, 259] width 109 height 20
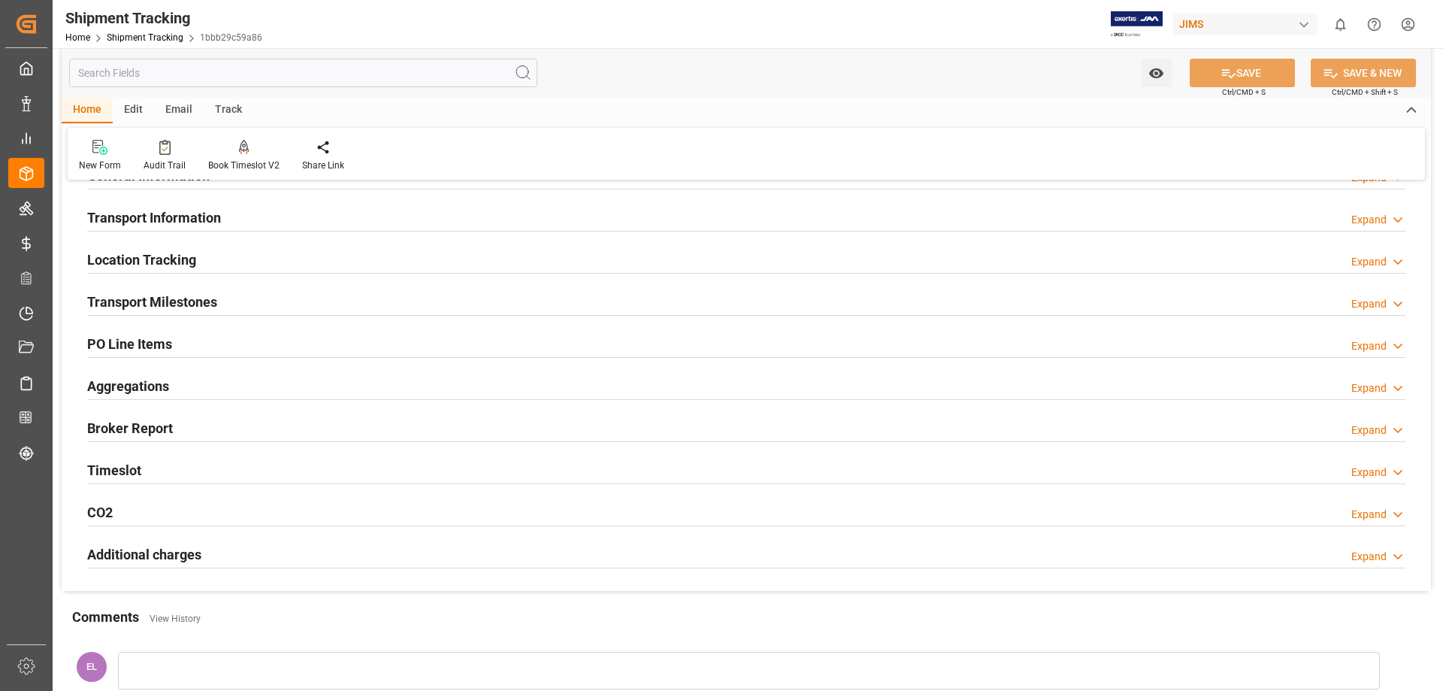
click at [132, 222] on h2 "Transport Information" at bounding box center [154, 217] width 134 height 20
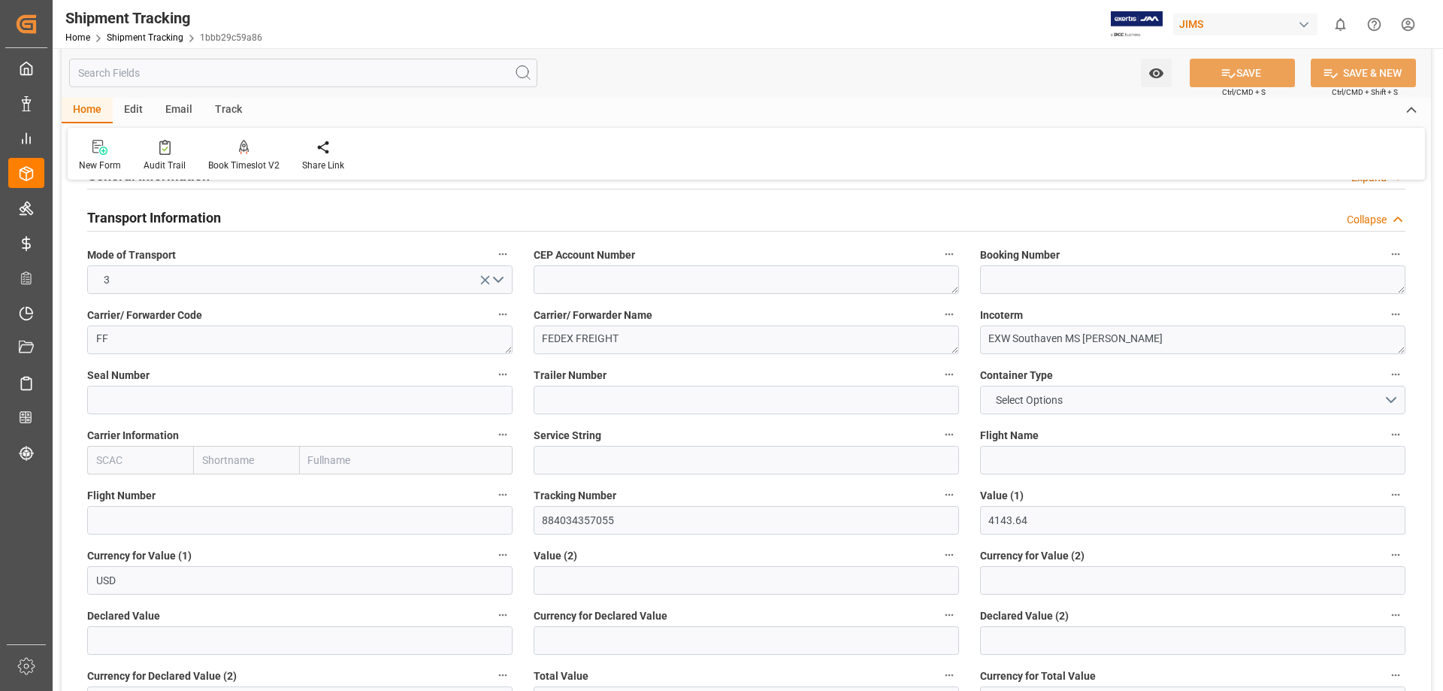
click at [132, 222] on h2 "Transport Information" at bounding box center [154, 217] width 134 height 20
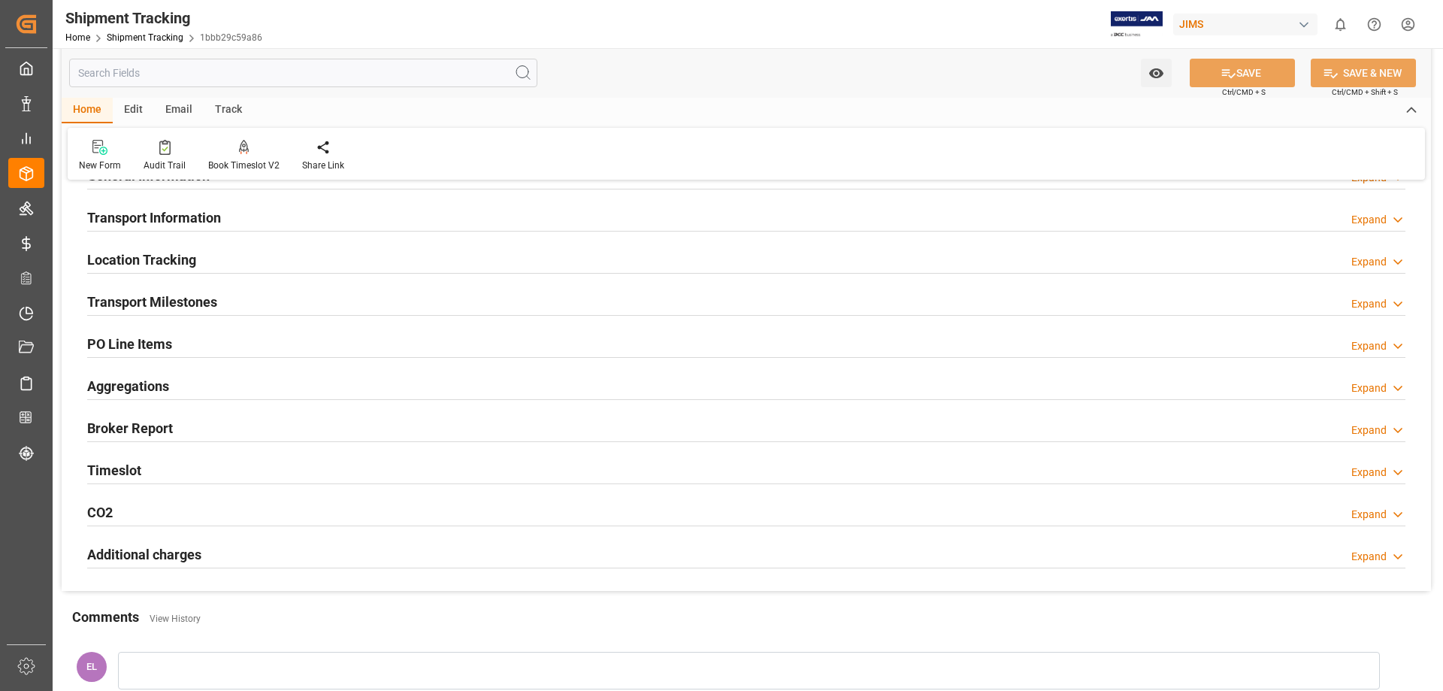
click at [155, 302] on h2 "Transport Milestones" at bounding box center [152, 302] width 130 height 20
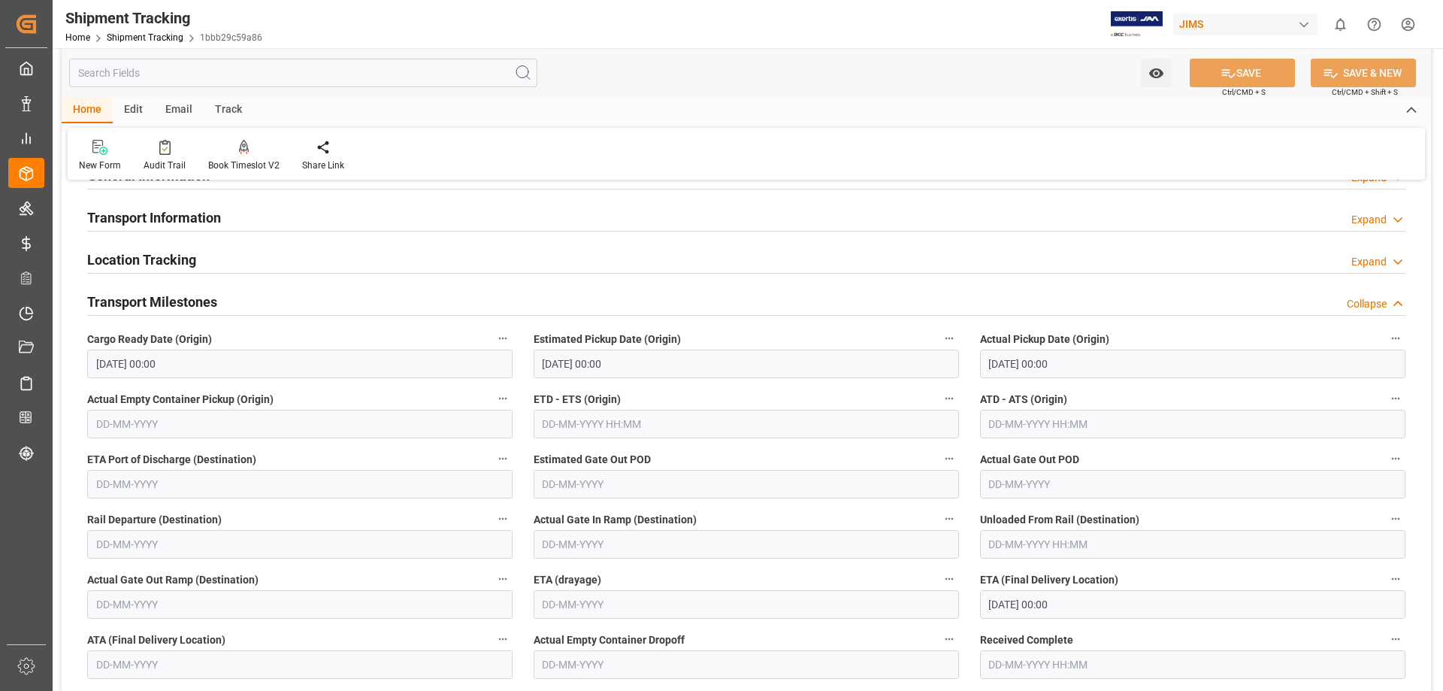
click at [138, 302] on h2 "Transport Milestones" at bounding box center [152, 302] width 130 height 20
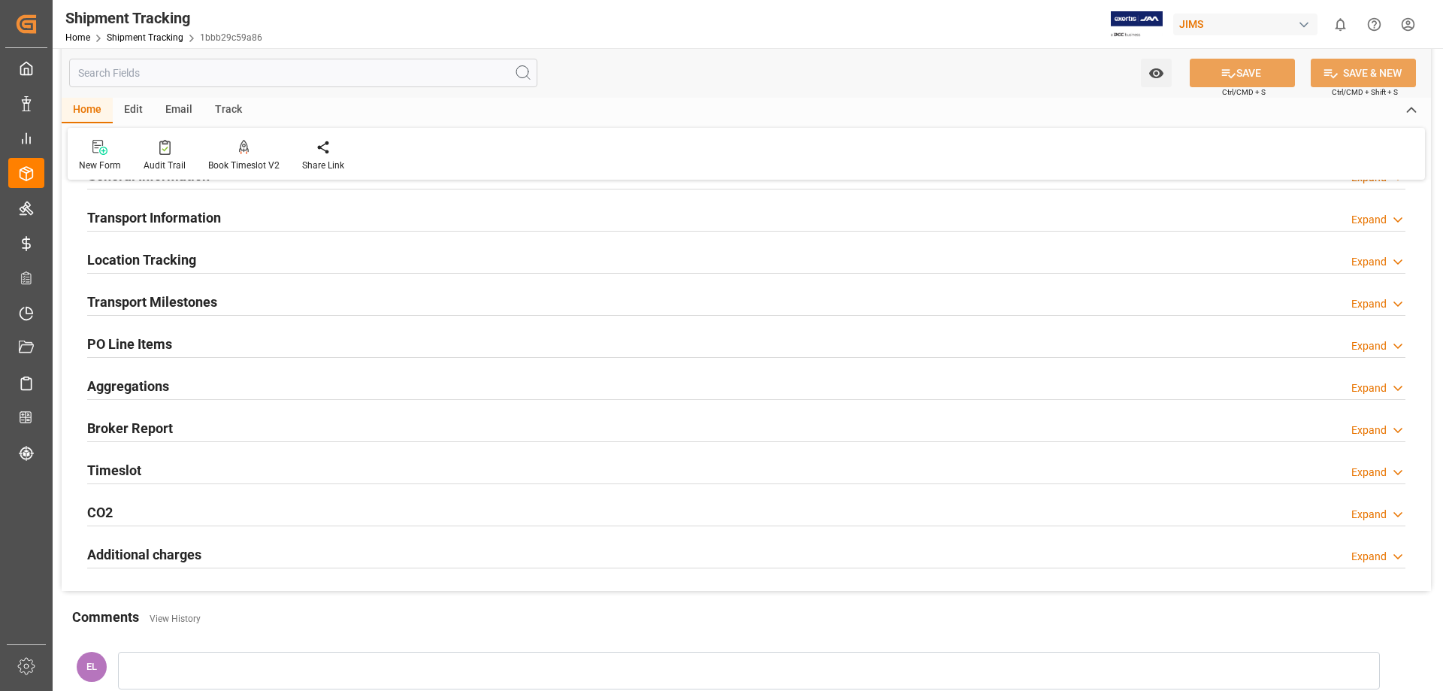
click at [122, 476] on h2 "Timeslot" at bounding box center [114, 470] width 54 height 20
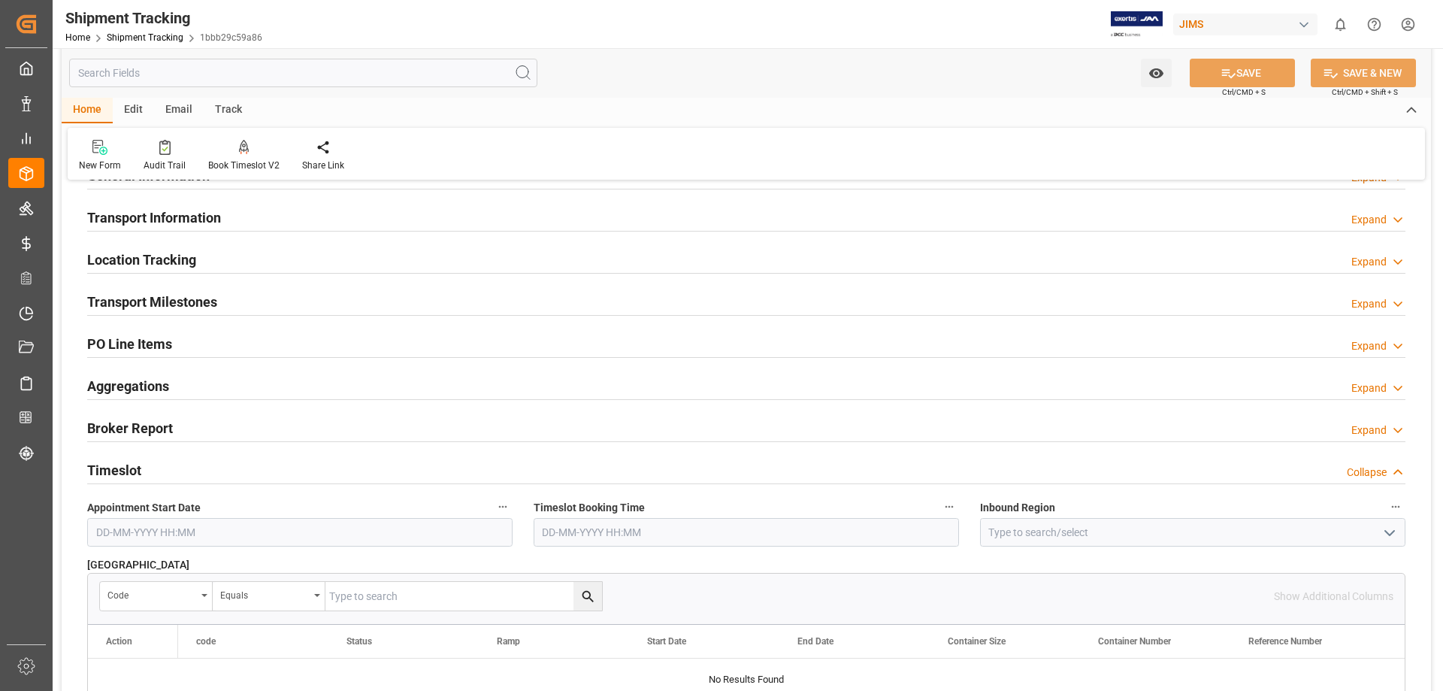
click at [122, 476] on h2 "Timeslot" at bounding box center [114, 470] width 54 height 20
